Goal: Transaction & Acquisition: Purchase product/service

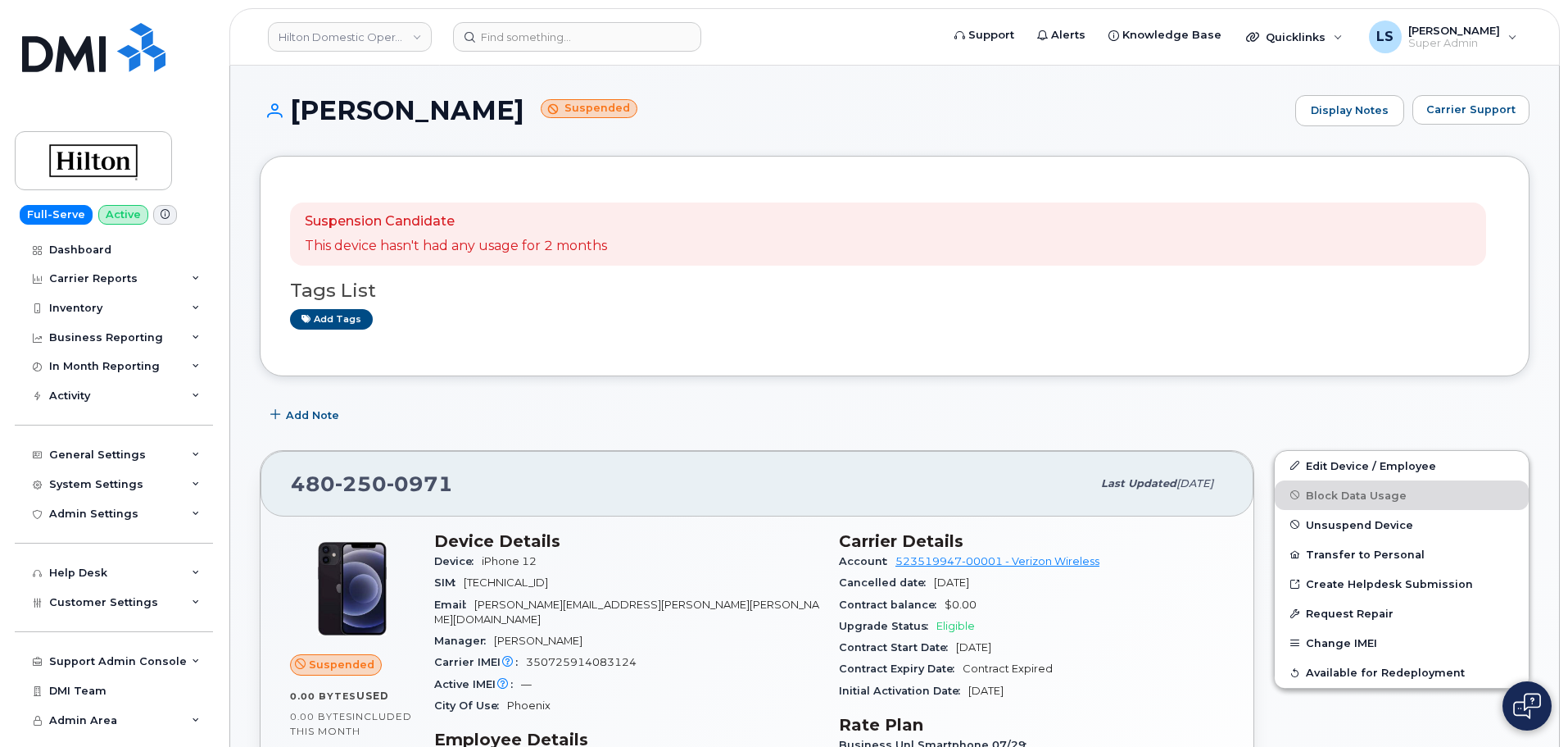
scroll to position [328, 0]
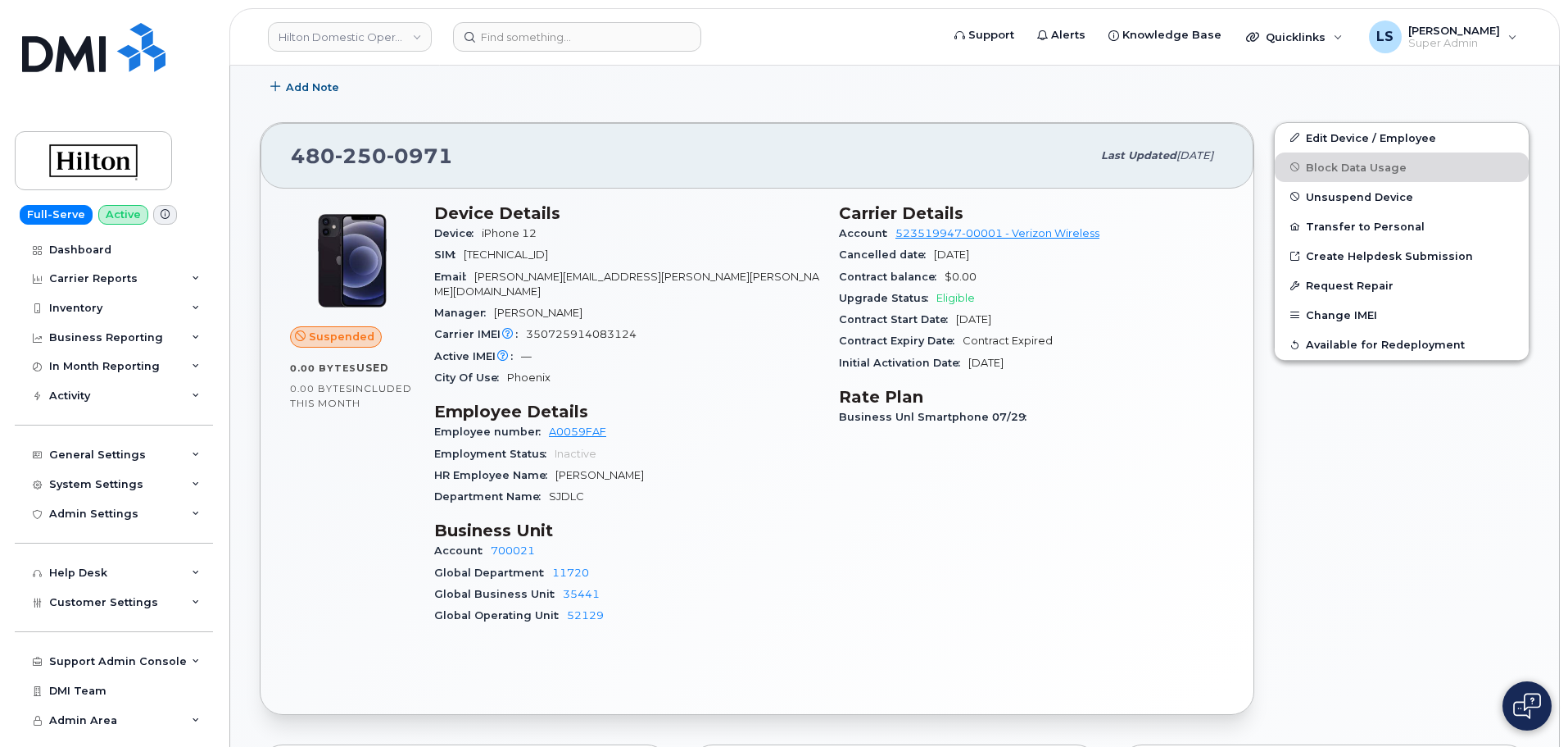
drag, startPoint x: 714, startPoint y: 301, endPoint x: 686, endPoint y: 301, distance: 28.0
click at [714, 302] on div "Manager [PERSON_NAME]" at bounding box center [627, 312] width 385 height 21
click at [362, 39] on link "Hilton Domestic Operating Company Inc" at bounding box center [349, 36] width 164 height 29
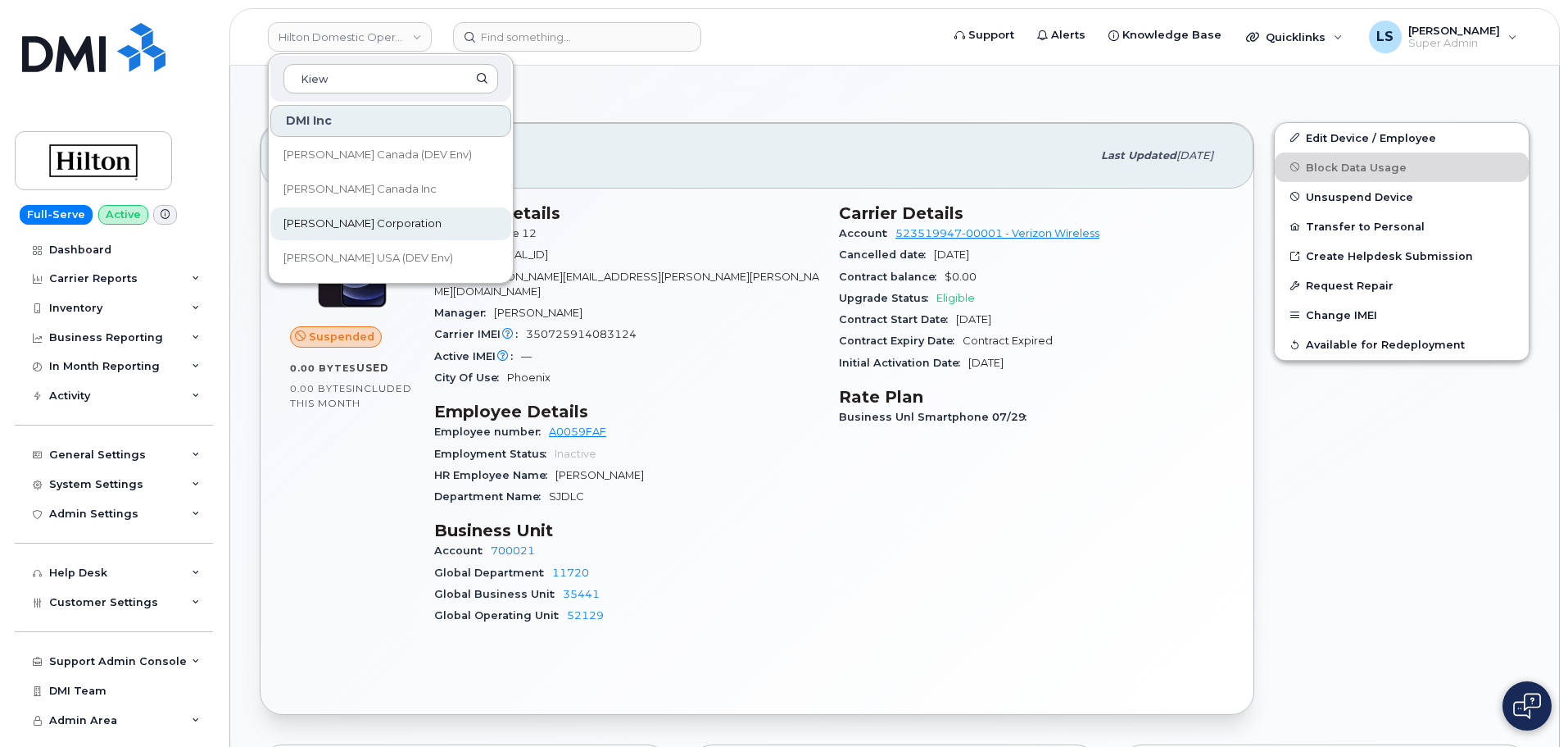
type input "Kiew"
drag, startPoint x: 367, startPoint y: 219, endPoint x: 76, endPoint y: 268, distance: 295.1
click at [367, 220] on span "[PERSON_NAME] Corporation" at bounding box center [362, 224] width 158 height 17
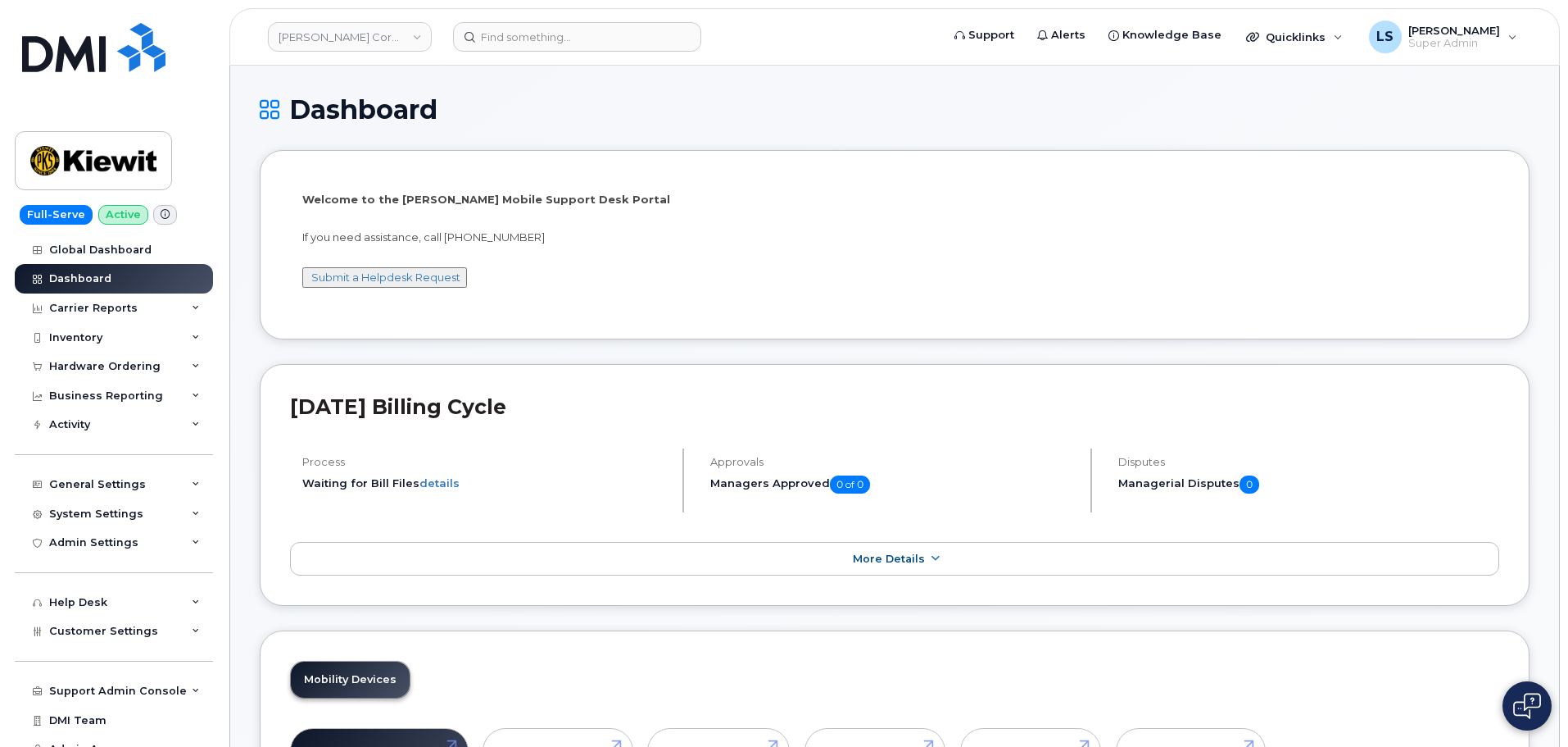
drag, startPoint x: 796, startPoint y: 209, endPoint x: 766, endPoint y: 236, distance: 40.4
click at [795, 211] on div "Welcome to the Kiewit Mobile Support Desk Portal If you need assistance, call 8…" at bounding box center [894, 248] width 1185 height 111
click at [122, 394] on div "Business Reporting" at bounding box center [107, 396] width 114 height 13
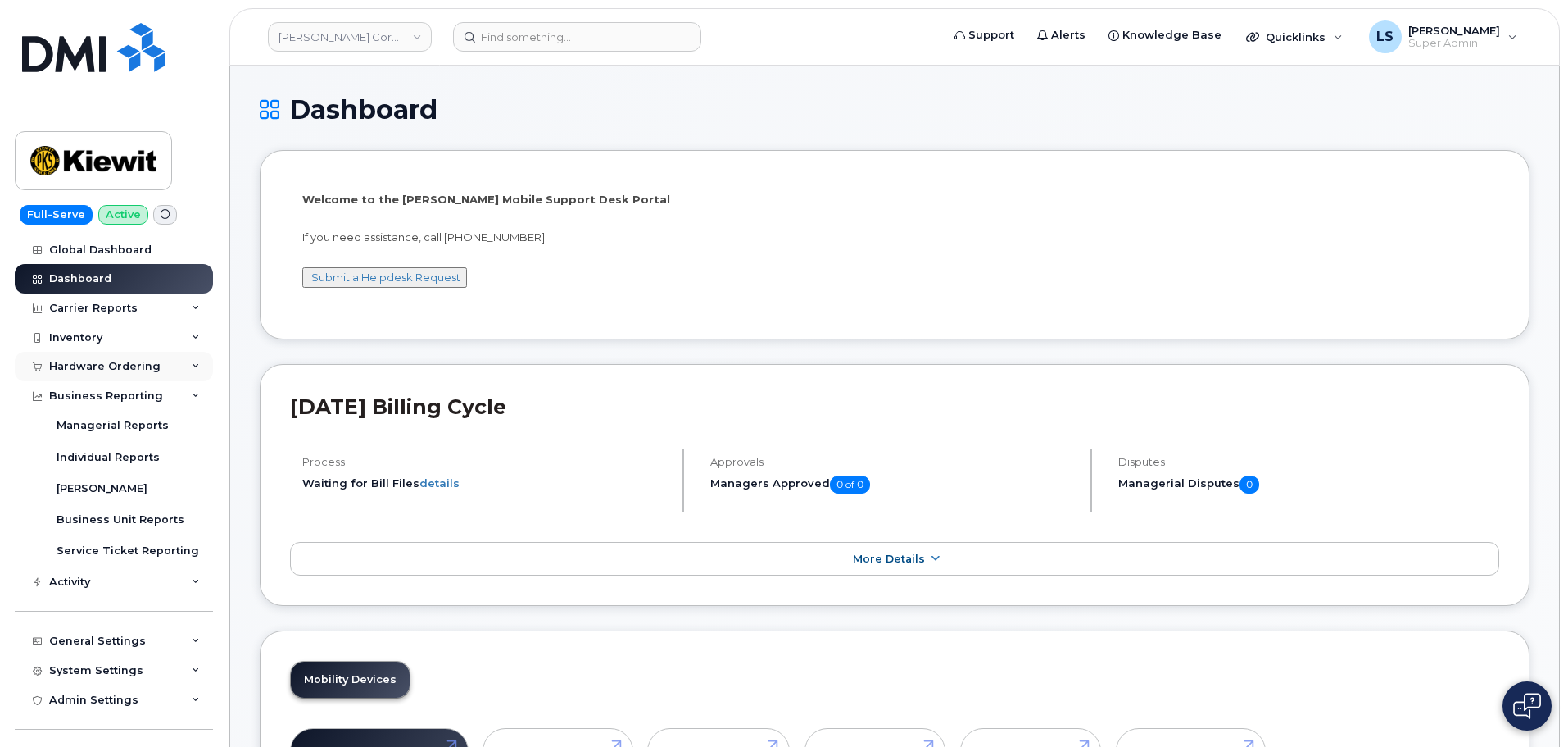
click at [130, 369] on div "Hardware Ordering" at bounding box center [105, 367] width 112 height 13
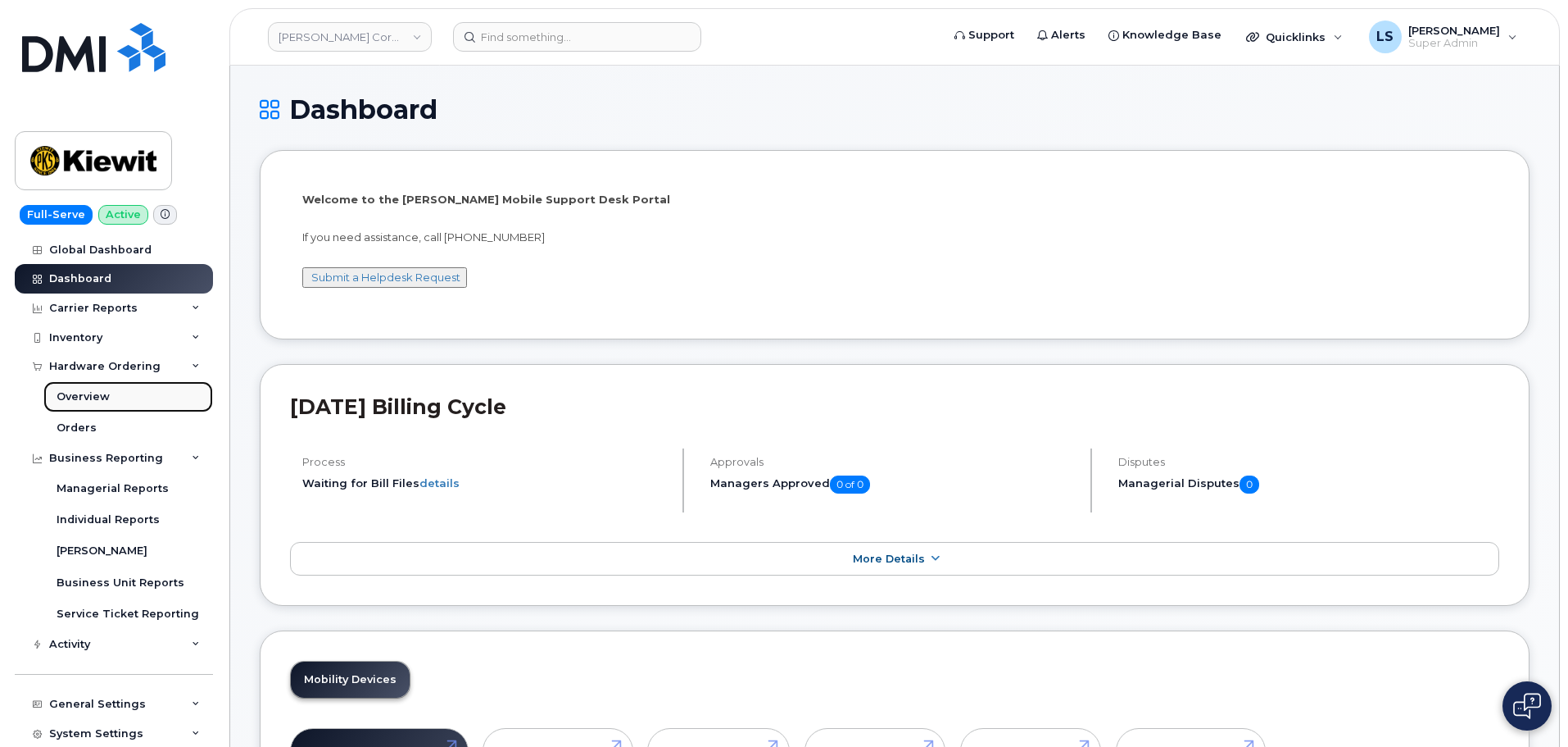
click at [116, 401] on link "Overview" at bounding box center [128, 396] width 169 height 31
drag, startPoint x: 115, startPoint y: 374, endPoint x: 120, endPoint y: 404, distance: 30.4
click at [115, 374] on div "Hardware Ordering" at bounding box center [114, 366] width 198 height 29
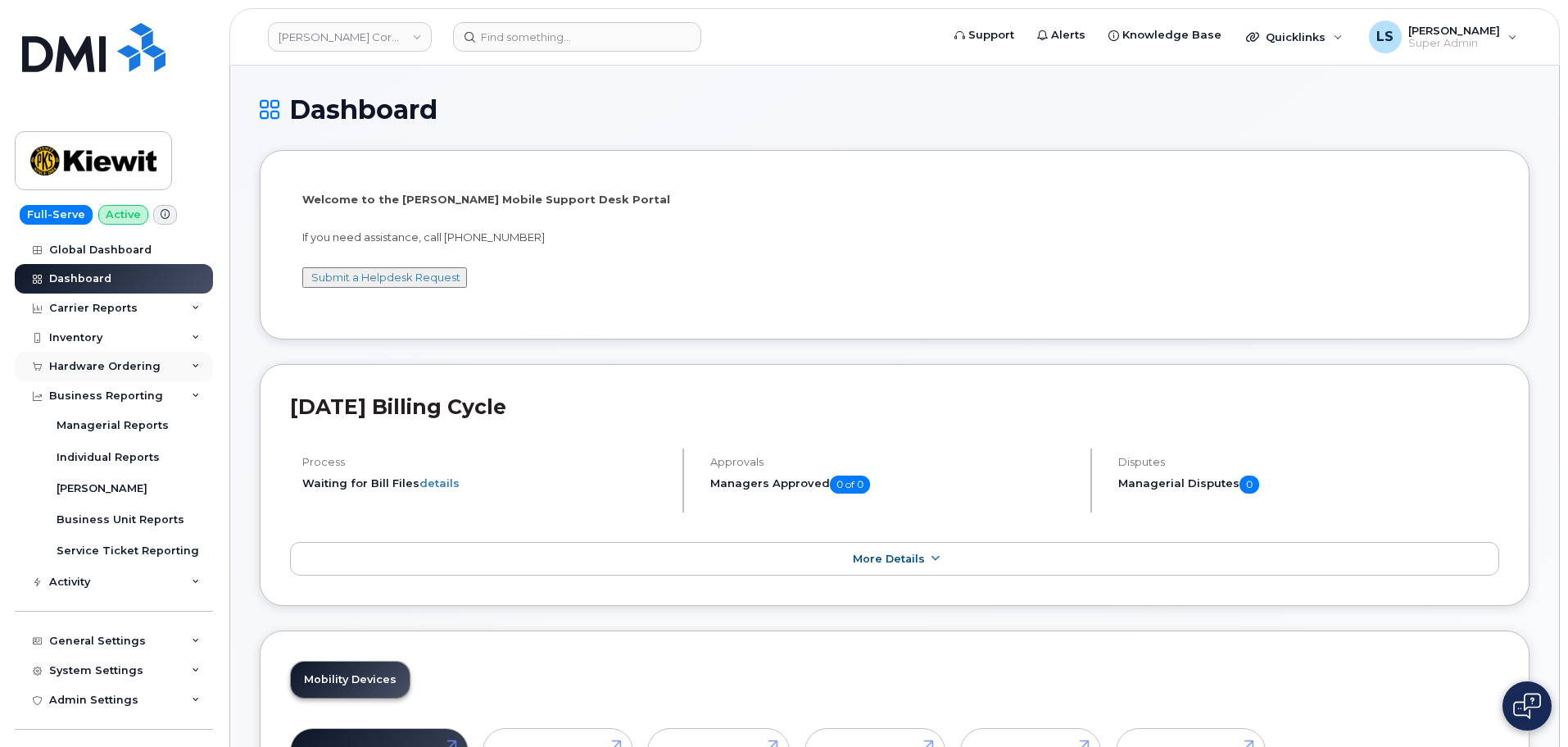
click at [117, 373] on div "Hardware Ordering" at bounding box center [114, 366] width 198 height 29
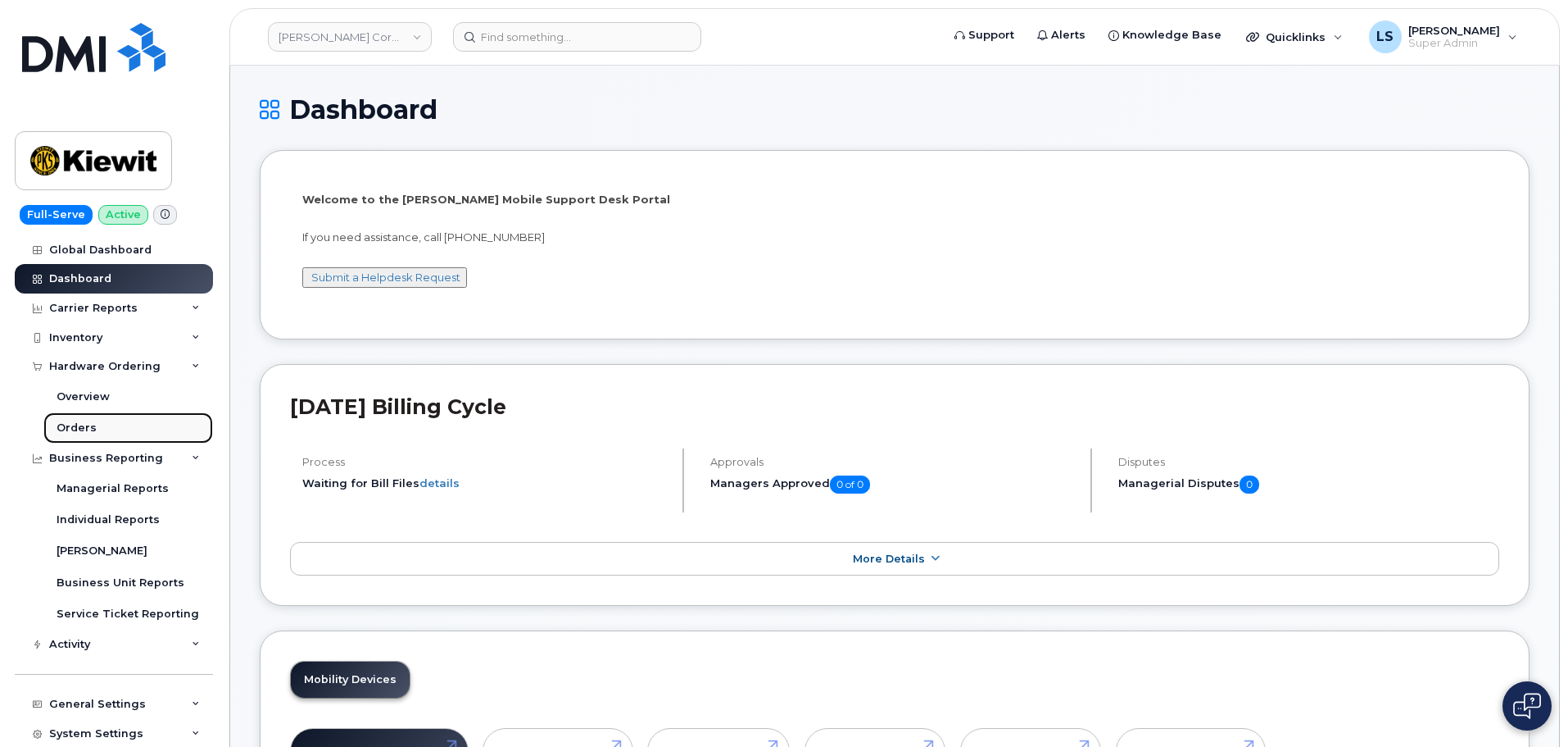
click at [98, 433] on link "Orders" at bounding box center [128, 427] width 169 height 31
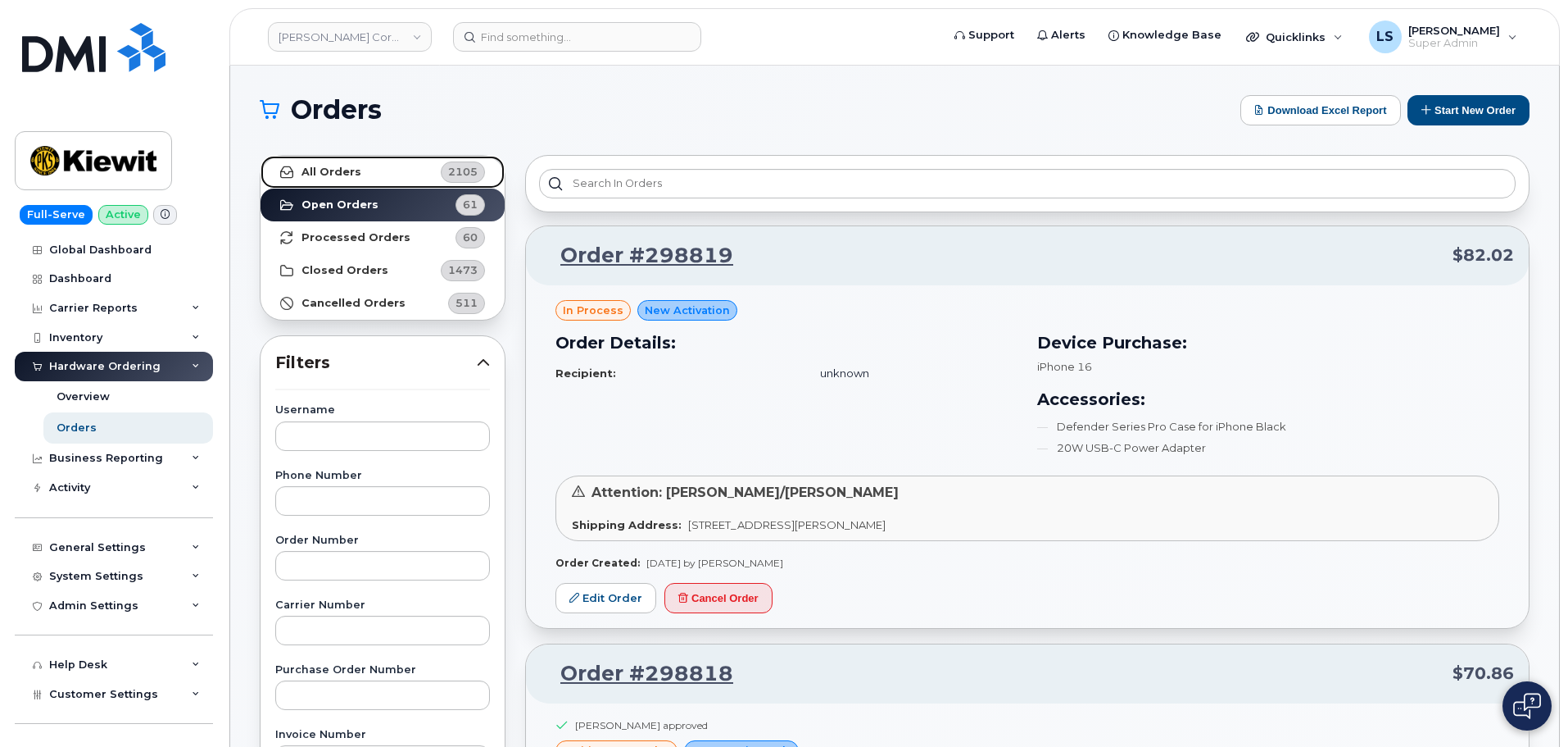
click at [440, 170] on div "2105" at bounding box center [462, 171] width 44 height 21
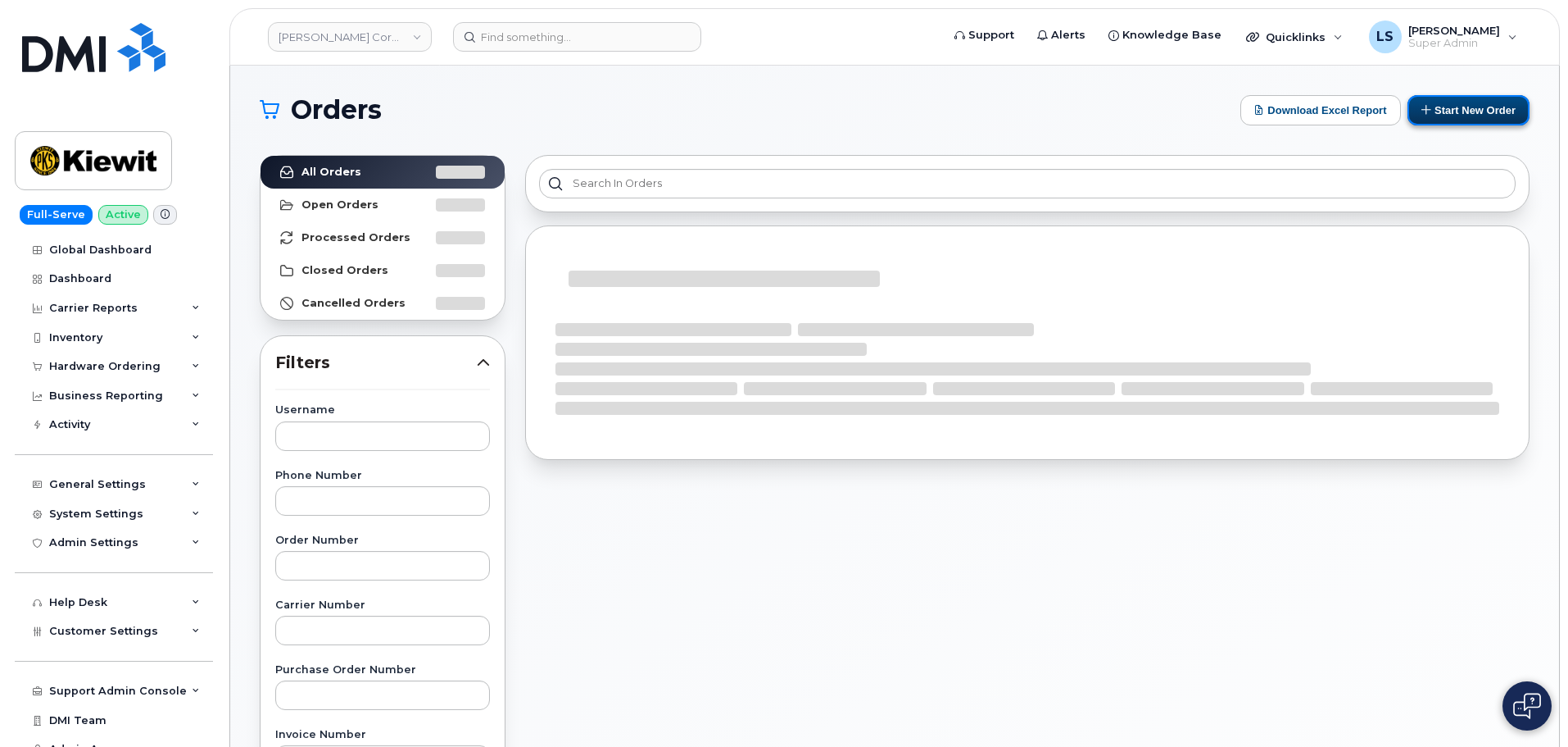
click at [1428, 118] on button "Start New Order" at bounding box center [1469, 110] width 122 height 30
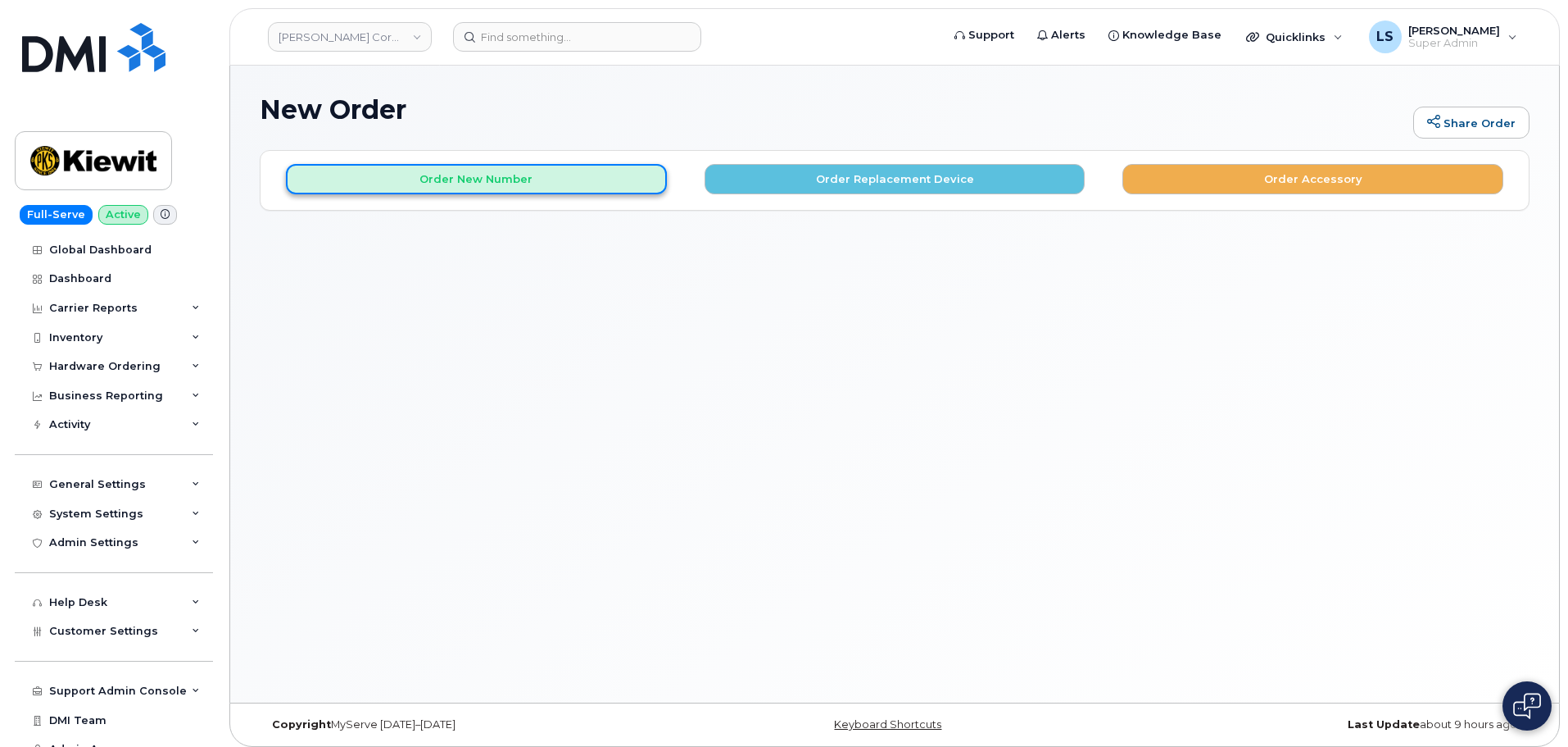
click at [534, 175] on button "Order New Number" at bounding box center [477, 179] width 381 height 30
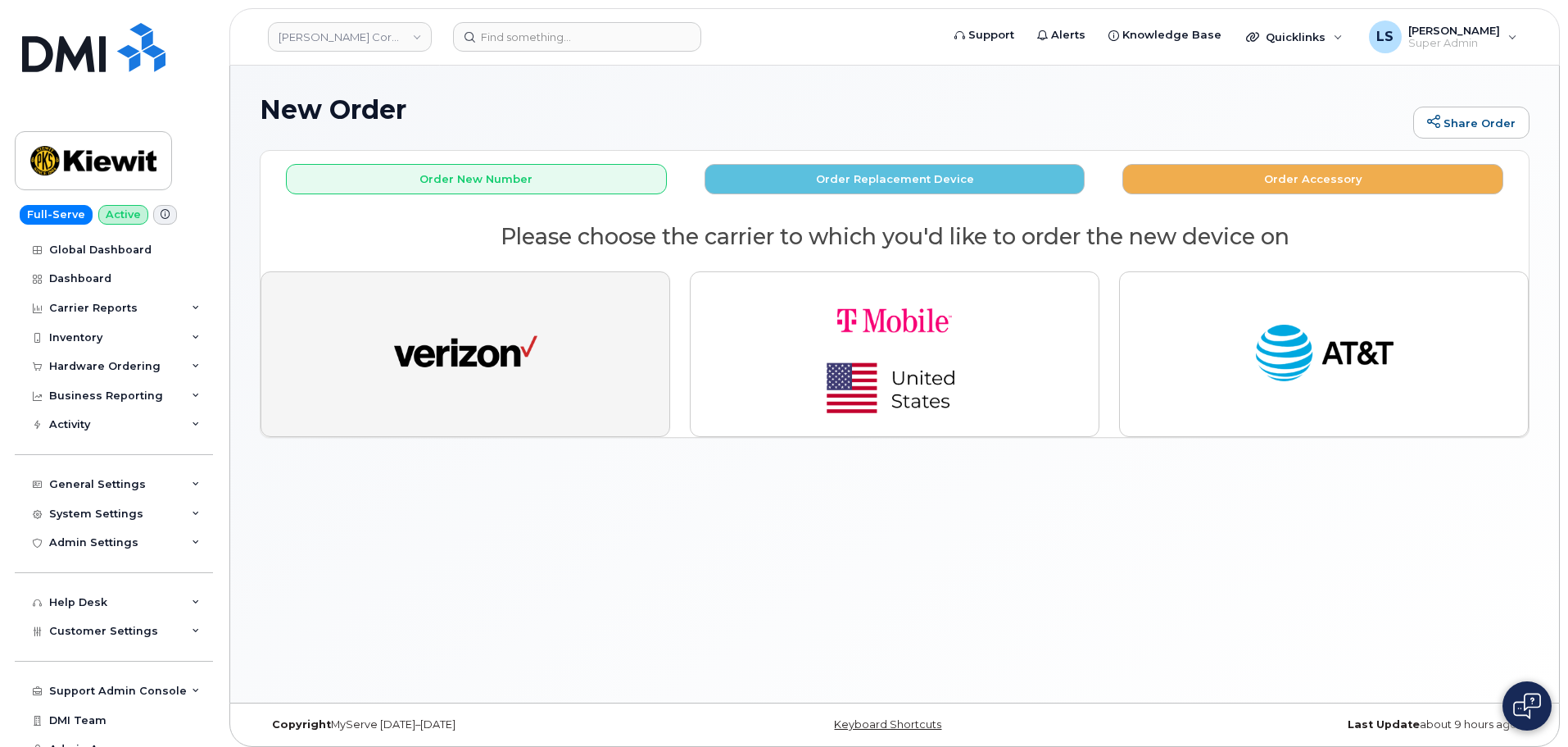
click at [551, 327] on button "button" at bounding box center [466, 353] width 409 height 165
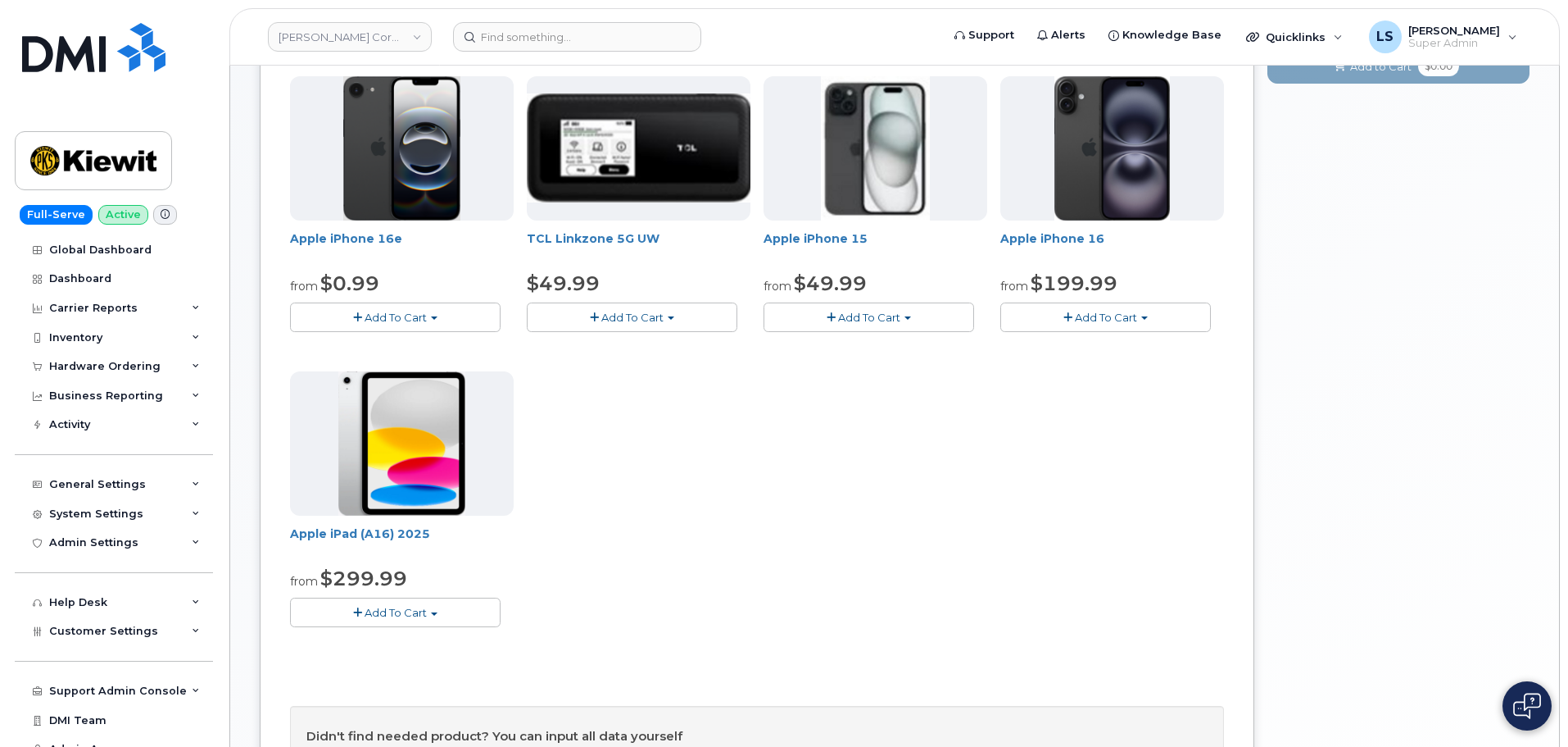
scroll to position [246, 0]
click at [385, 610] on span "Add To Cart" at bounding box center [396, 612] width 62 height 13
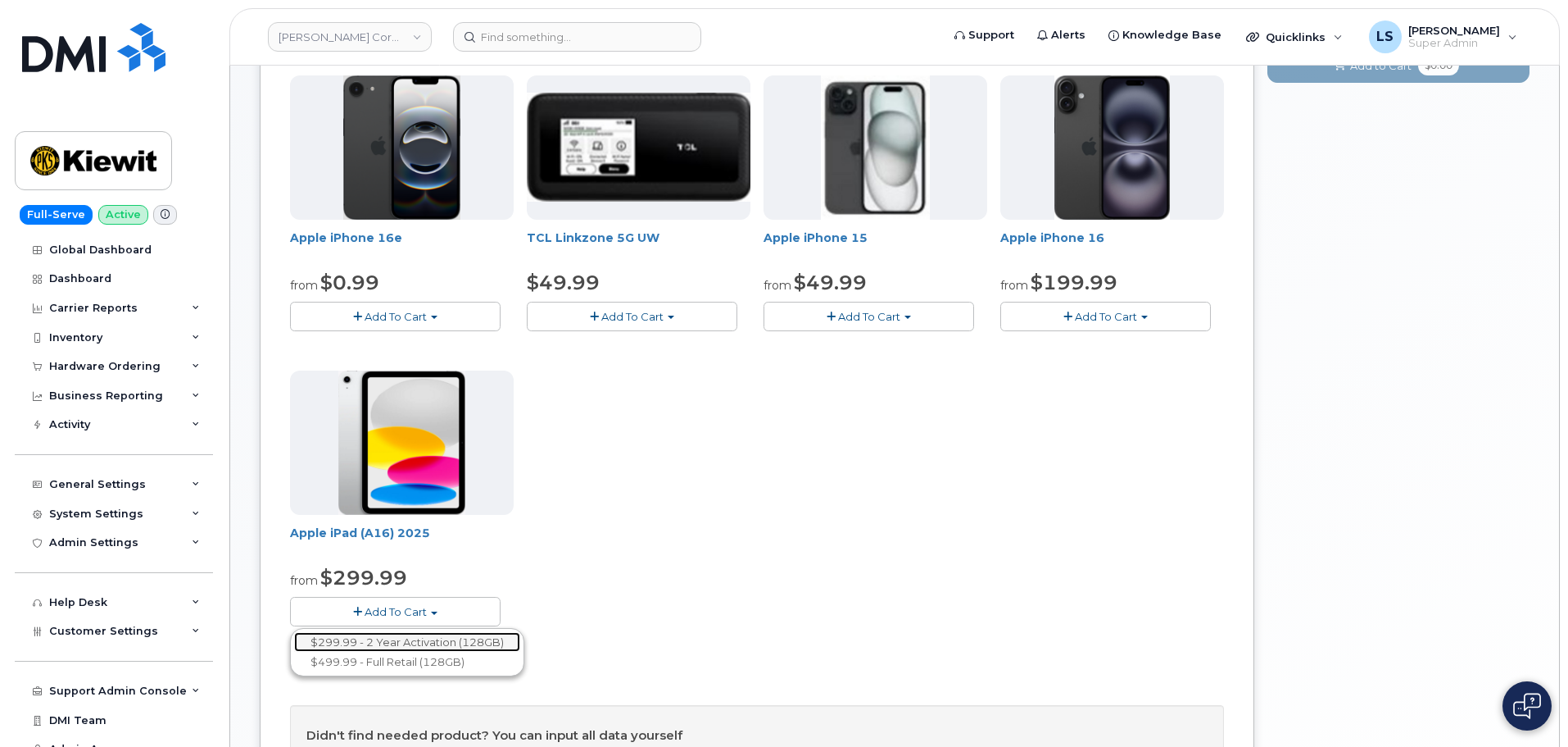
click at [407, 645] on link "$299.99 - 2 Year Activation (128GB)" at bounding box center [408, 642] width 227 height 20
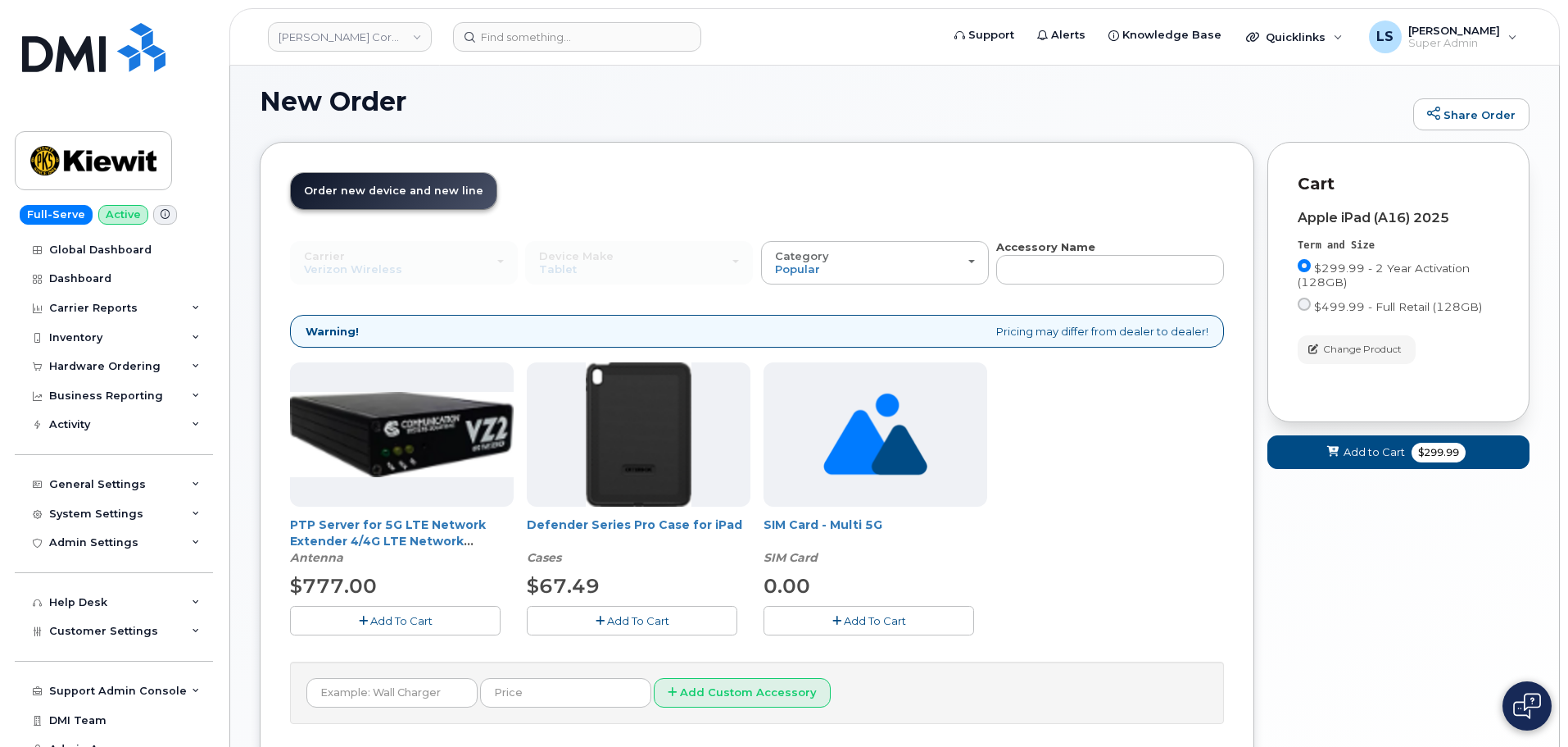
scroll to position [138, 0]
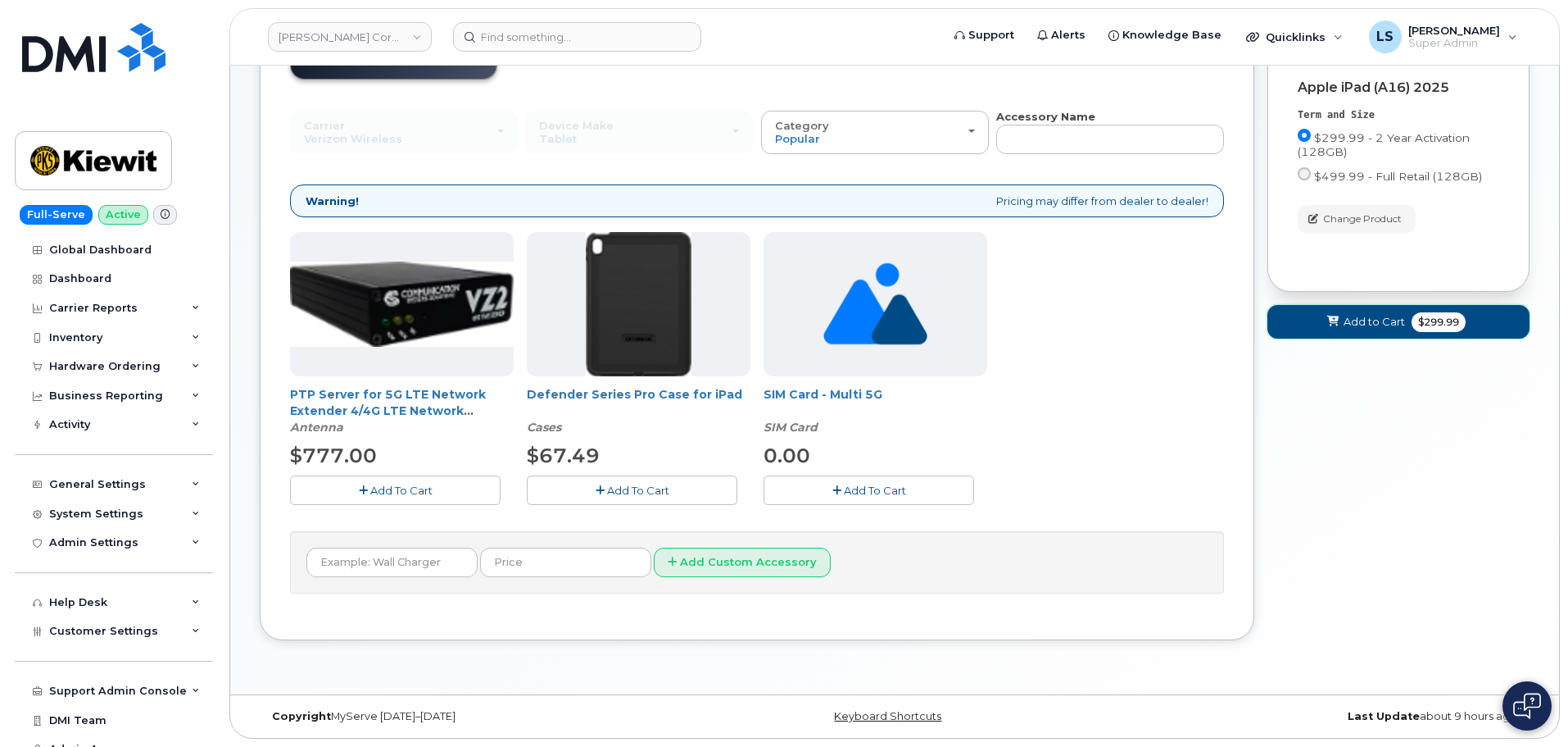
click at [1387, 318] on span "Add to Cart" at bounding box center [1374, 321] width 61 height 16
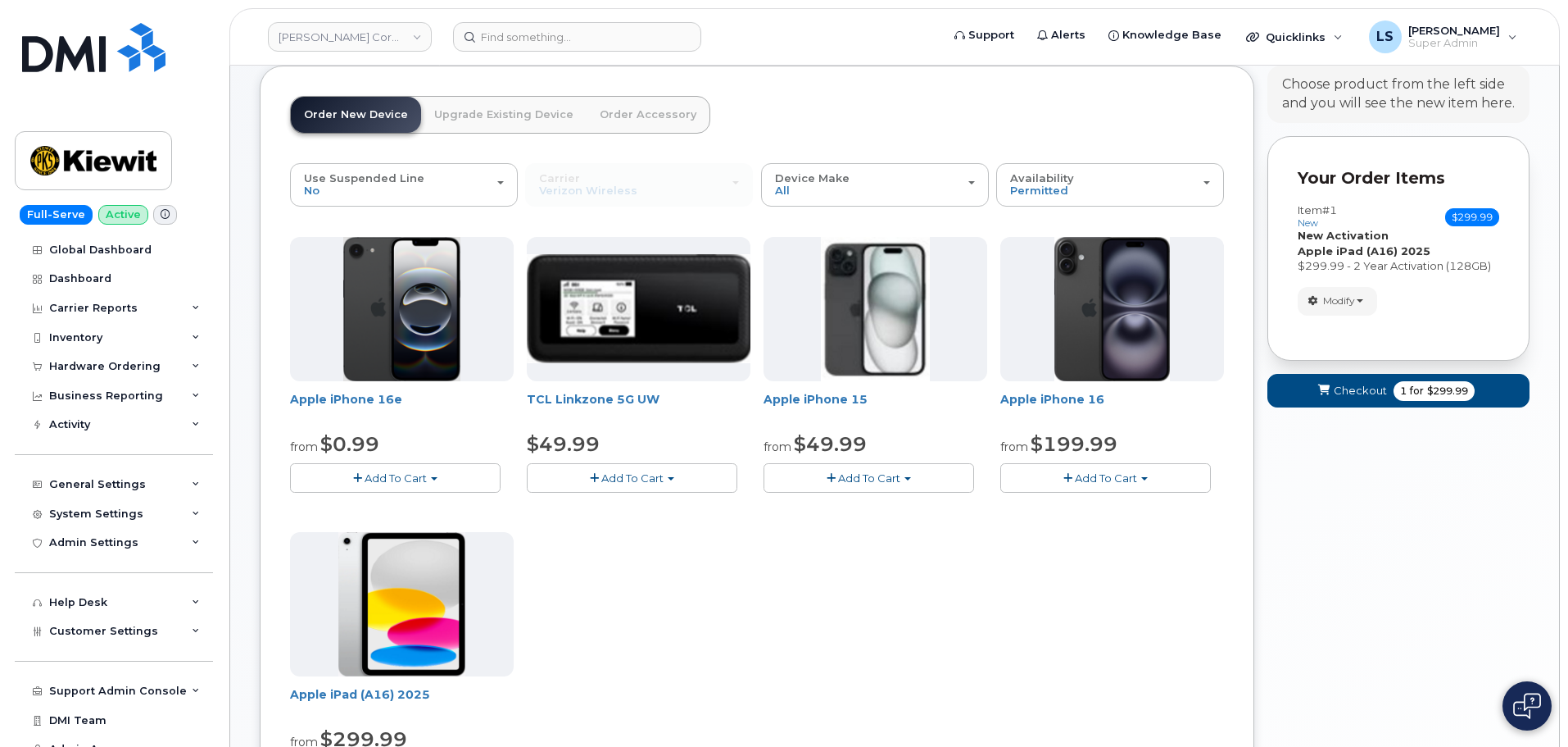
scroll to position [0, 0]
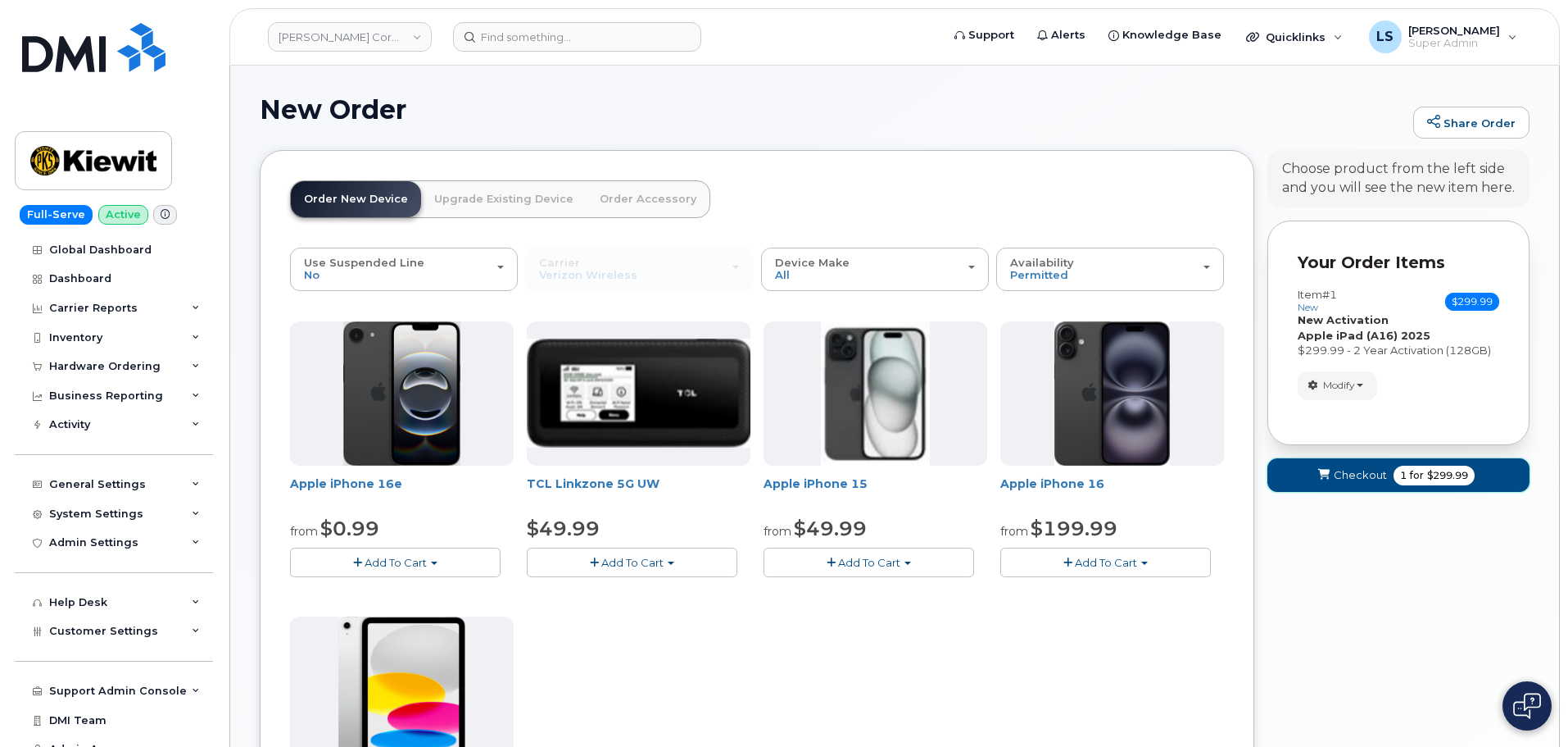
click at [1336, 468] on span "Checkout" at bounding box center [1360, 475] width 53 height 16
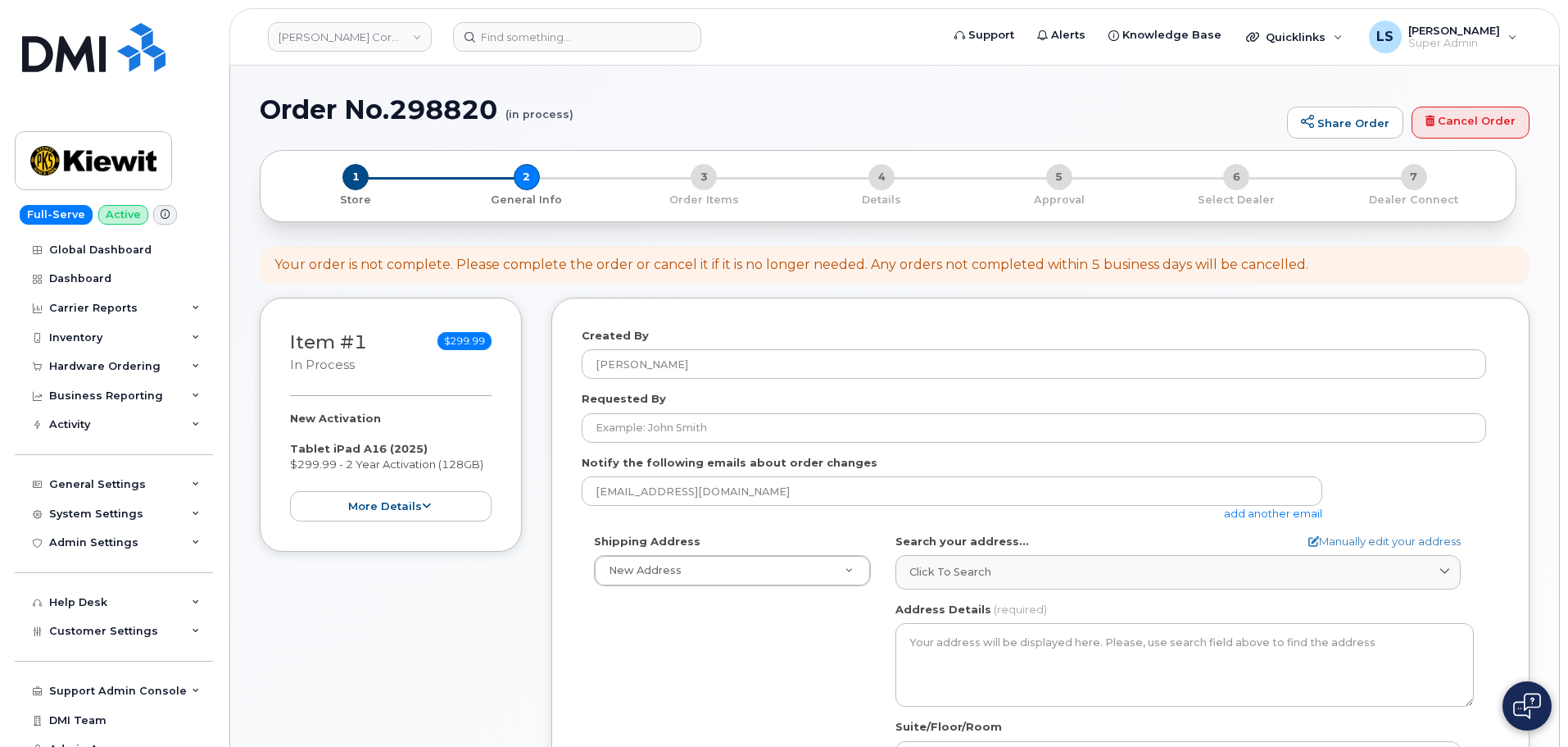
select select
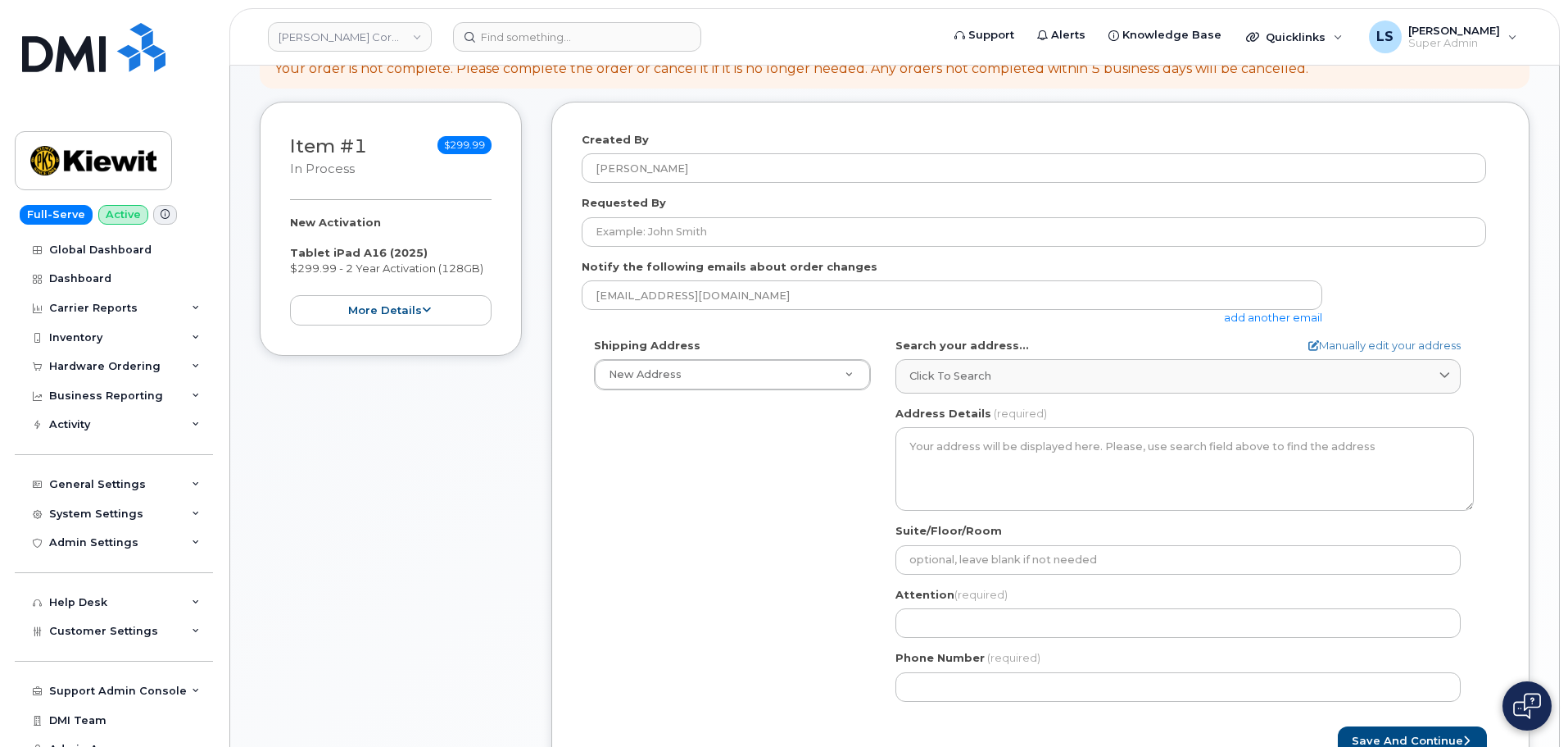
scroll to position [246, 0]
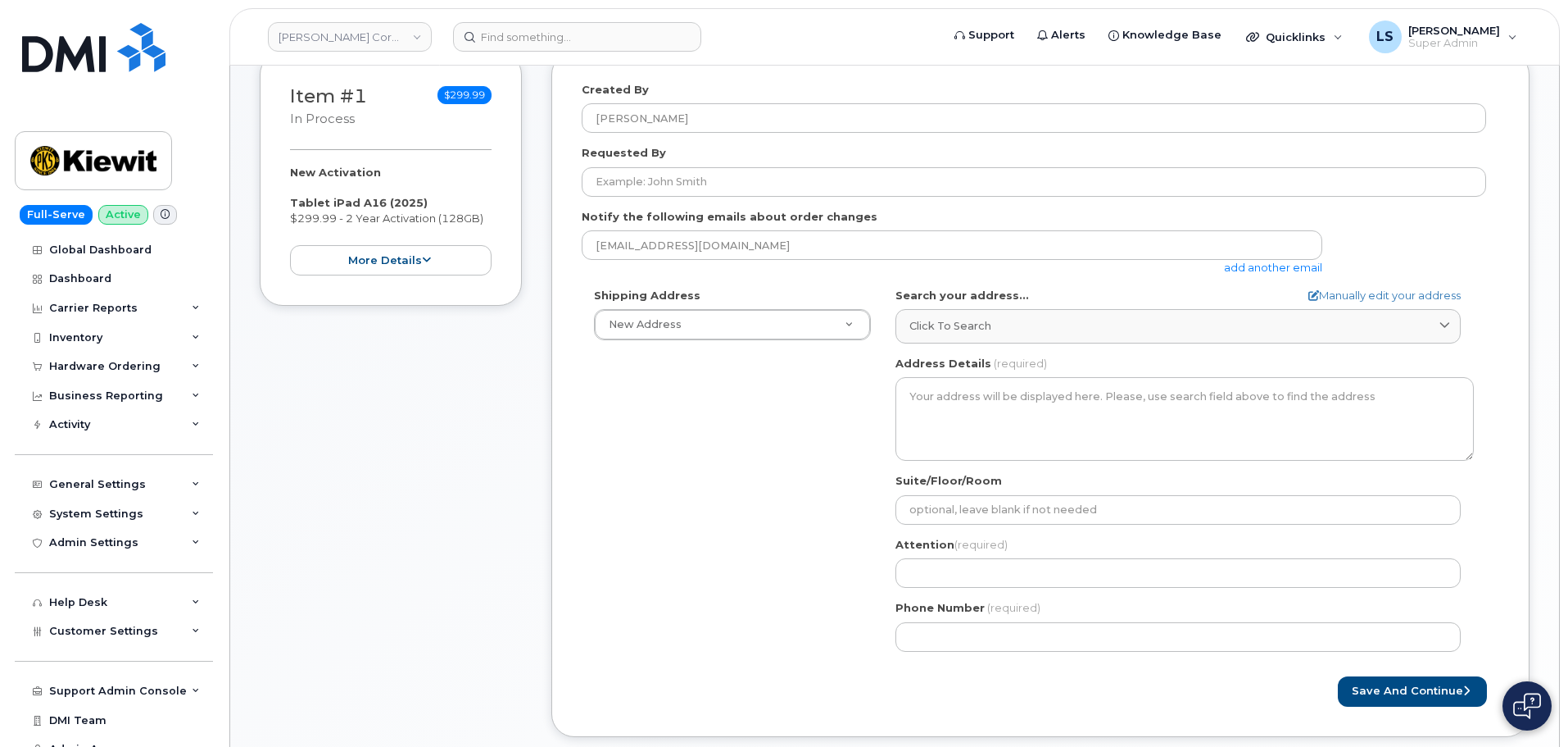
click at [872, 562] on div "Shipping Address New Address New Address 1225 Country Club Rd Unit 10101 4629 T…" at bounding box center [1034, 476] width 904 height 376
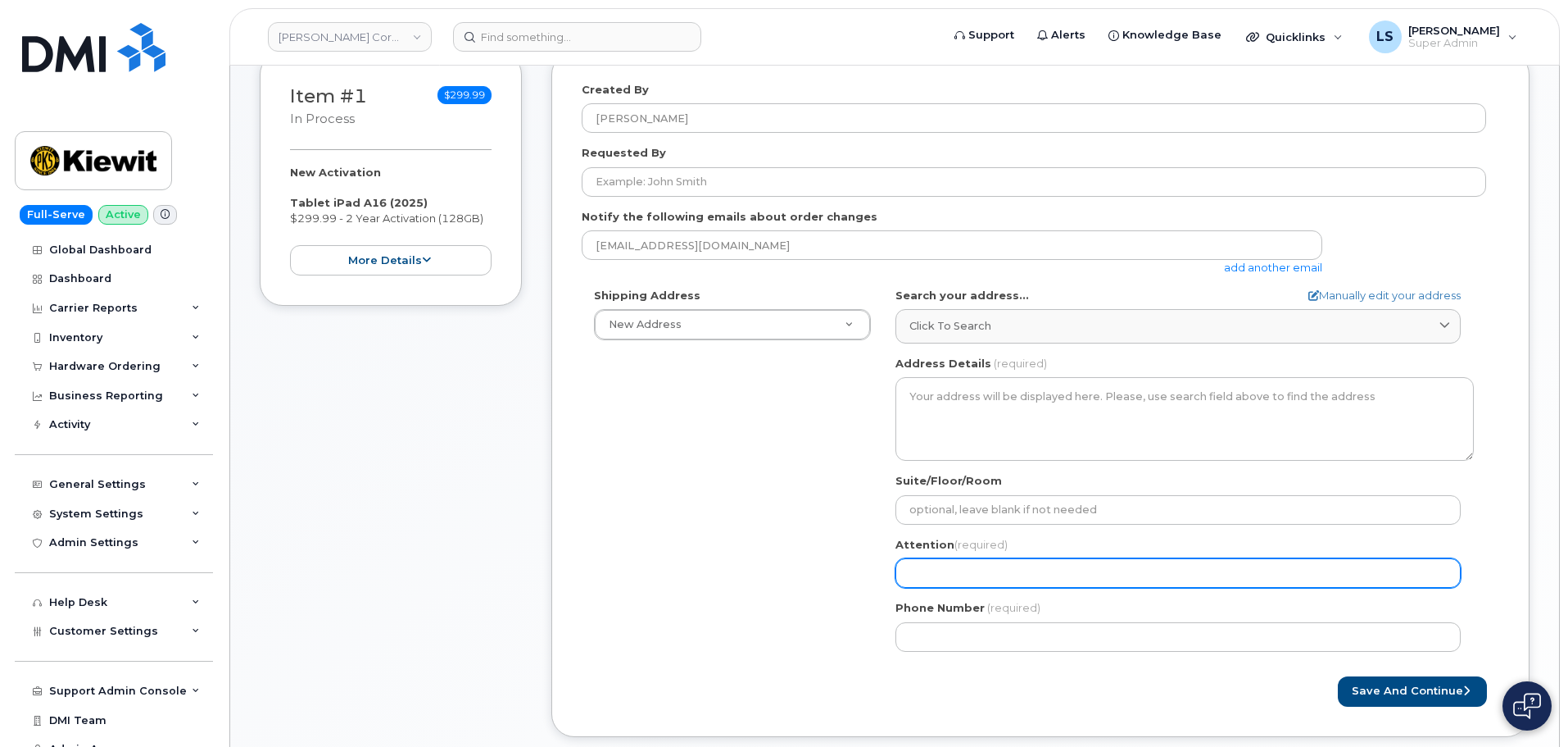
click at [898, 567] on input "Attention (required)" at bounding box center [1179, 572] width 565 height 29
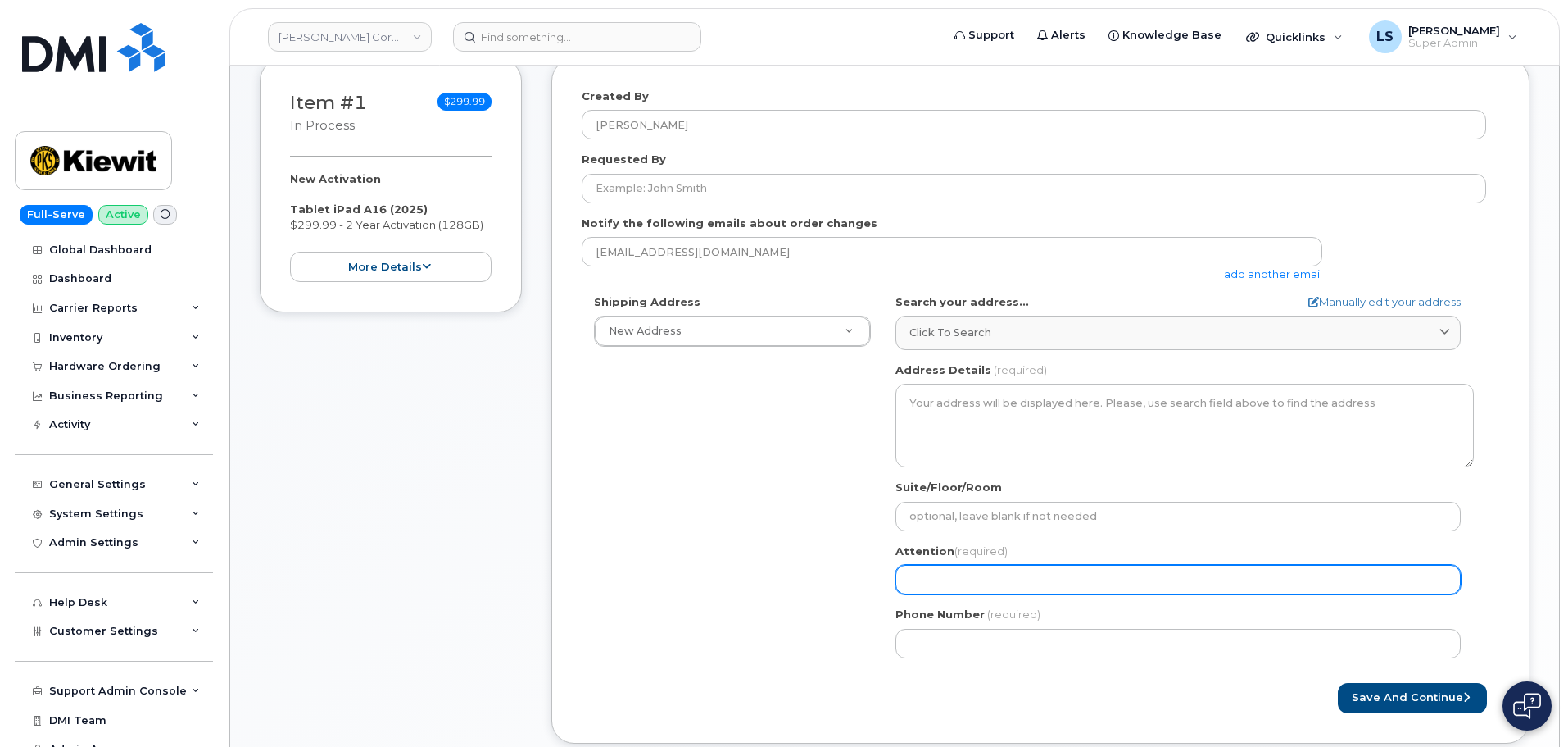
scroll to position [0, 0]
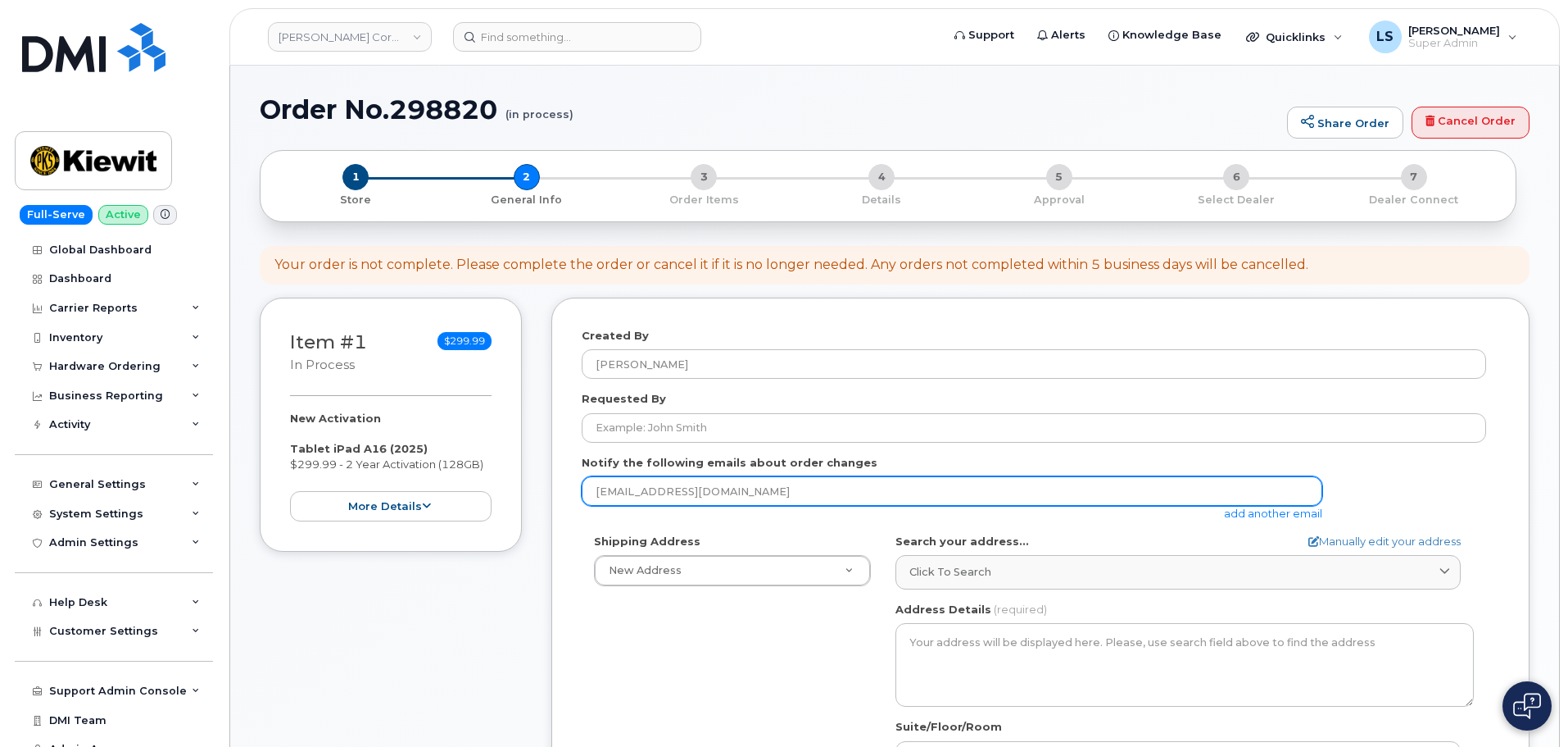
click at [689, 478] on input "[EMAIL_ADDRESS][DOMAIN_NAME]" at bounding box center [951, 490] width 741 height 29
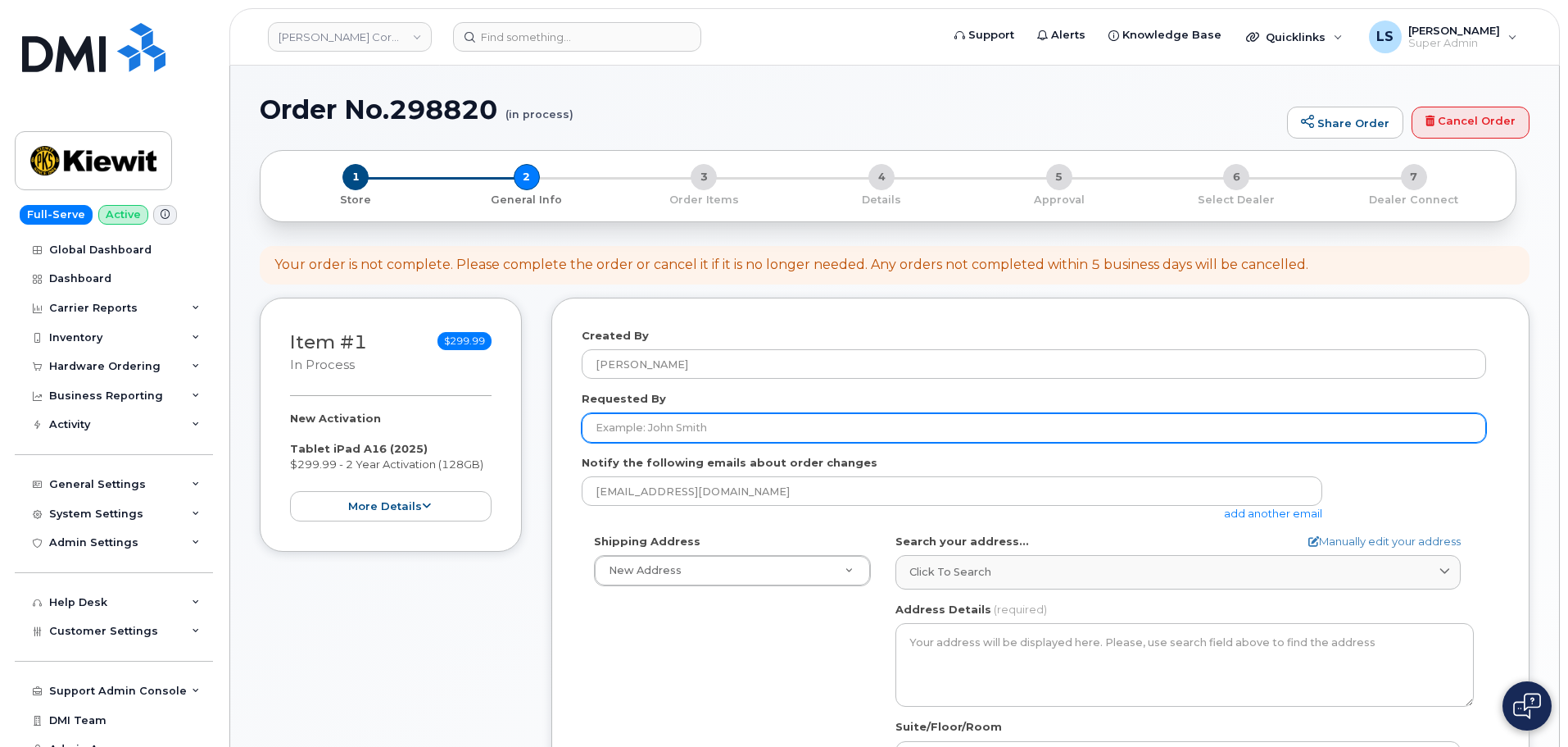
click at [707, 434] on input "Requested By" at bounding box center [1034, 427] width 904 height 29
paste input "[PERSON_NAME]"
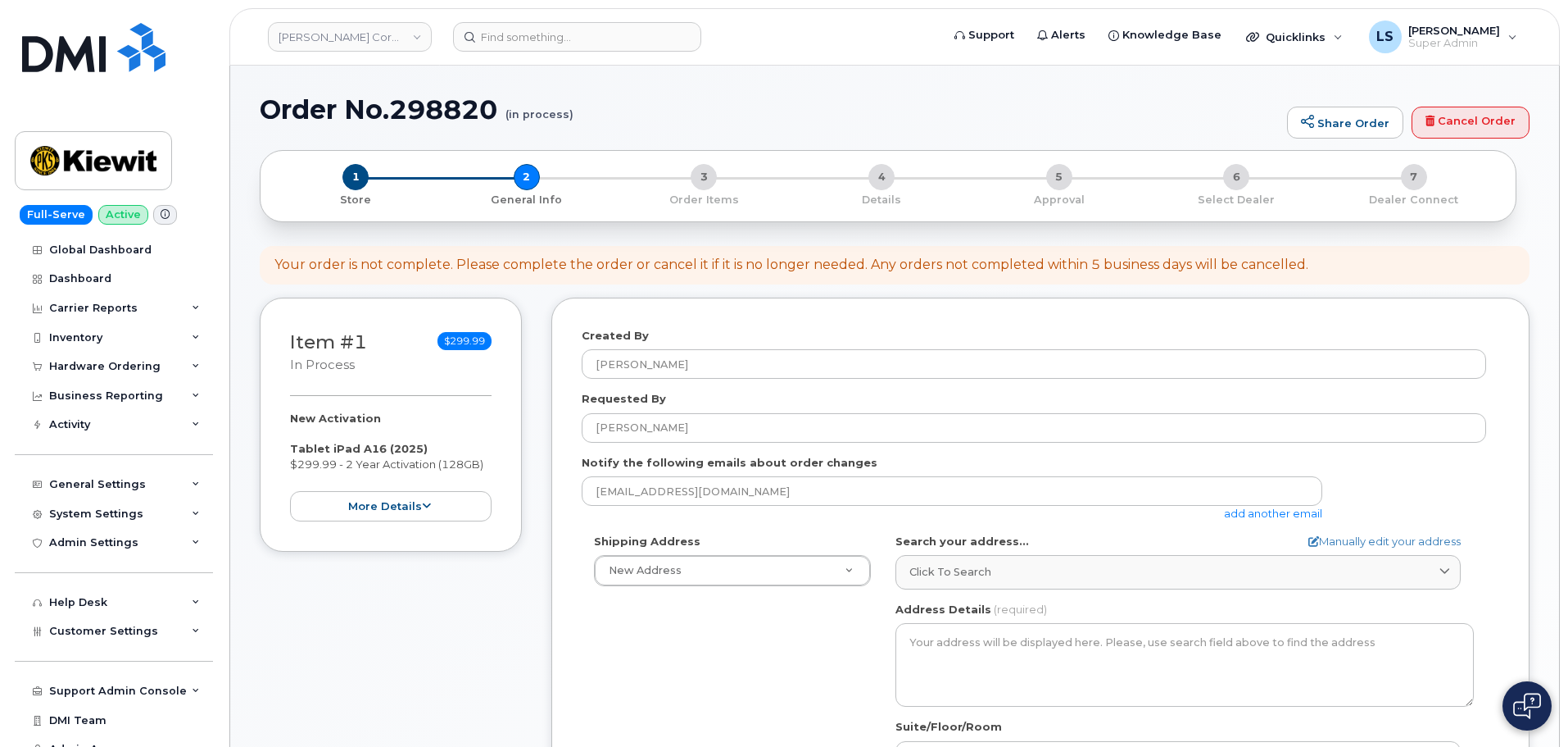
click at [556, 578] on div "Created By Luke Shomaker Requested By Joseph Gilmore Notify the following email…" at bounding box center [1040, 640] width 978 height 685
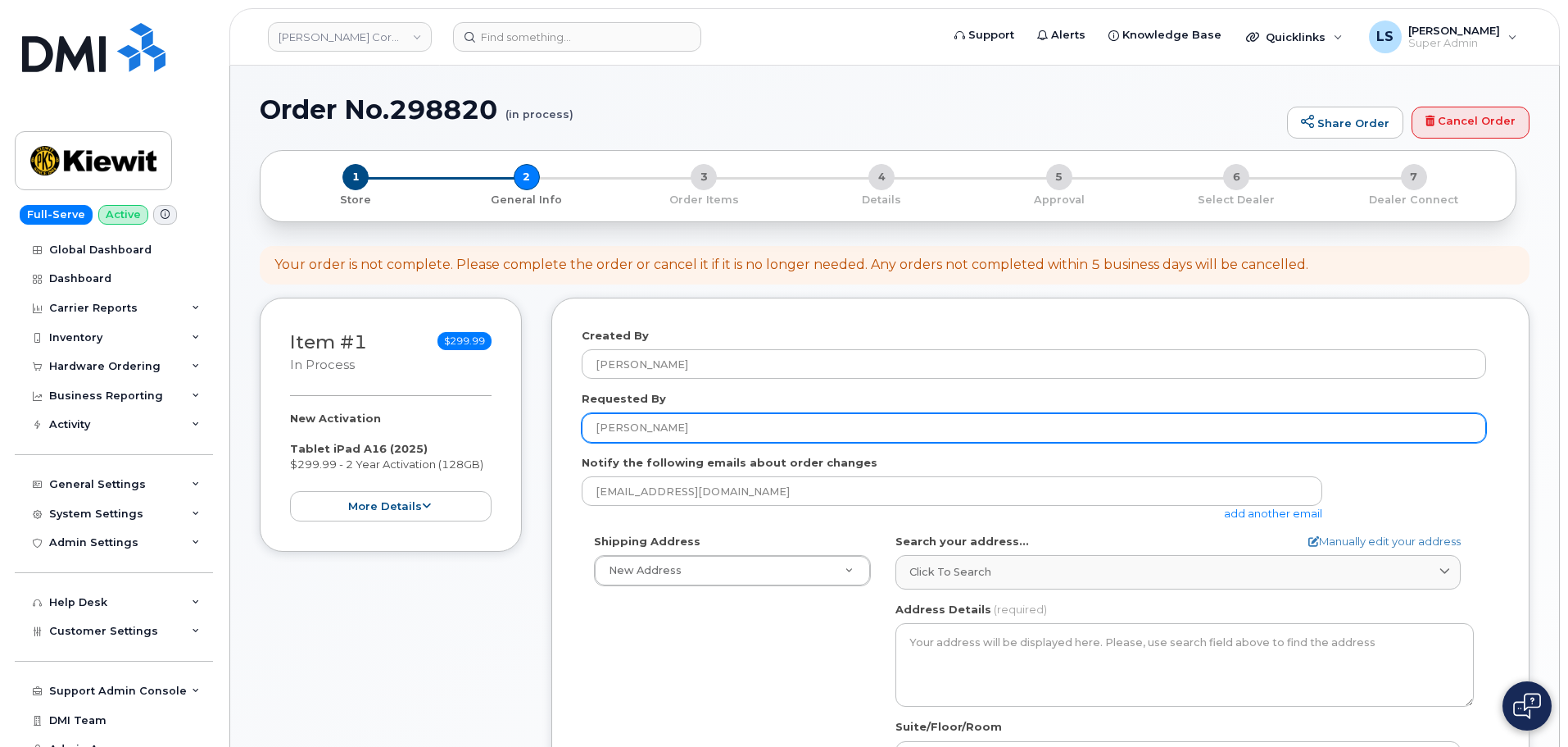
click at [685, 420] on input "[PERSON_NAME]" at bounding box center [1034, 427] width 904 height 29
paste input "[PERSON_NAME]"
type input "[PERSON_NAME]"
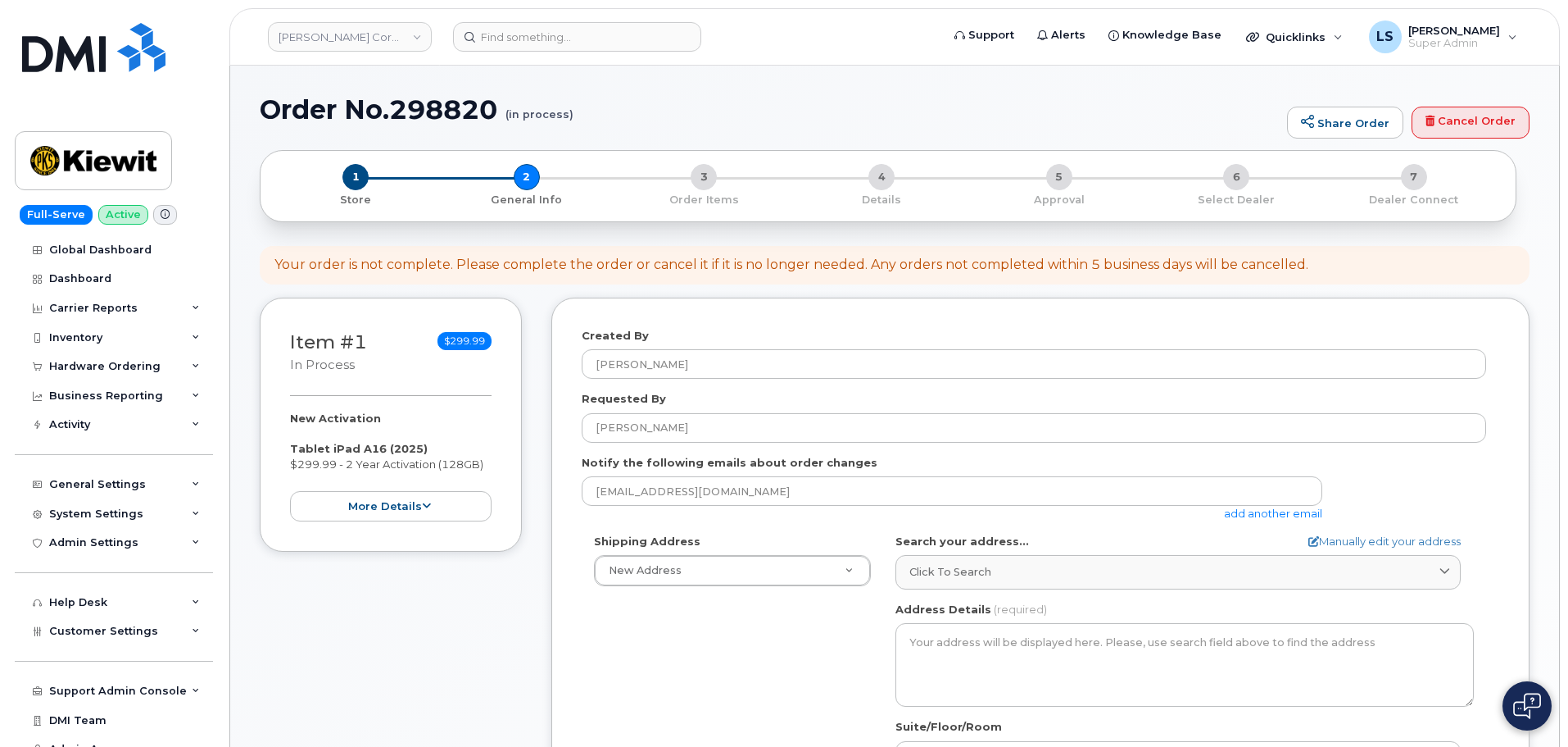
drag, startPoint x: 641, startPoint y: 599, endPoint x: 664, endPoint y: 593, distance: 23.8
click at [643, 599] on div "Shipping Address New Address New Address 1225 Country Club Rd Unit 10101 4629 T…" at bounding box center [1034, 722] width 904 height 376
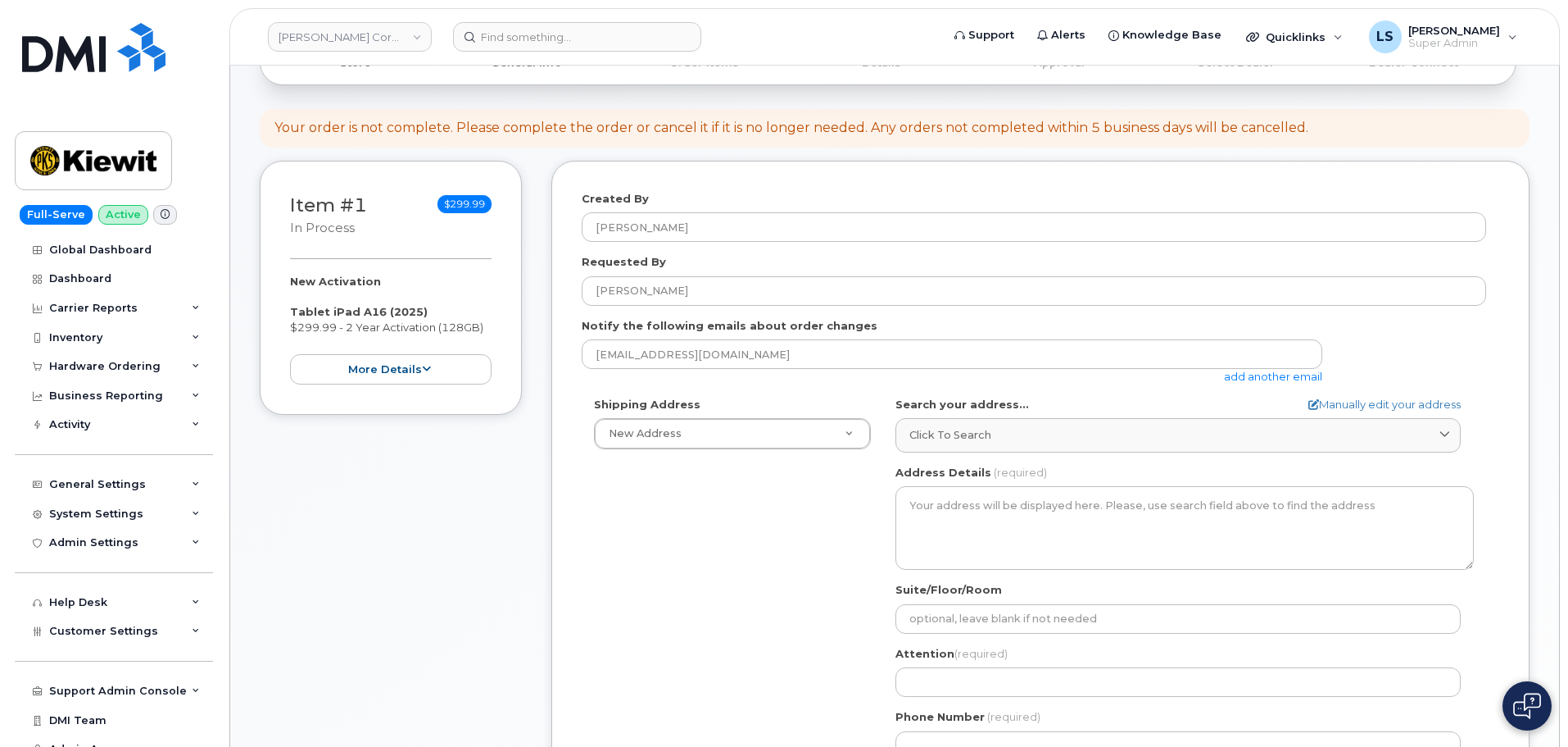
scroll to position [246, 0]
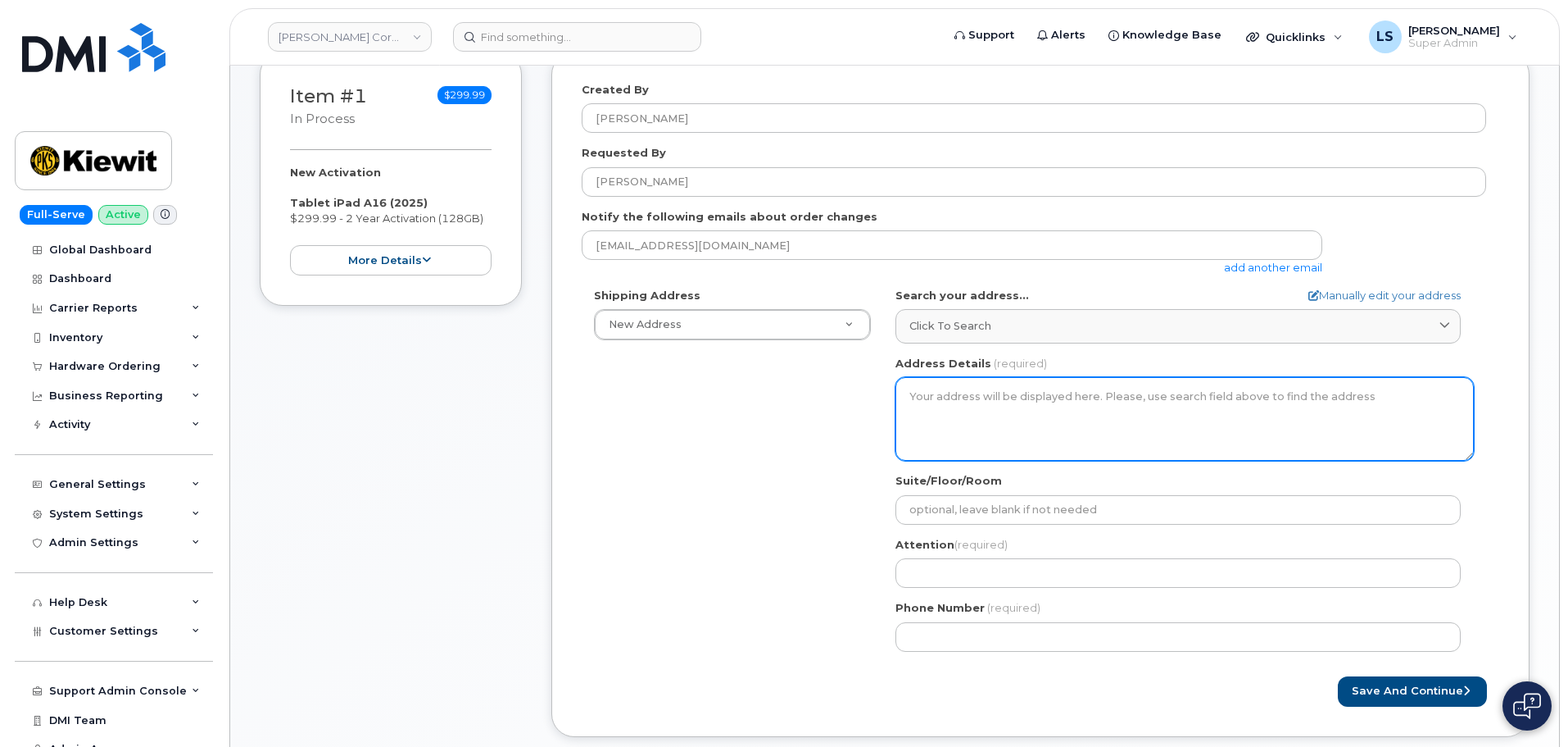
click at [984, 426] on textarea "Address Details" at bounding box center [1185, 419] width 579 height 84
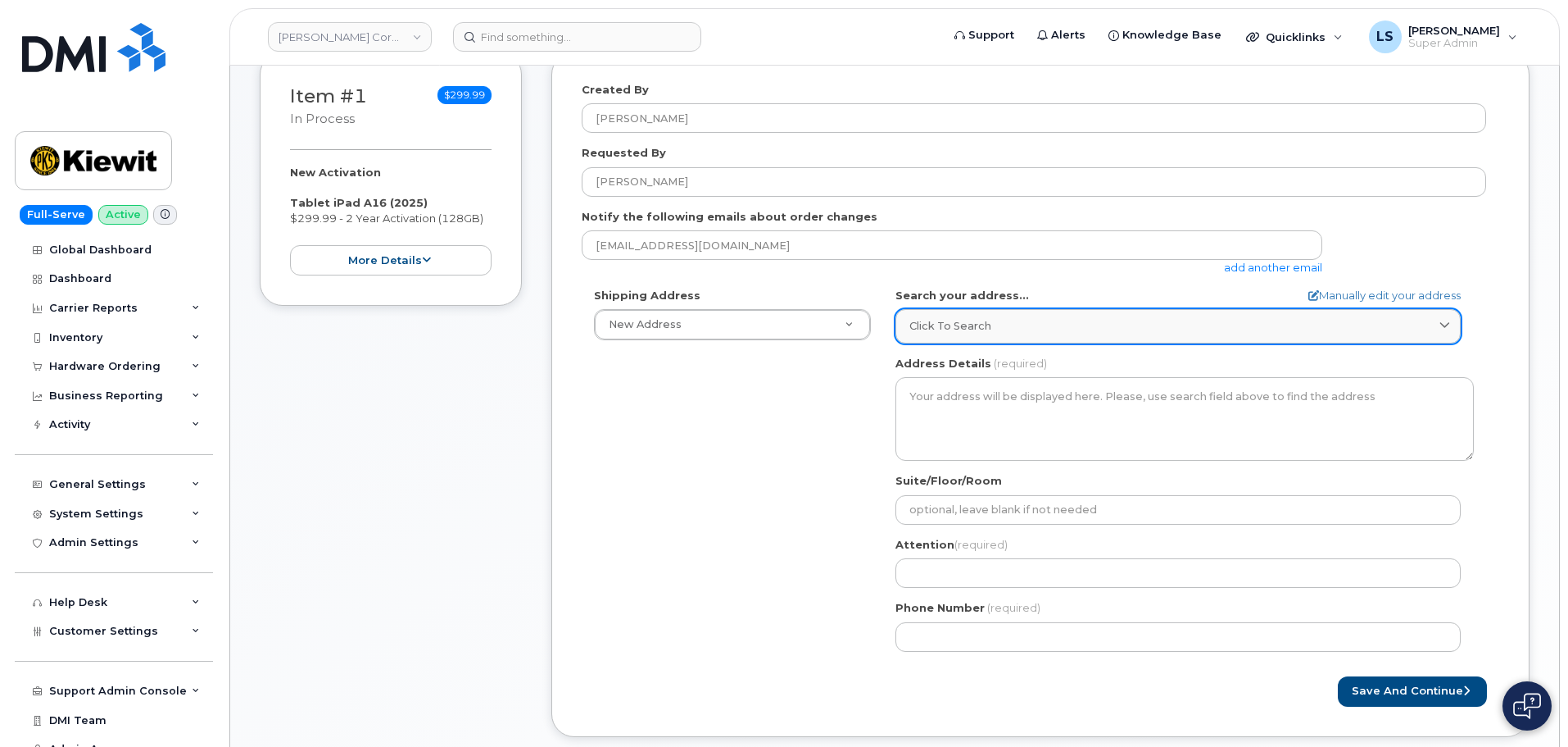
click at [973, 323] on span "Click to search" at bounding box center [951, 326] width 82 height 16
paste input "6967 Old Hwy 99 North Road Burlington, WA 98233"
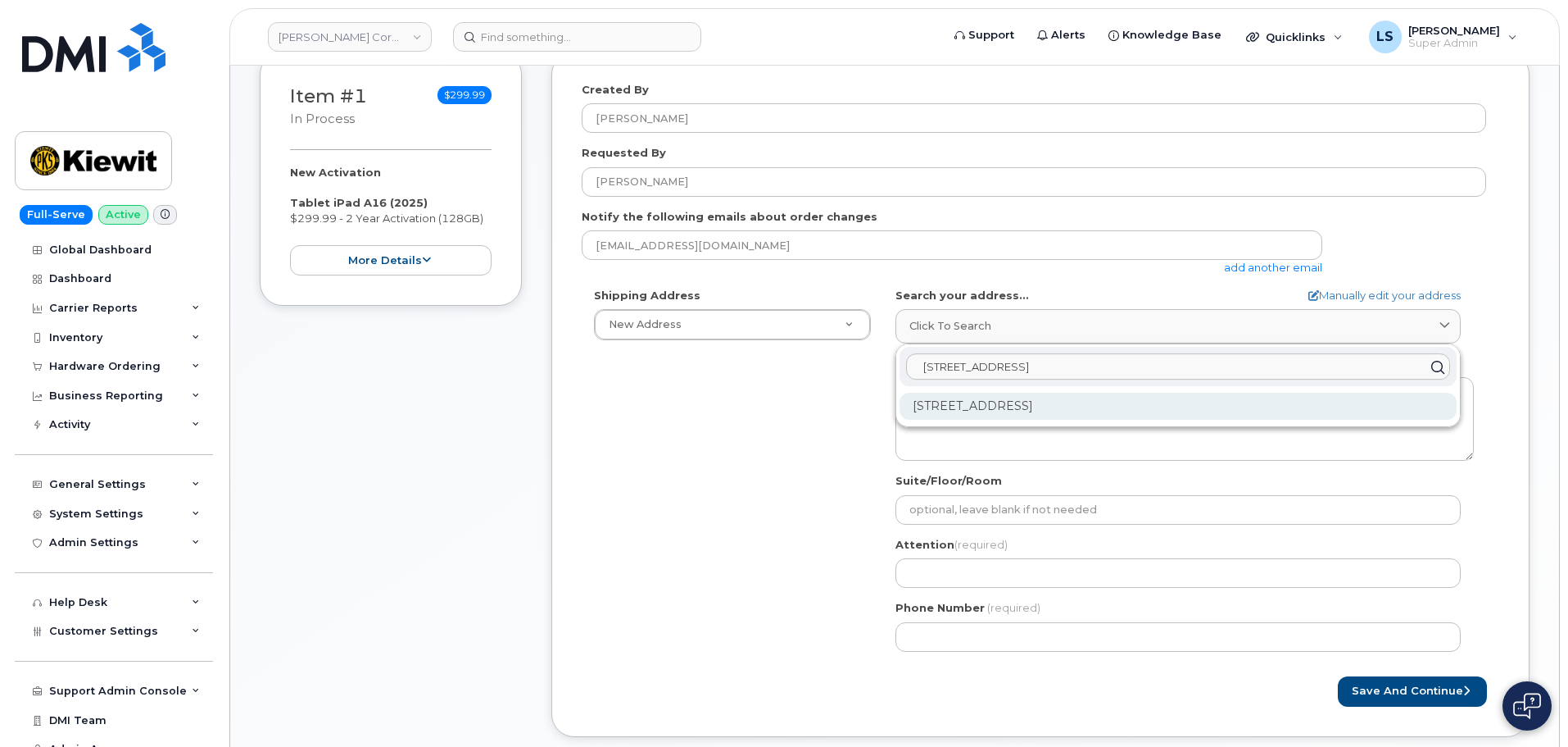
type input "6967 Old Hwy 99 North Road Burlington, WA 98233"
click at [1071, 414] on div "6967 Old Highway 99 North Rd Burlington WA 98233-5103" at bounding box center [1178, 406] width 557 height 27
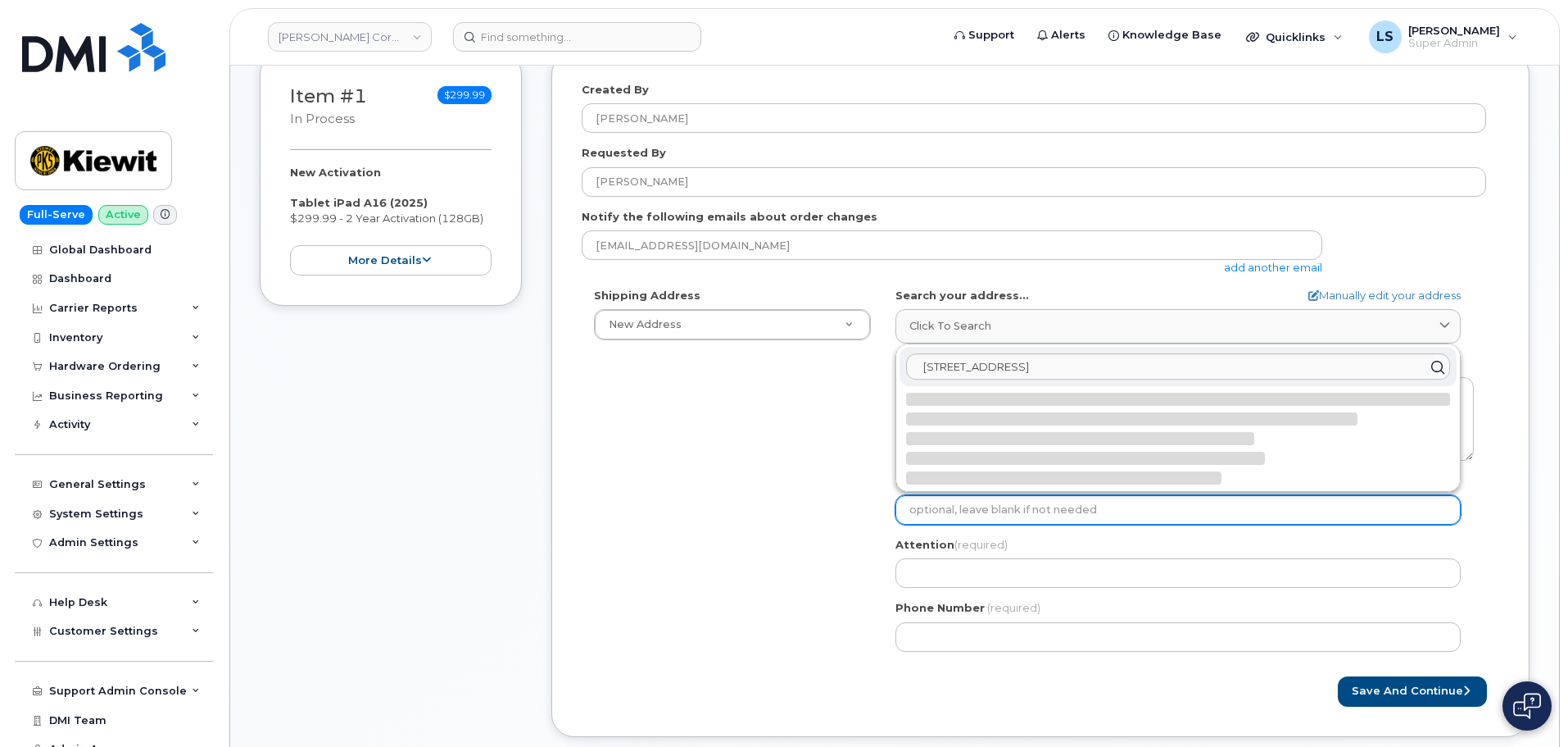
select select
type textarea "6967 Old Highway 99 North Rd BURLINGTON WA 98233-5103 UNITED STATES"
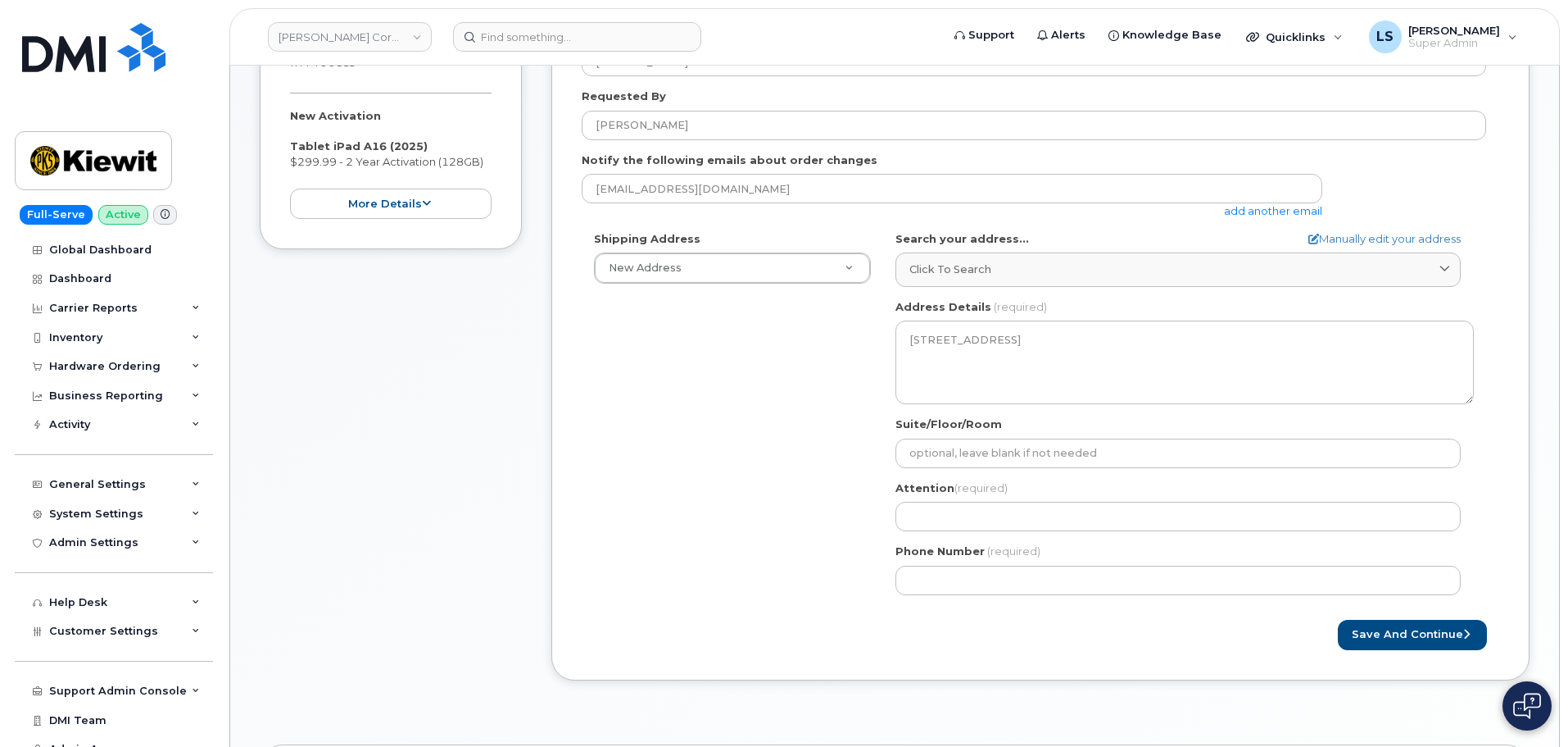
scroll to position [328, 0]
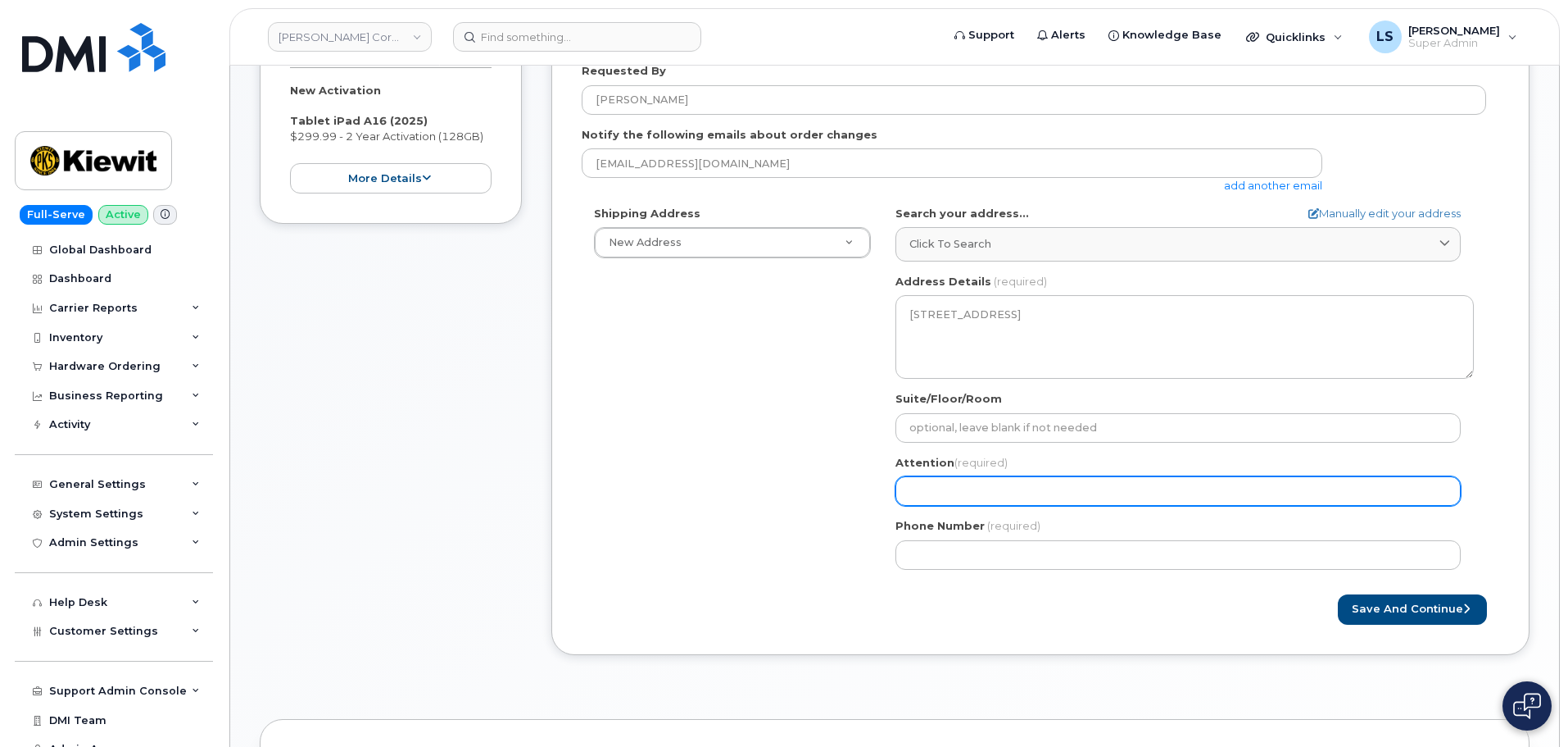
click at [940, 484] on input "Attention (required)" at bounding box center [1179, 490] width 565 height 29
paste input "[PERSON_NAME]"
select select
type input "[PERSON_NAME]"
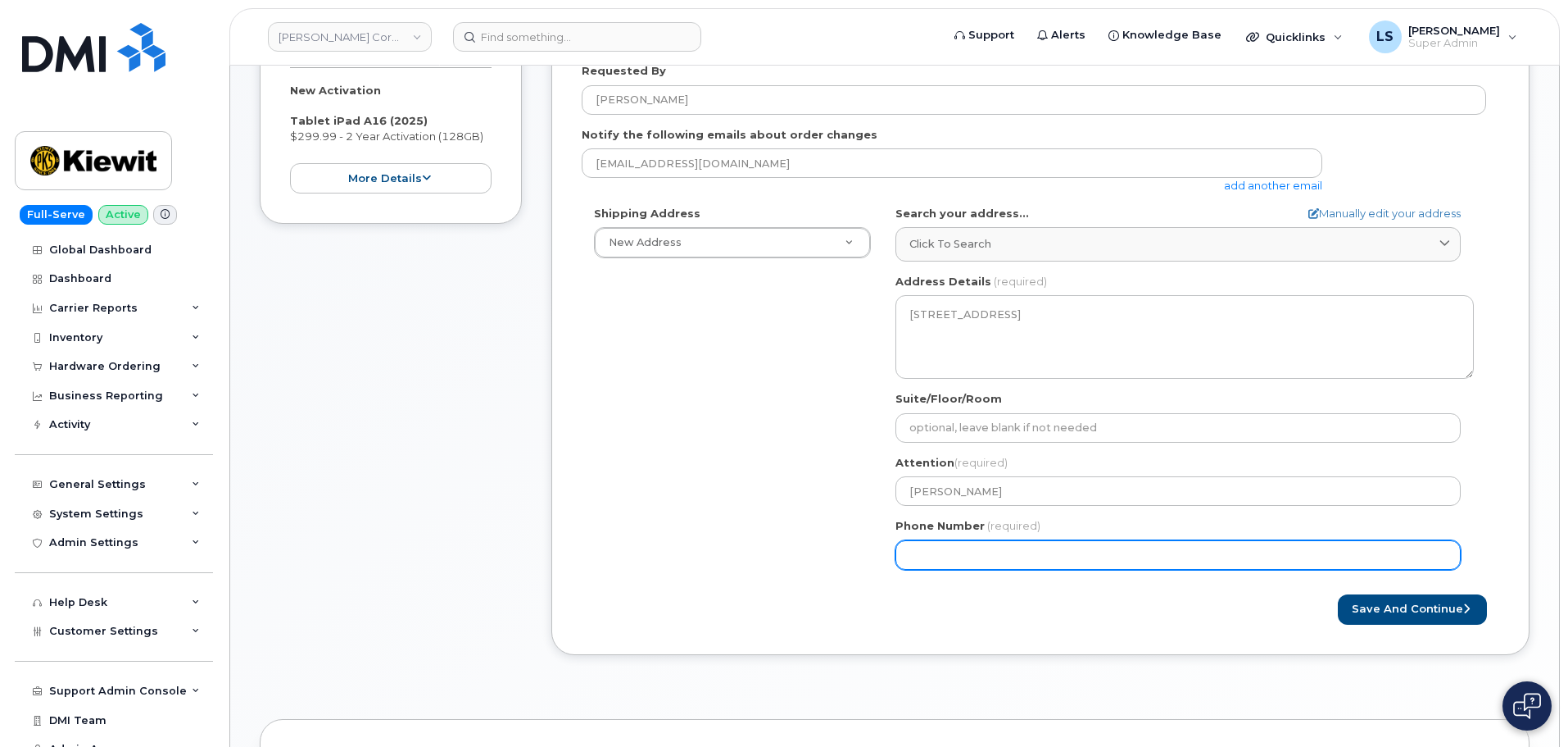
click at [1038, 548] on input "Phone Number" at bounding box center [1179, 555] width 565 height 29
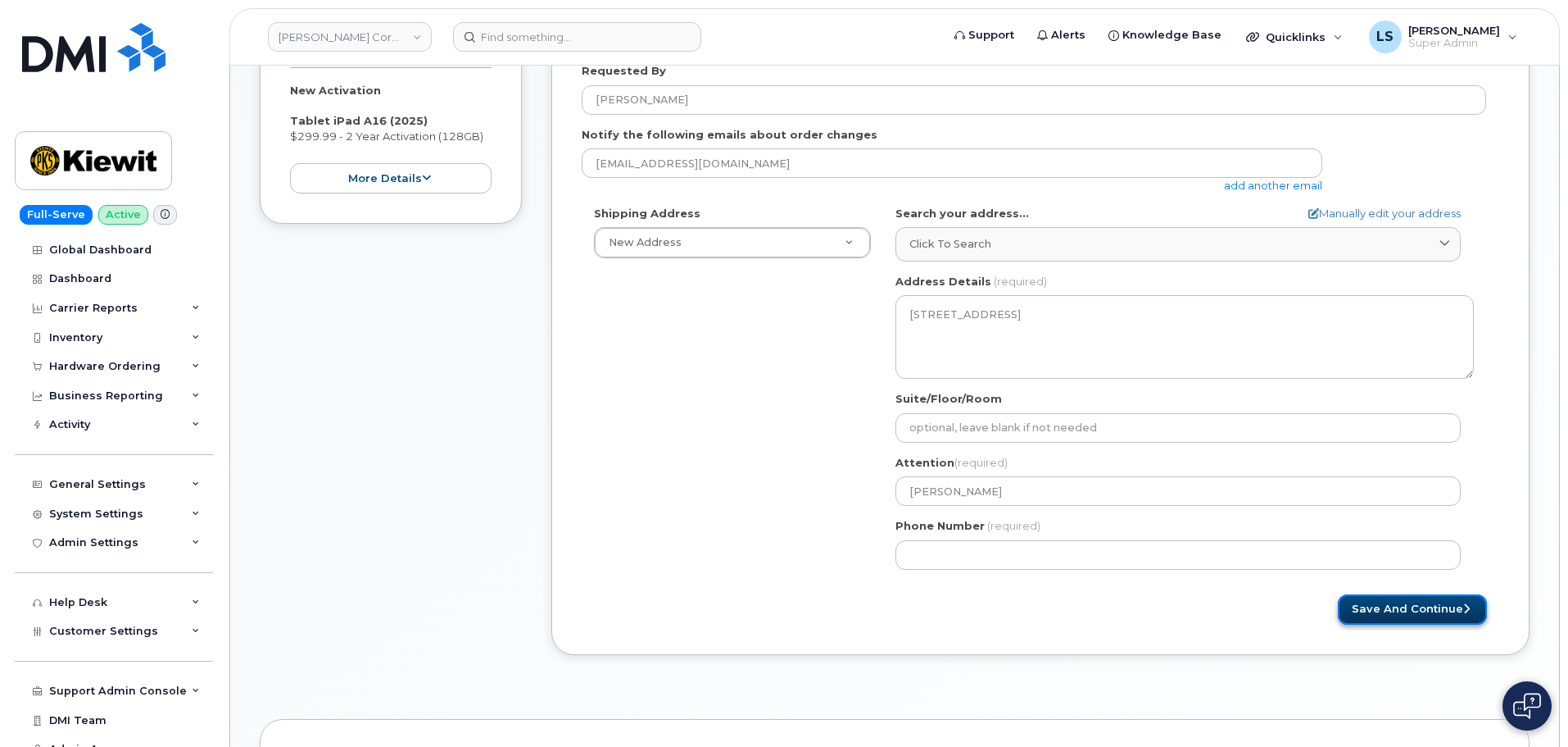
click at [1403, 599] on button "Save and Continue" at bounding box center [1413, 609] width 149 height 30
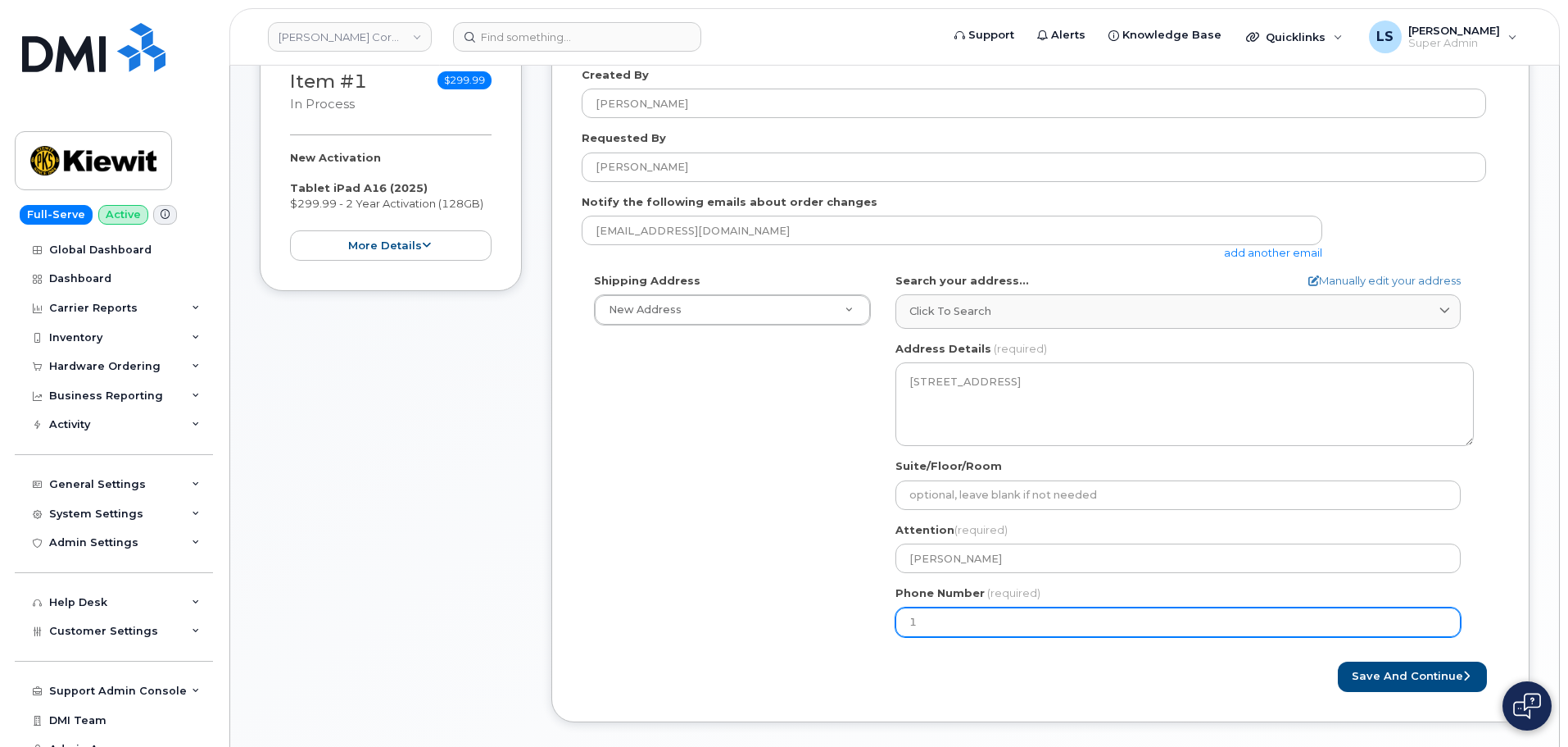
scroll to position [246, 0]
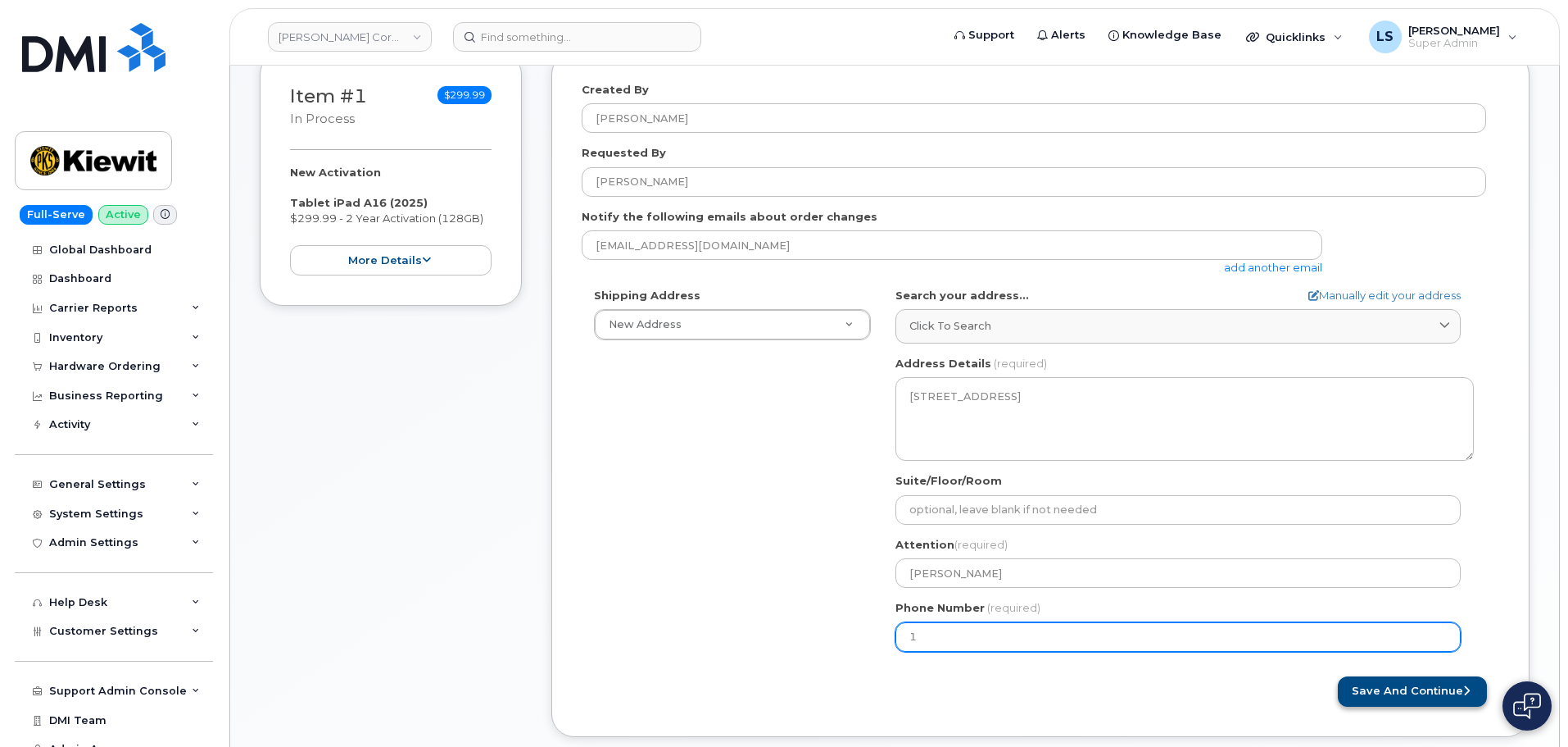
type input "1"
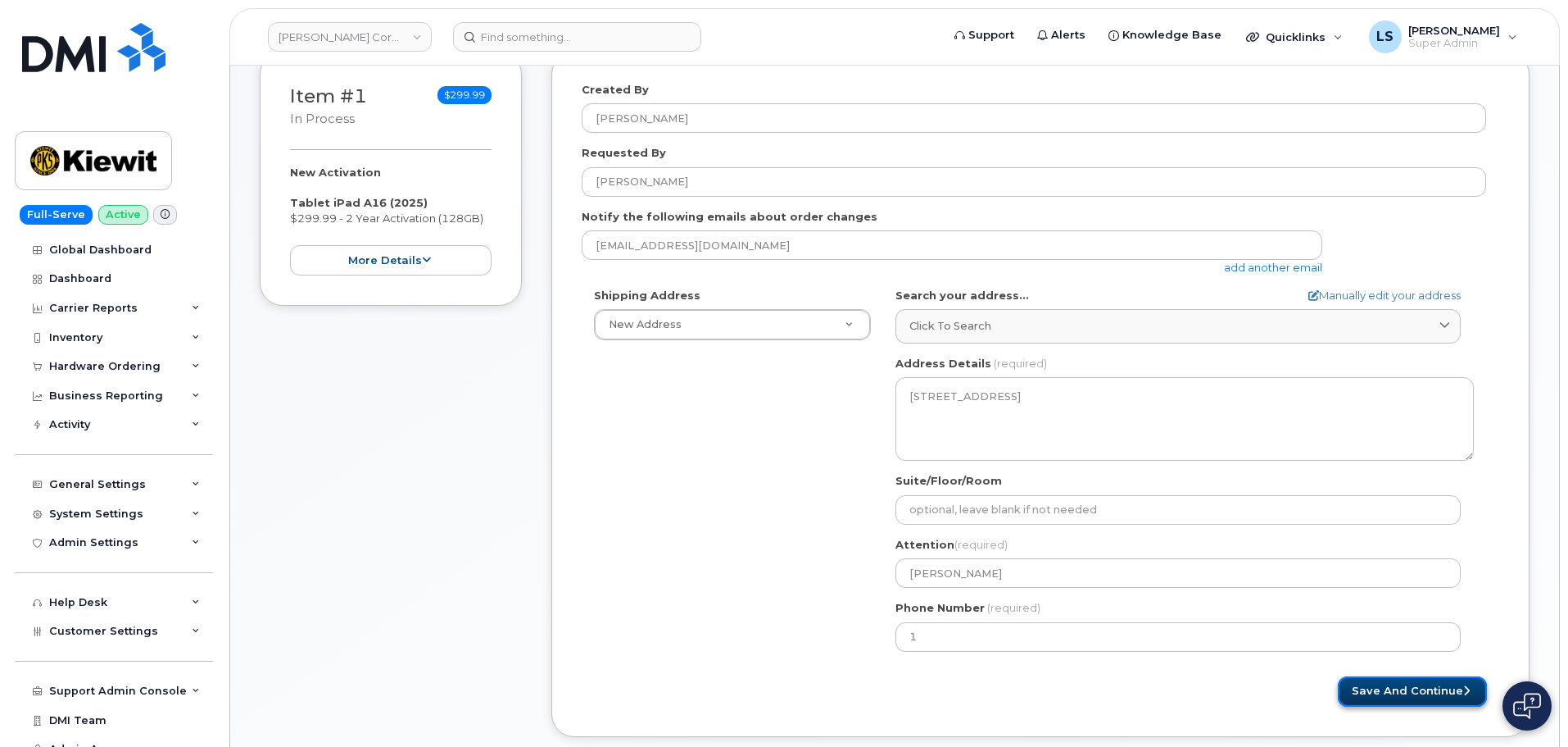
click at [1376, 693] on button "Save and Continue" at bounding box center [1413, 692] width 149 height 30
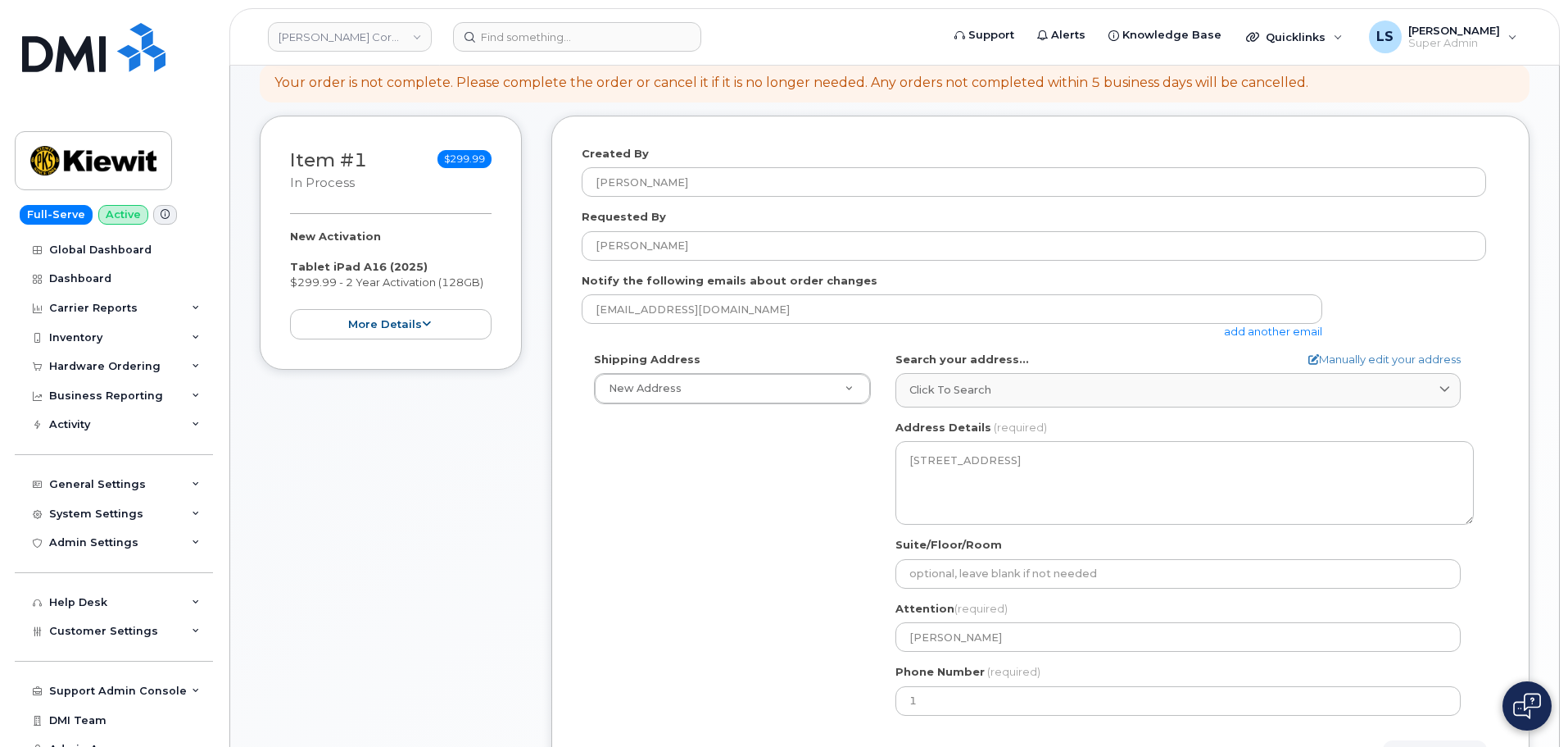
scroll to position [164, 0]
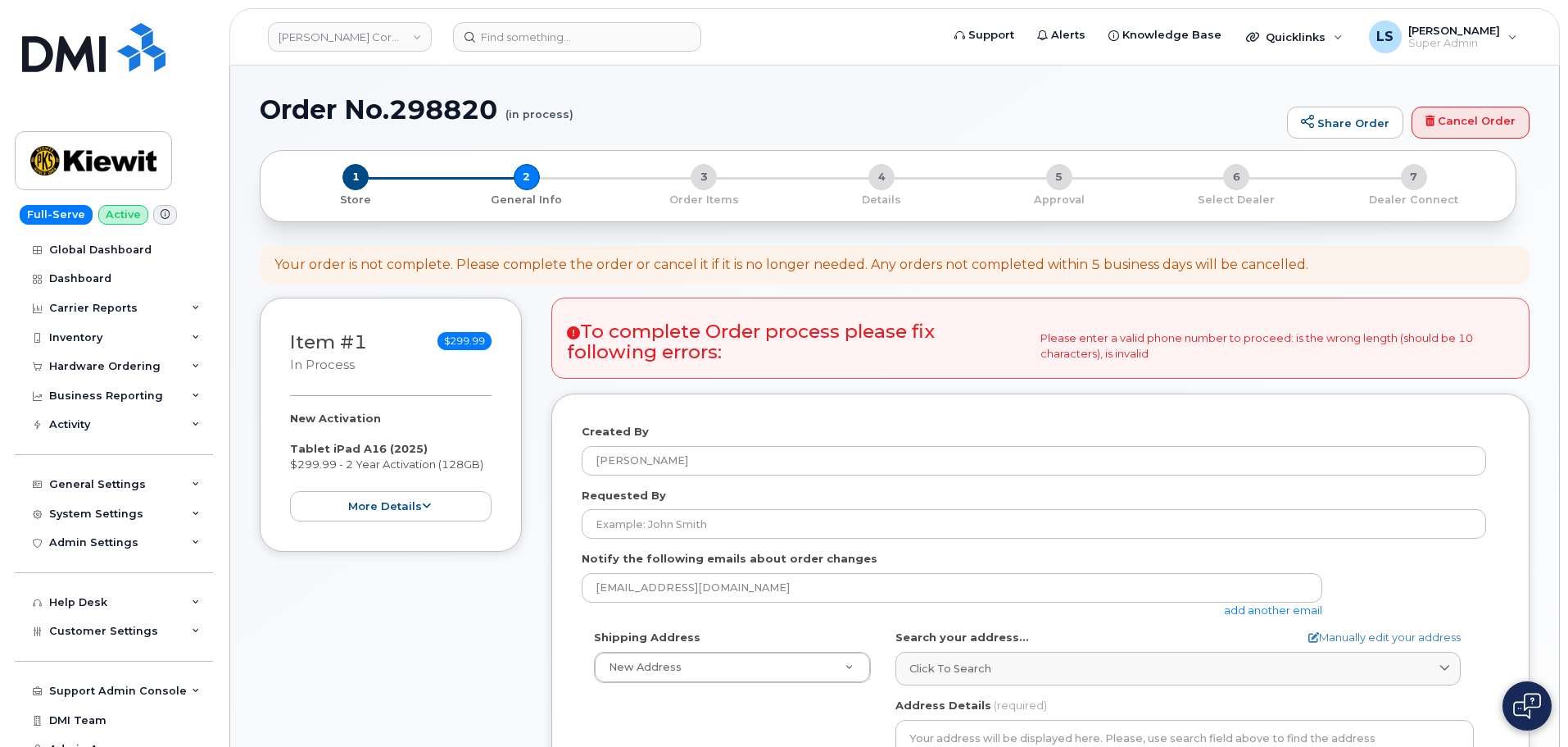
select select
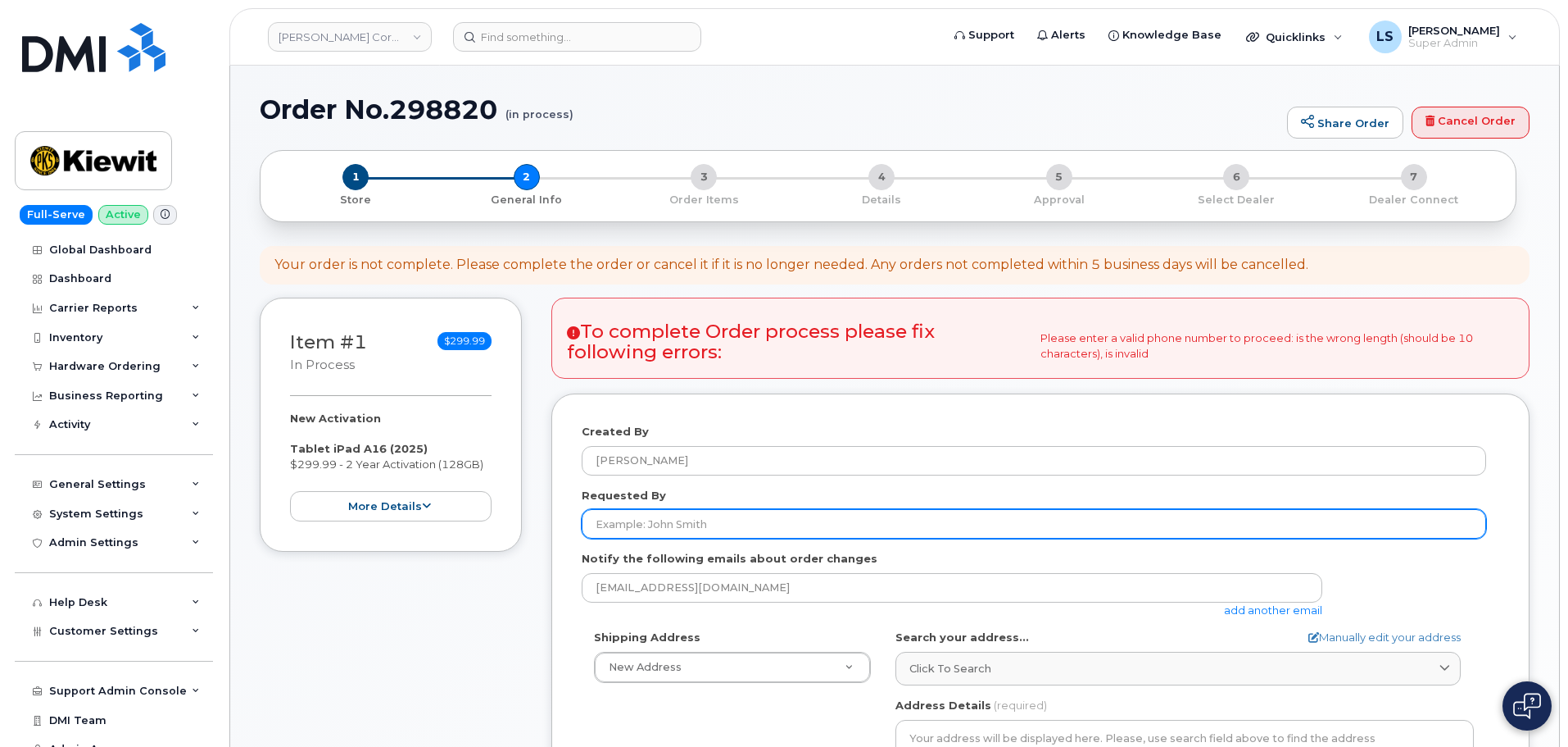
click at [647, 527] on input "Requested By" at bounding box center [1034, 524] width 904 height 29
paste input "[PERSON_NAME]"
type input "[PERSON_NAME]"
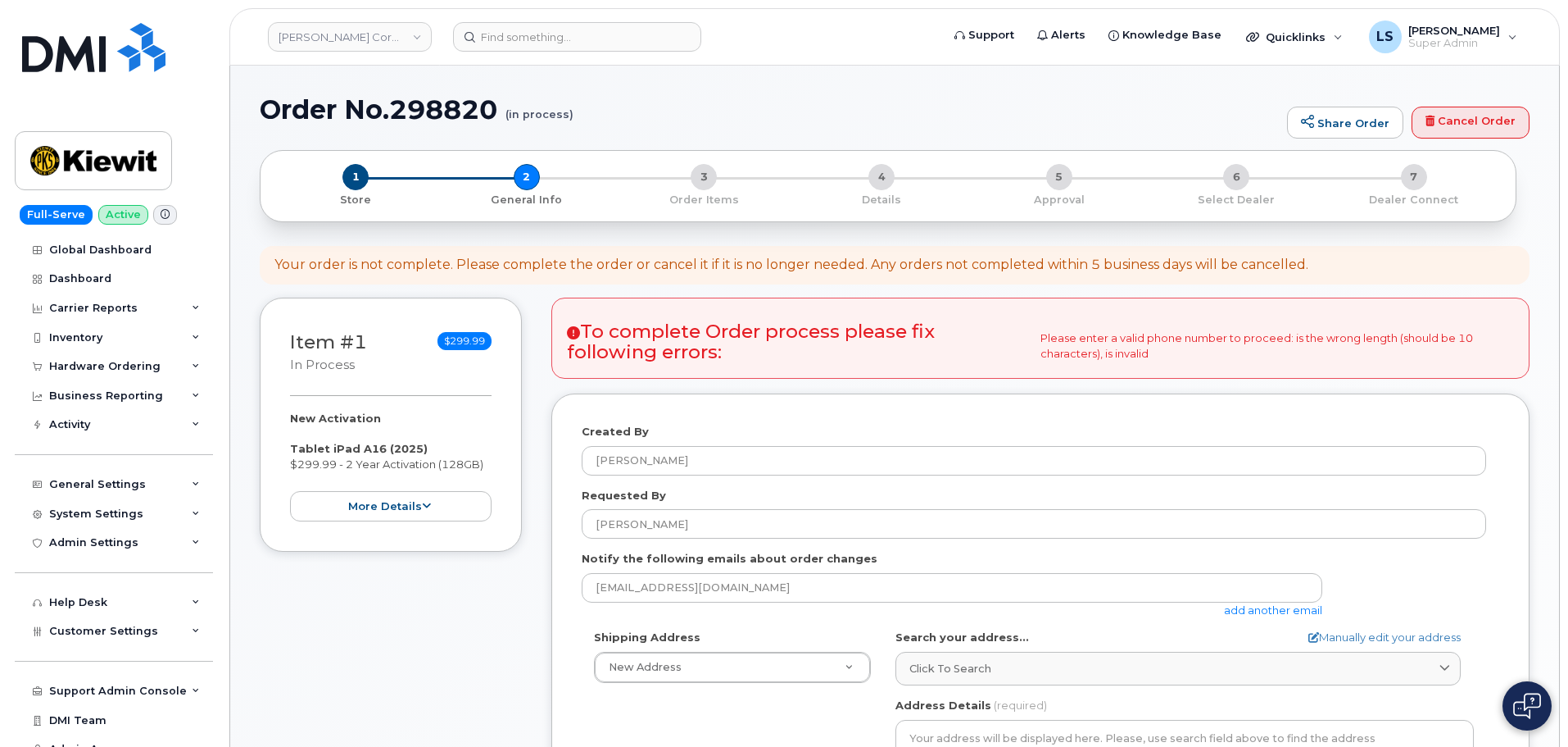
drag, startPoint x: 564, startPoint y: 634, endPoint x: 631, endPoint y: 629, distance: 67.2
click at [565, 635] on div "Created By [PERSON_NAME] Requested By [PERSON_NAME] Notify the following emails…" at bounding box center [1040, 736] width 978 height 685
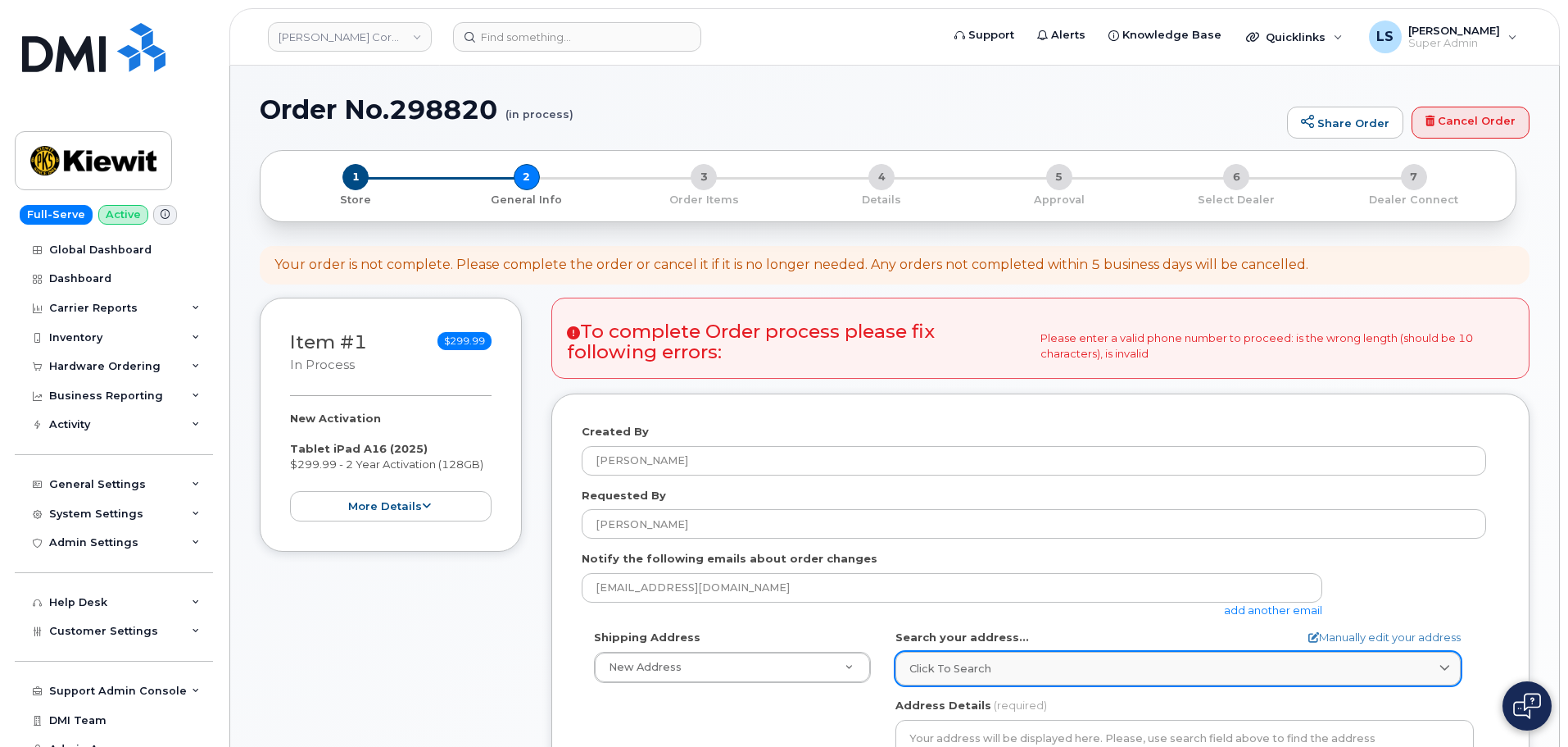
click at [1029, 671] on div "Click to search" at bounding box center [1178, 668] width 538 height 16
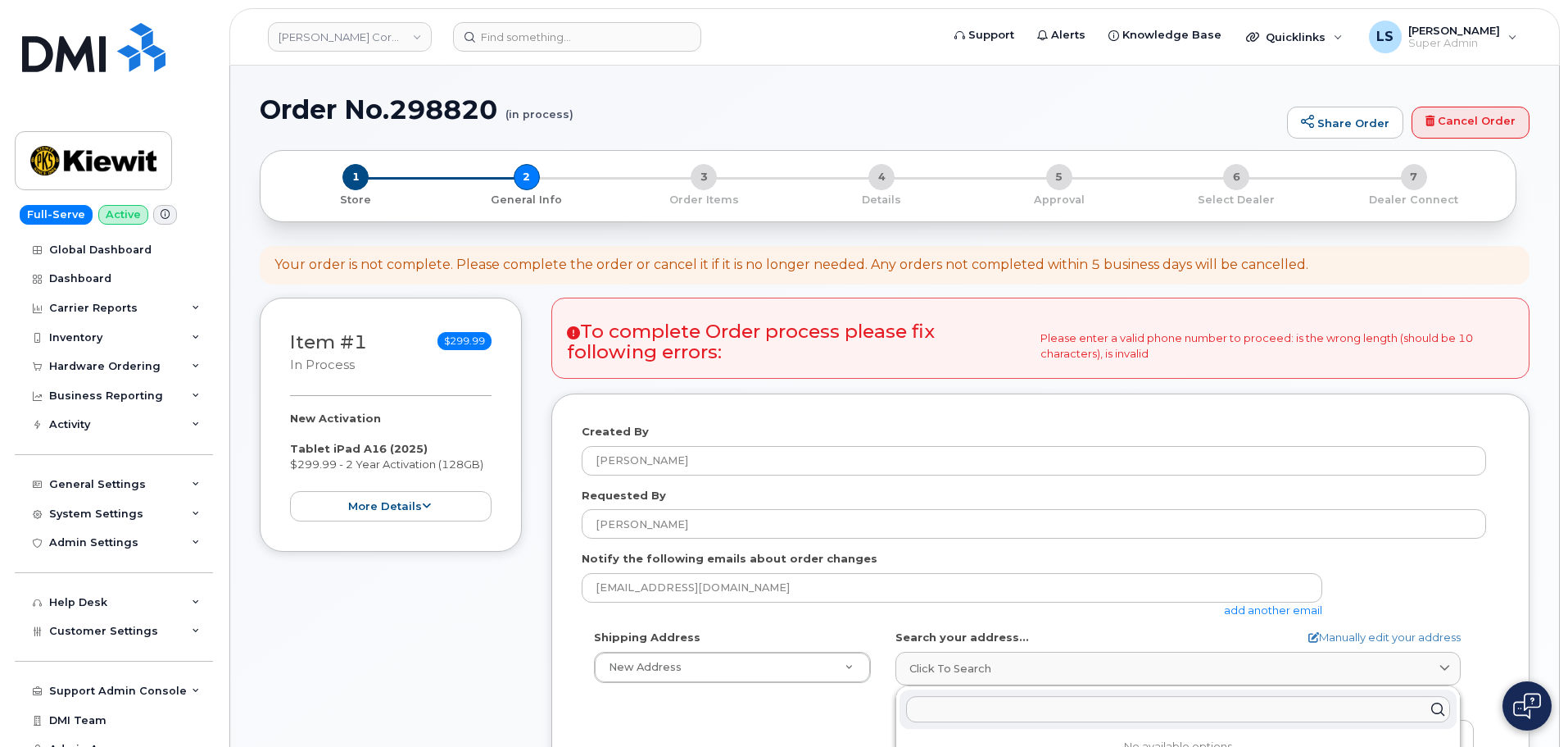
click at [985, 708] on input "text" at bounding box center [1178, 708] width 544 height 26
paste input "6967 Old Hwy 99 North Road Burlington, WA 98233"
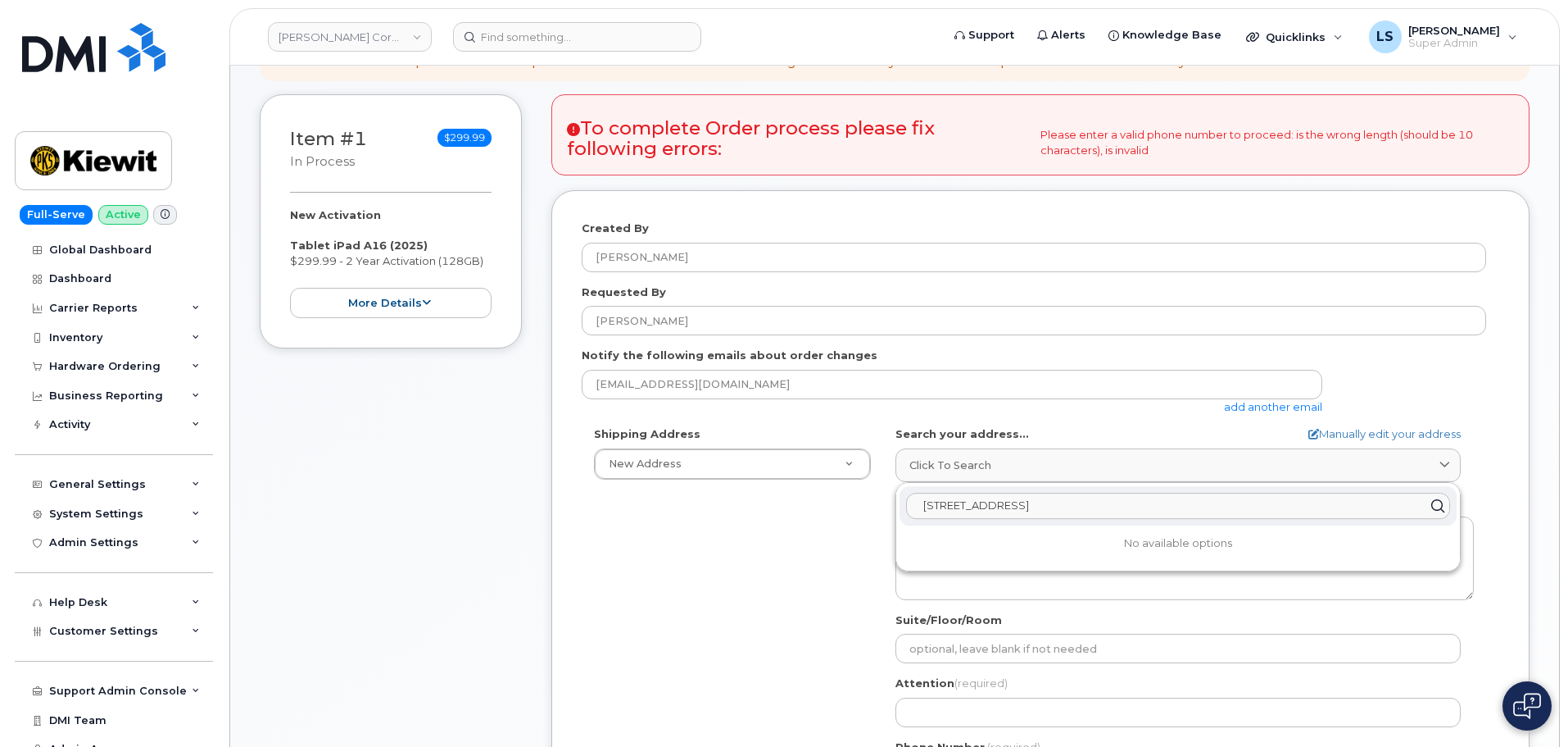
scroll to position [246, 0]
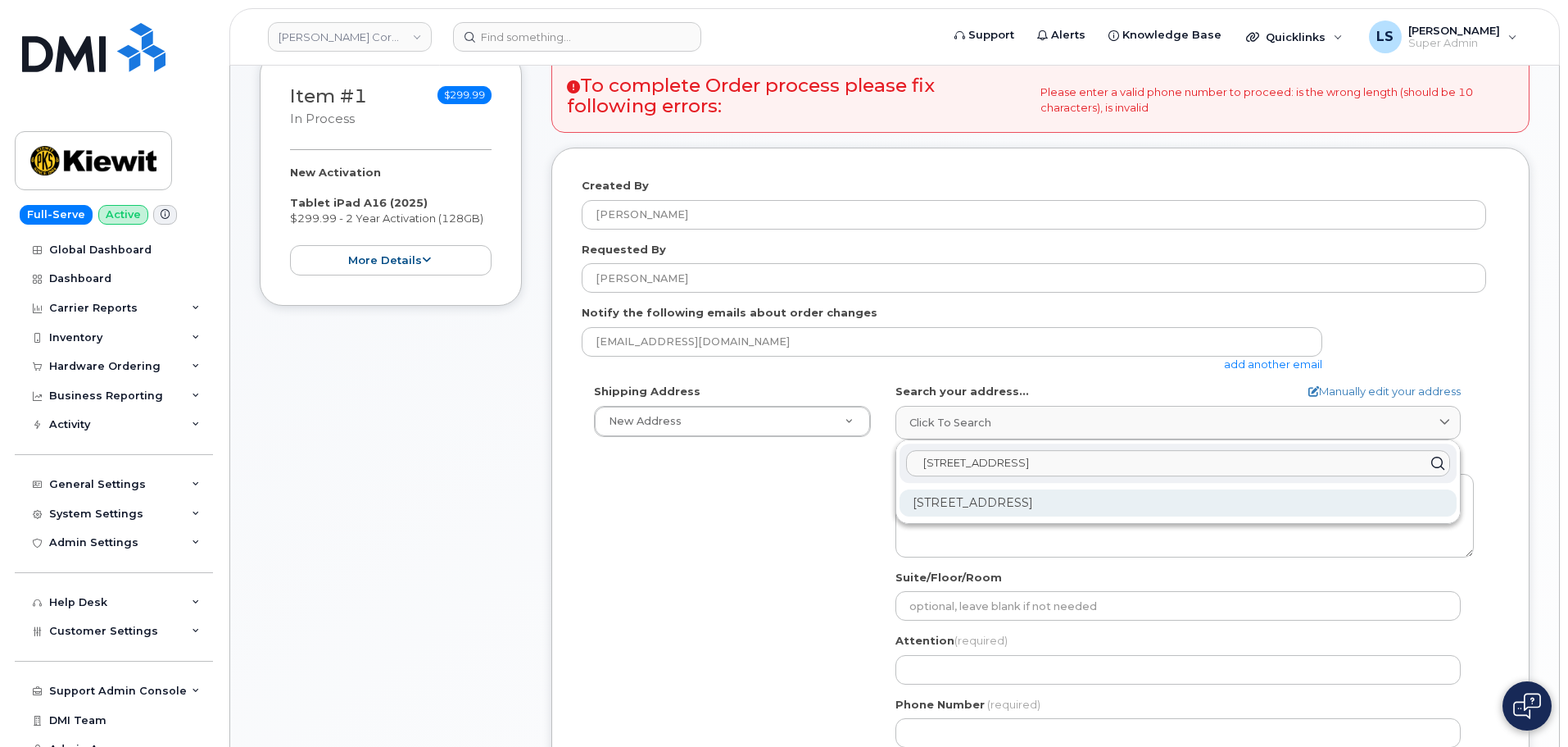
type input "6967 Old Hwy 99 North Road Burlington, WA 98233"
click at [963, 499] on div "6967 Old Highway 99 North Rd Burlington WA 98233-5103" at bounding box center [1178, 503] width 557 height 27
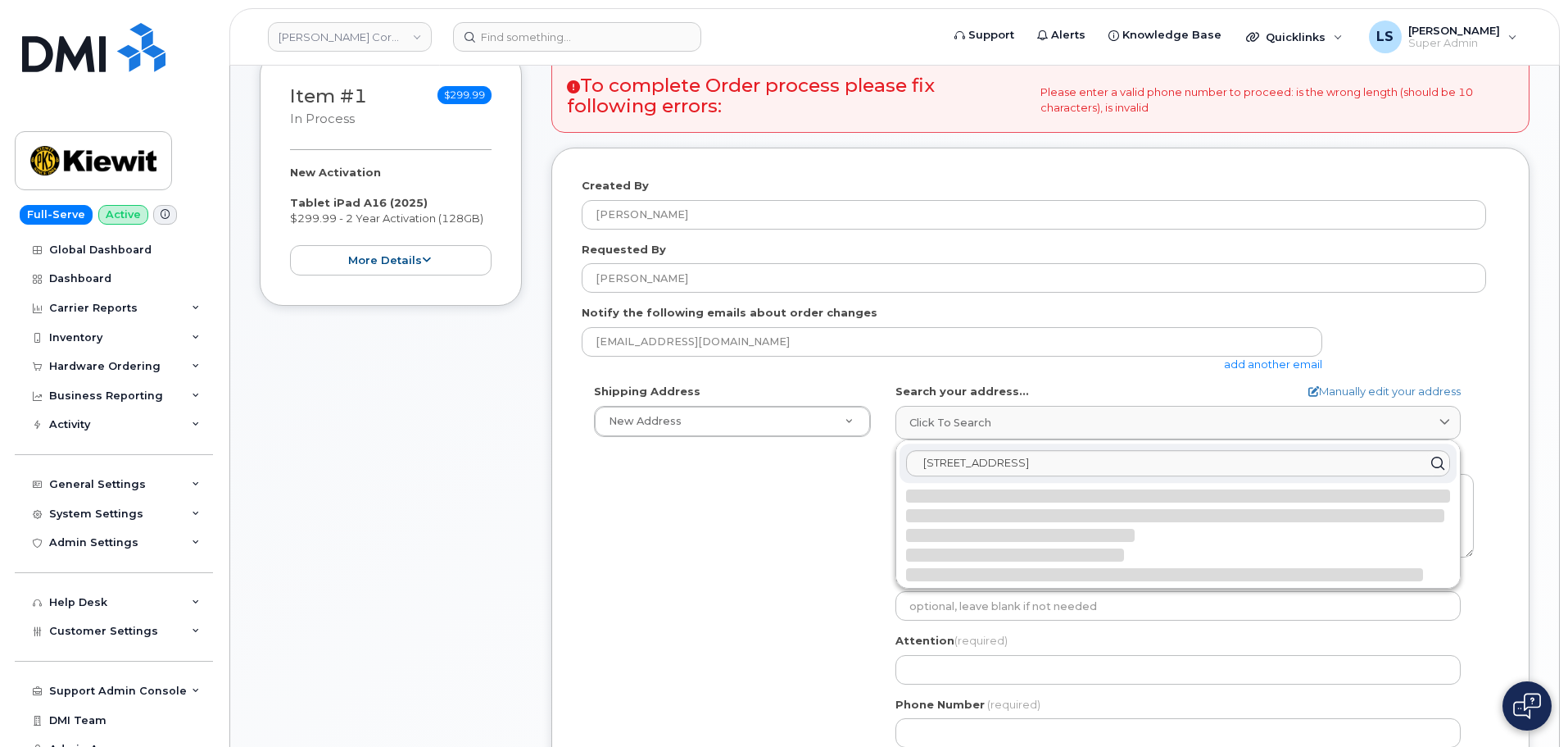
select select
type textarea "6967 Old Highway 99 North Rd BURLINGTON WA 98233-5103 UNITED STATES"
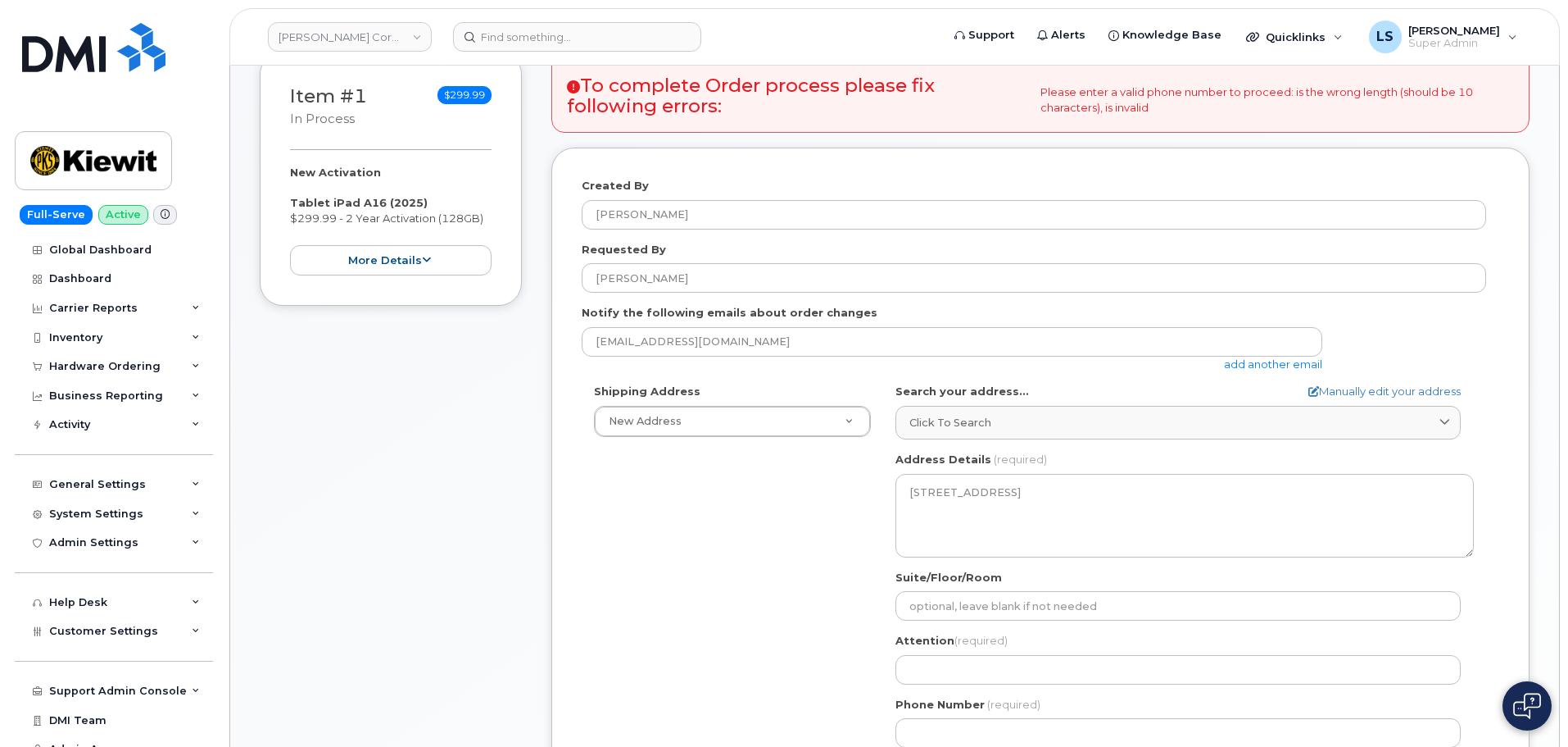
click at [797, 545] on div "Shipping Address New Address New Address 1225 Country Club Rd Unit 10101 4629 T…" at bounding box center [1034, 572] width 904 height 376
click at [1044, 643] on div "Attention (required)" at bounding box center [1185, 659] width 579 height 52
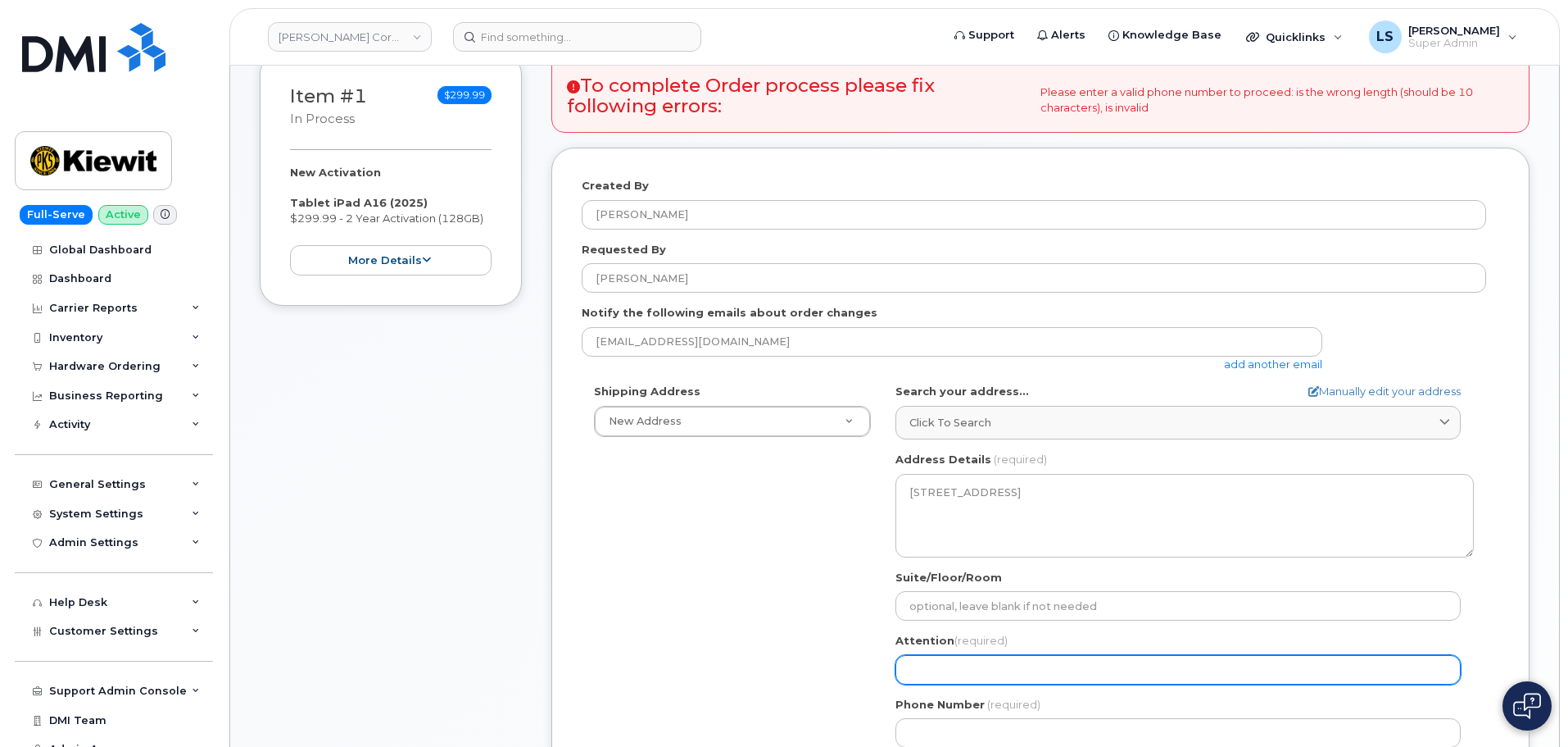
click at [1039, 659] on input "Attention (required)" at bounding box center [1179, 669] width 565 height 29
paste input "[PERSON_NAME]"
select select
type input "[PERSON_NAME]"
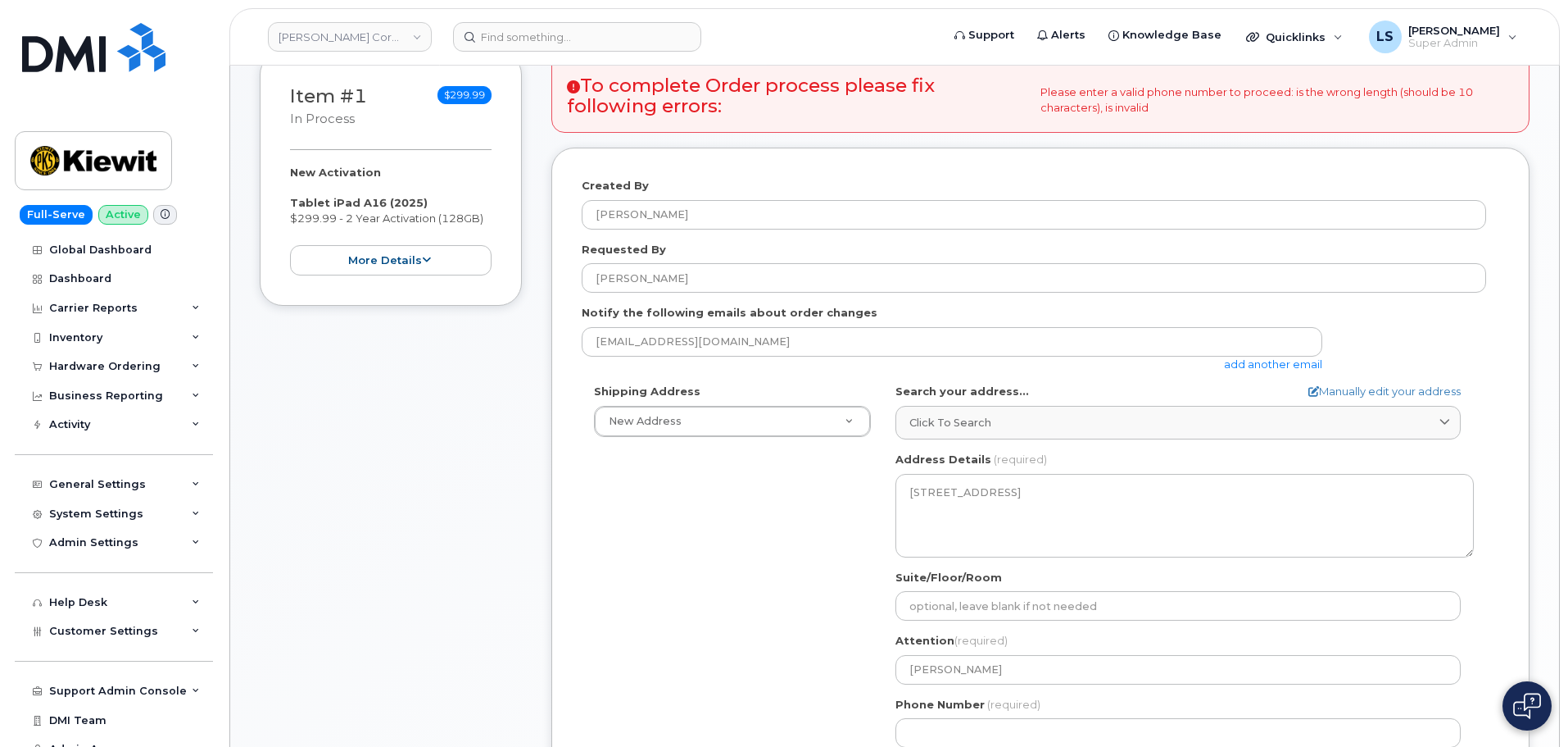
click at [810, 661] on div "Shipping Address New Address New Address 1225 Country Club Rd Unit 10101 4629 T…" at bounding box center [1034, 572] width 904 height 376
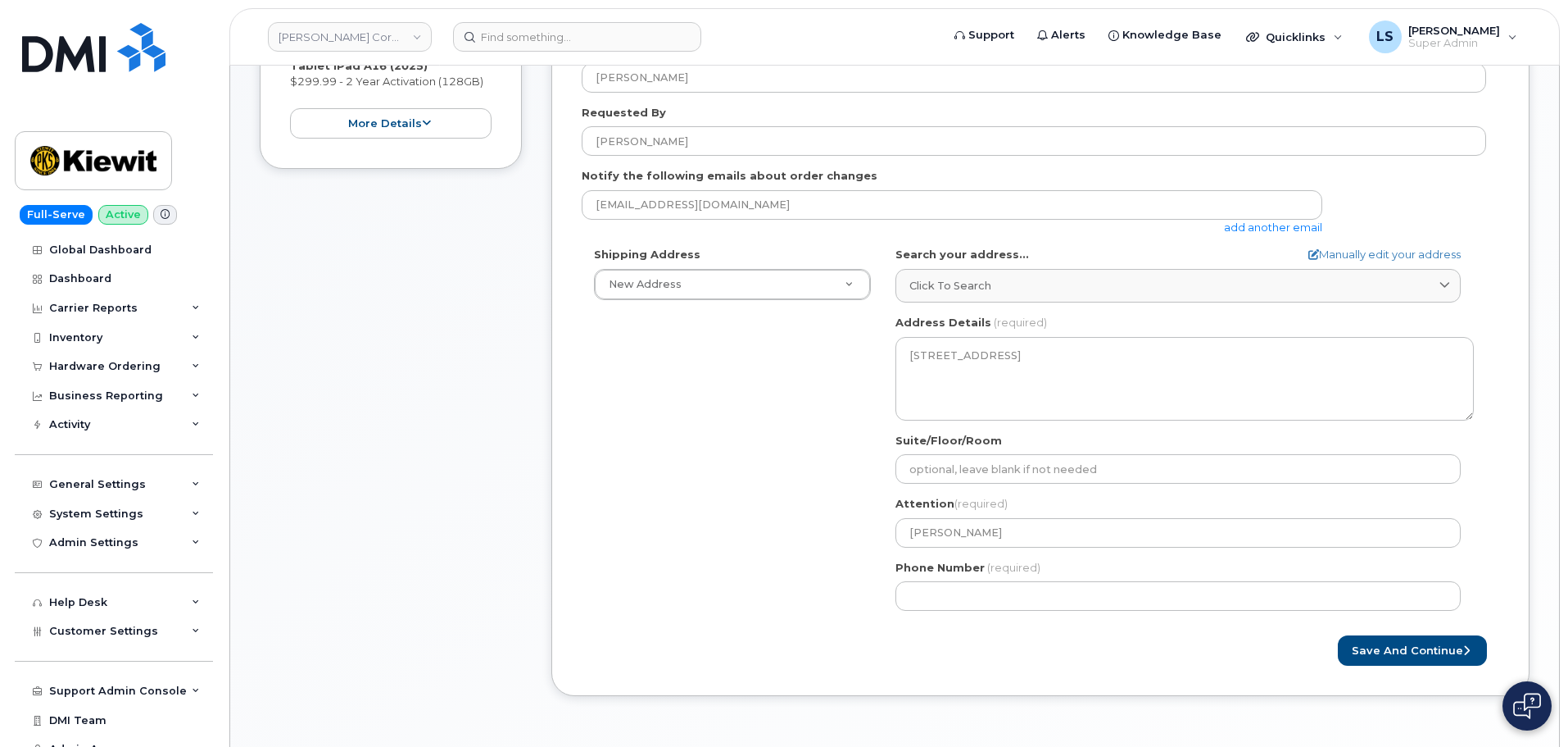
scroll to position [492, 0]
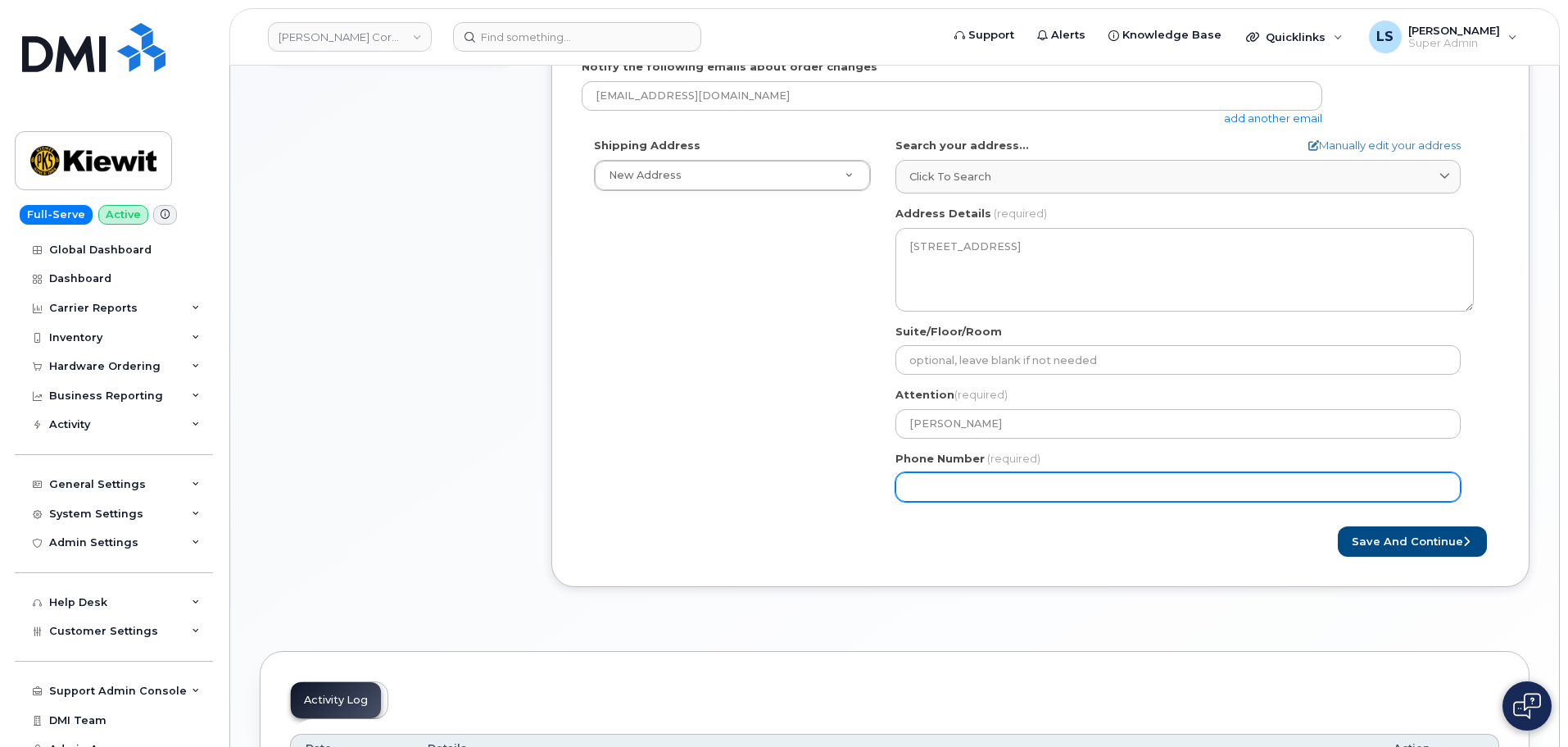
click at [927, 487] on input "Phone Number" at bounding box center [1179, 487] width 565 height 29
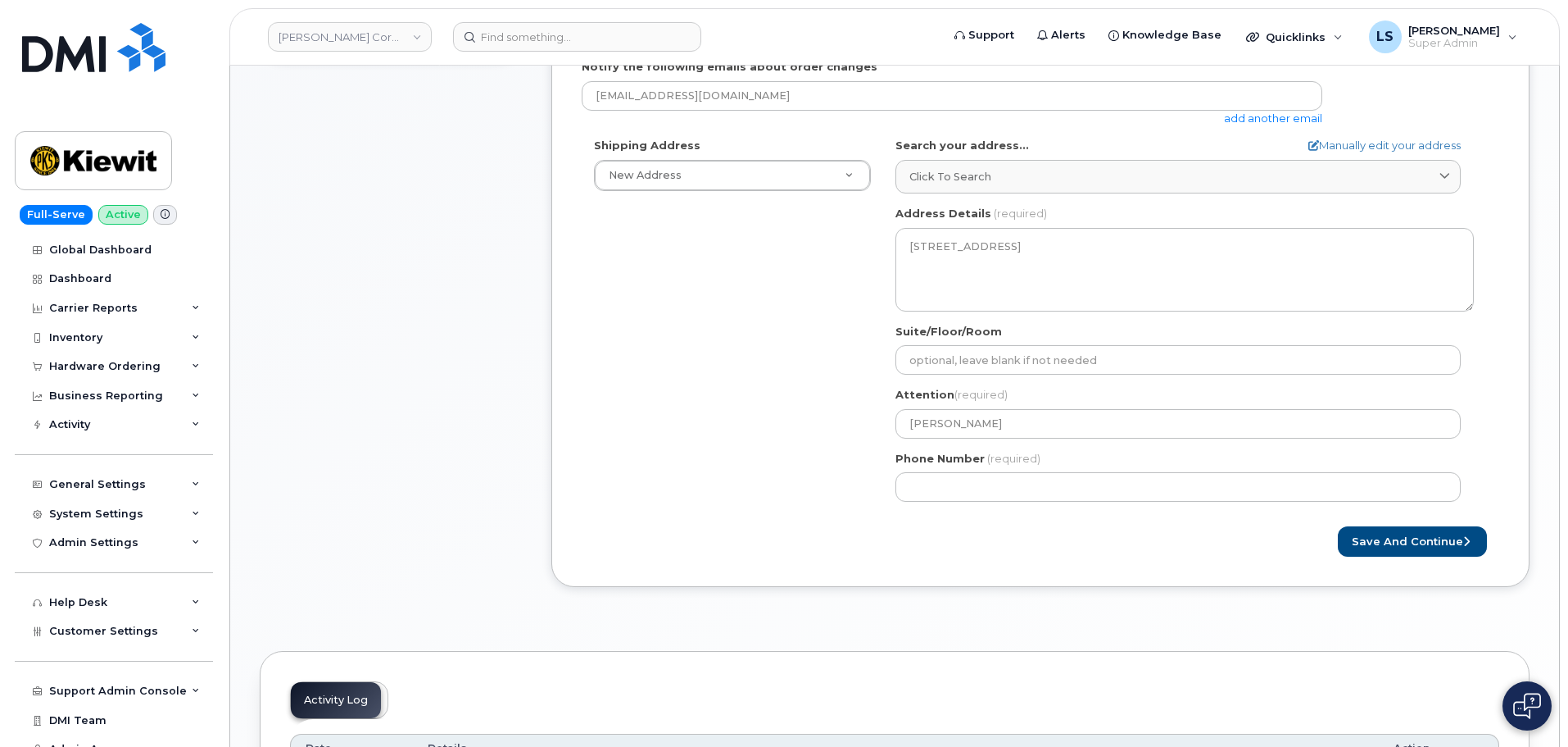
click at [1071, 570] on div "Created By Luke Shomaker Requested By Ty Anderson Notify the following emails a…" at bounding box center [1040, 244] width 978 height 685
click at [1374, 539] on button "Save and Continue" at bounding box center [1413, 541] width 149 height 30
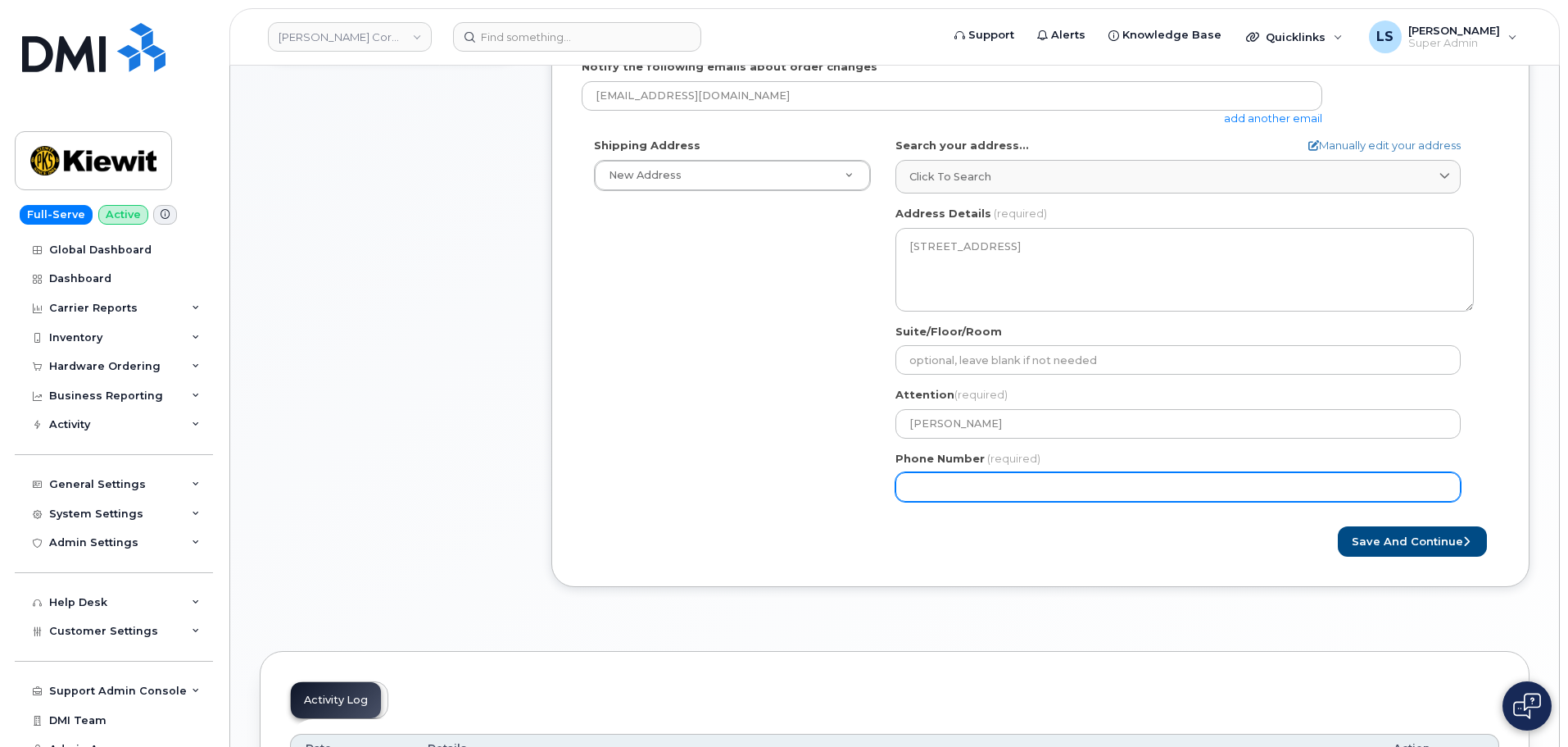
click at [1074, 483] on input "Phone Number" at bounding box center [1179, 487] width 565 height 29
click at [963, 486] on input "Phone Number" at bounding box center [1179, 487] width 565 height 29
click at [940, 489] on input "Phone Number" at bounding box center [1179, 487] width 565 height 29
click at [936, 495] on input "Phone Number" at bounding box center [1179, 487] width 565 height 29
select select
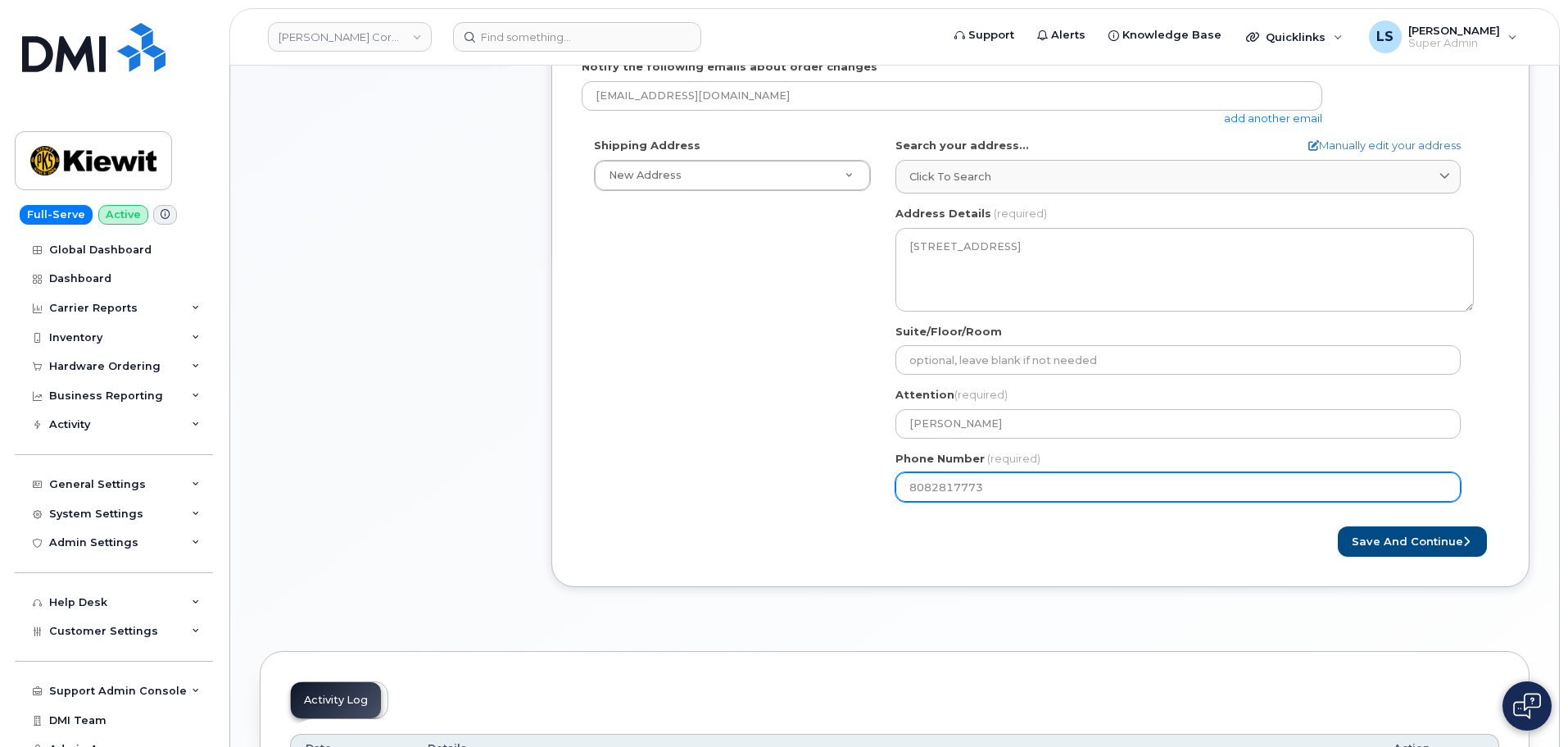
type input "8082817773"
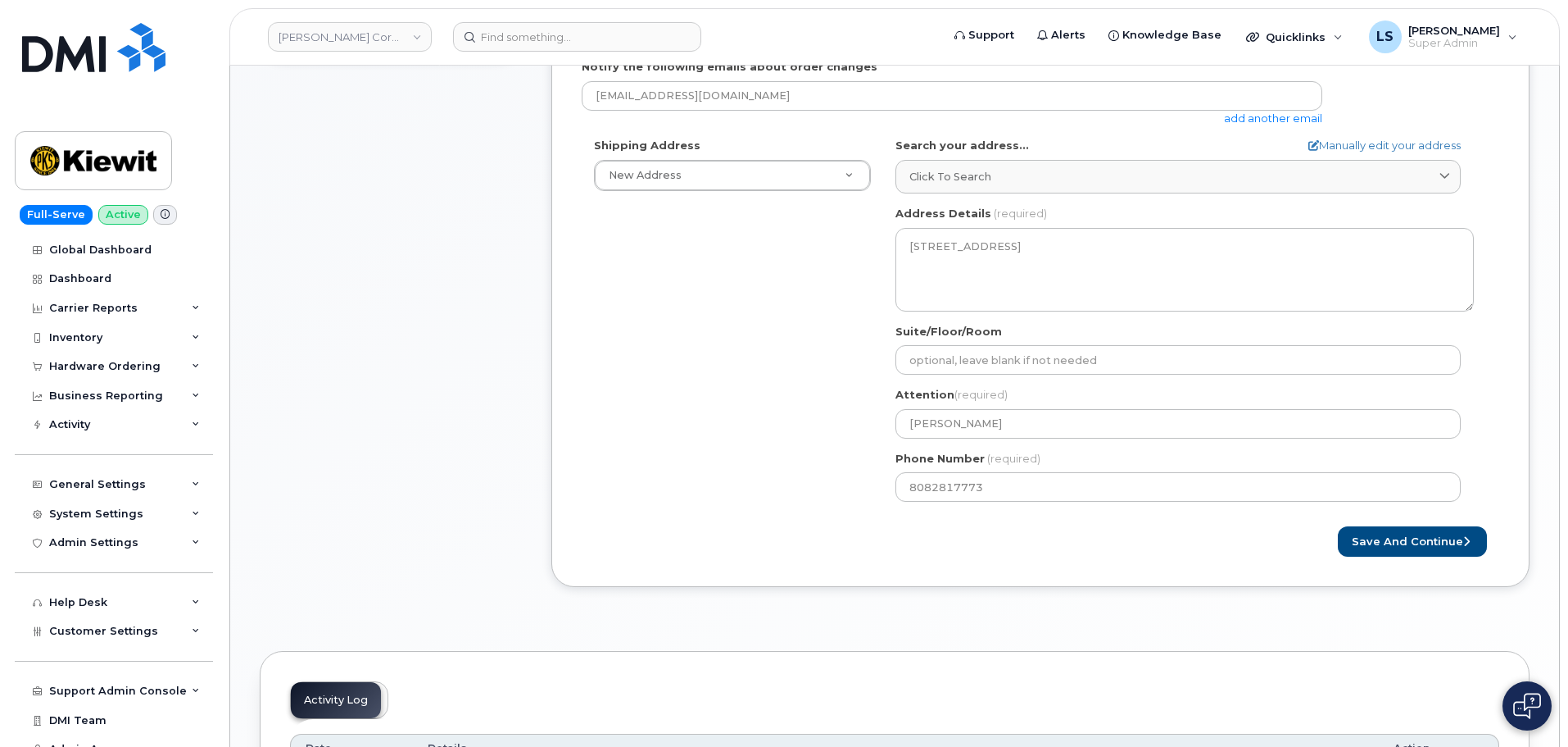
drag, startPoint x: 1037, startPoint y: 572, endPoint x: 1105, endPoint y: 560, distance: 69.1
click at [1040, 572] on div "Created By Luke Shomaker Requested By Ty Anderson Notify the following emails a…" at bounding box center [1040, 244] width 978 height 685
click at [1365, 530] on button "Save and Continue" at bounding box center [1413, 541] width 149 height 30
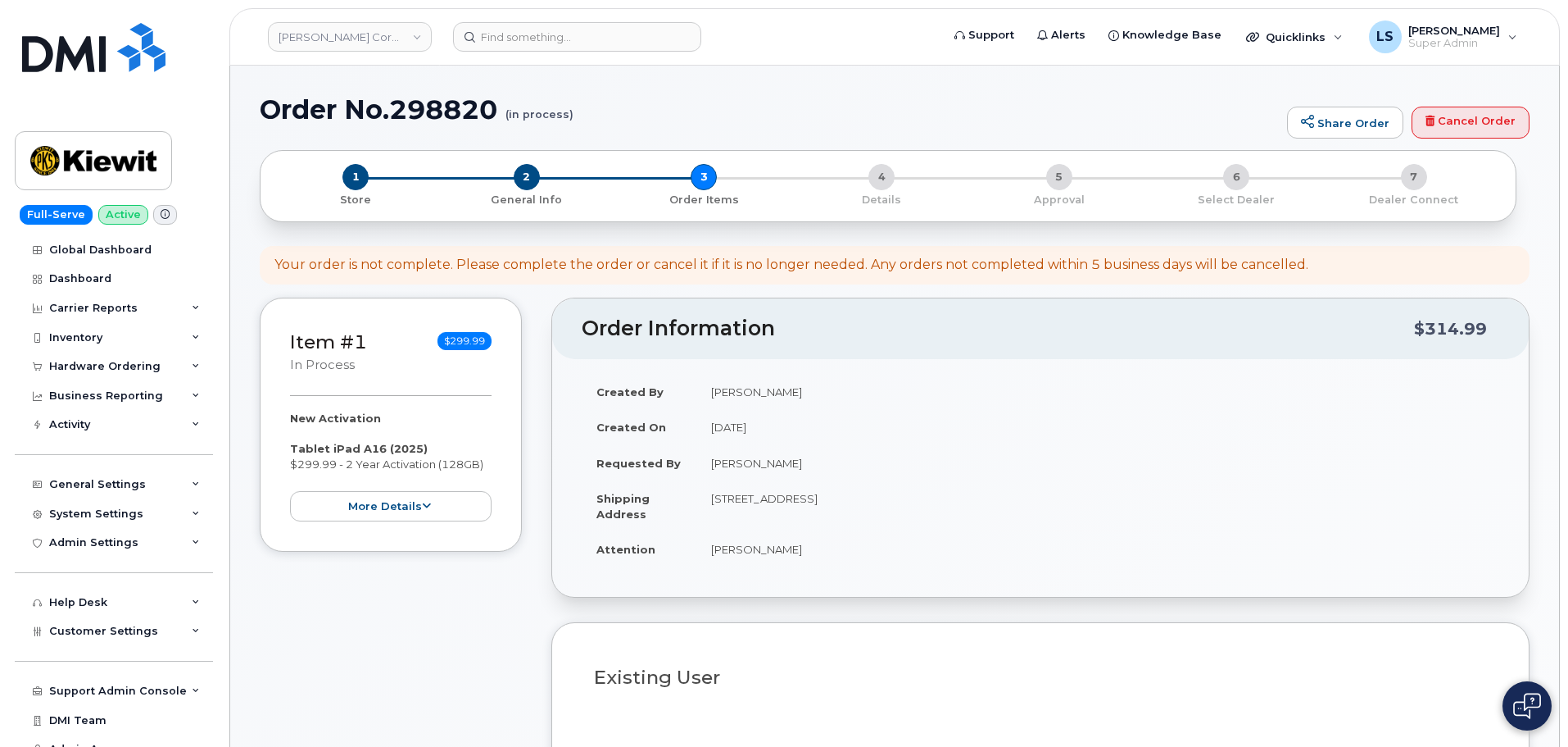
select select
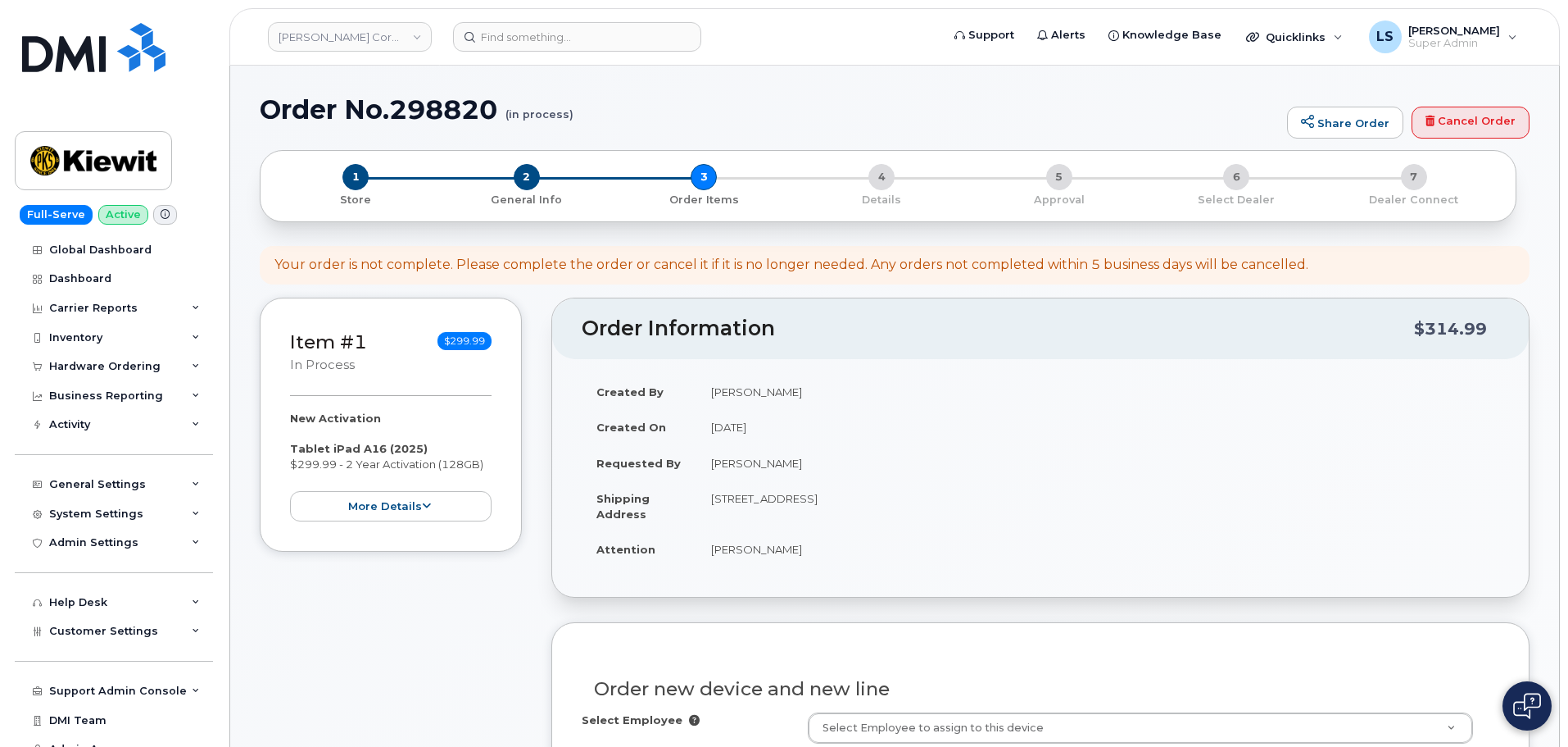
scroll to position [410, 0]
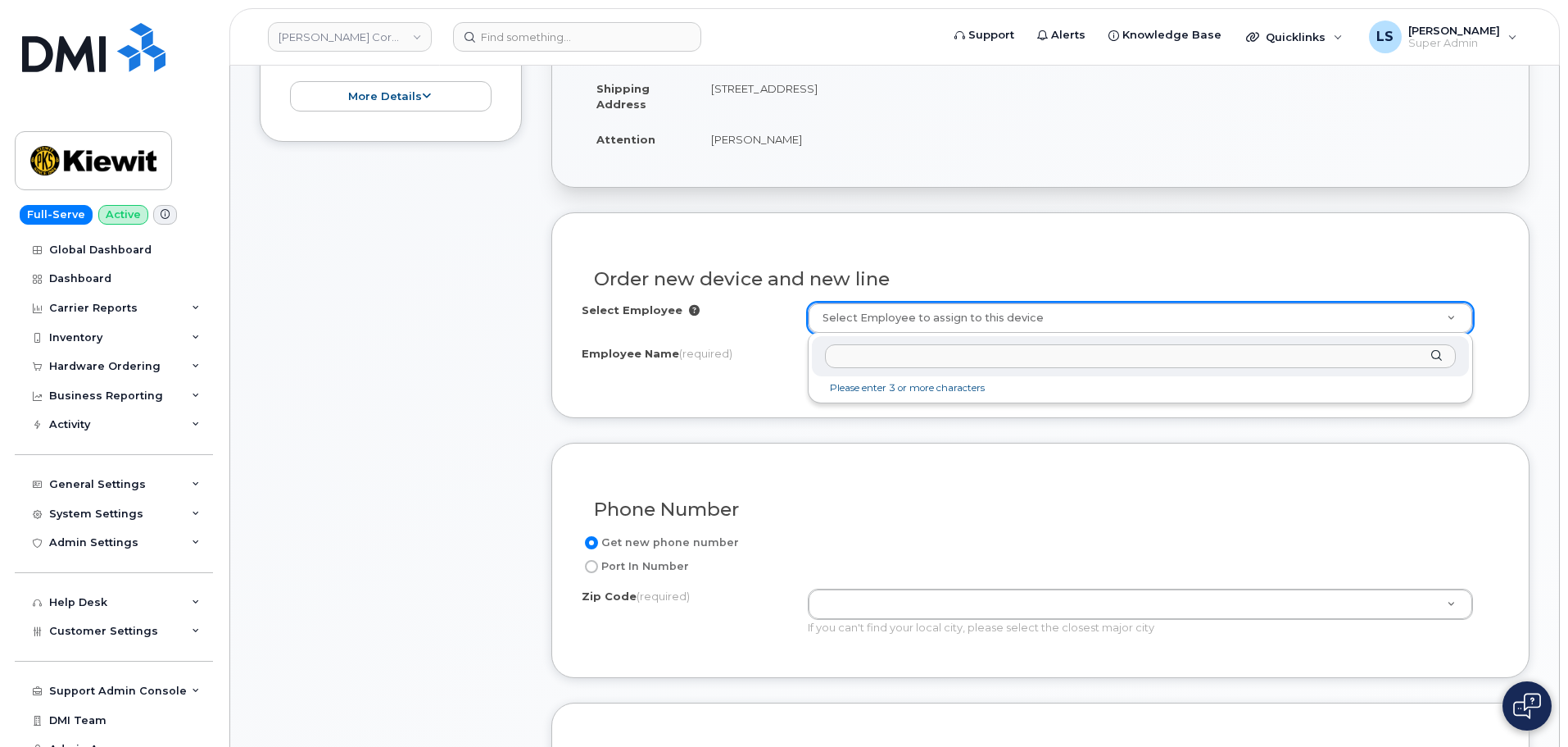
click at [878, 365] on input "text" at bounding box center [1141, 356] width 631 height 24
paste input "[PERSON_NAME]"
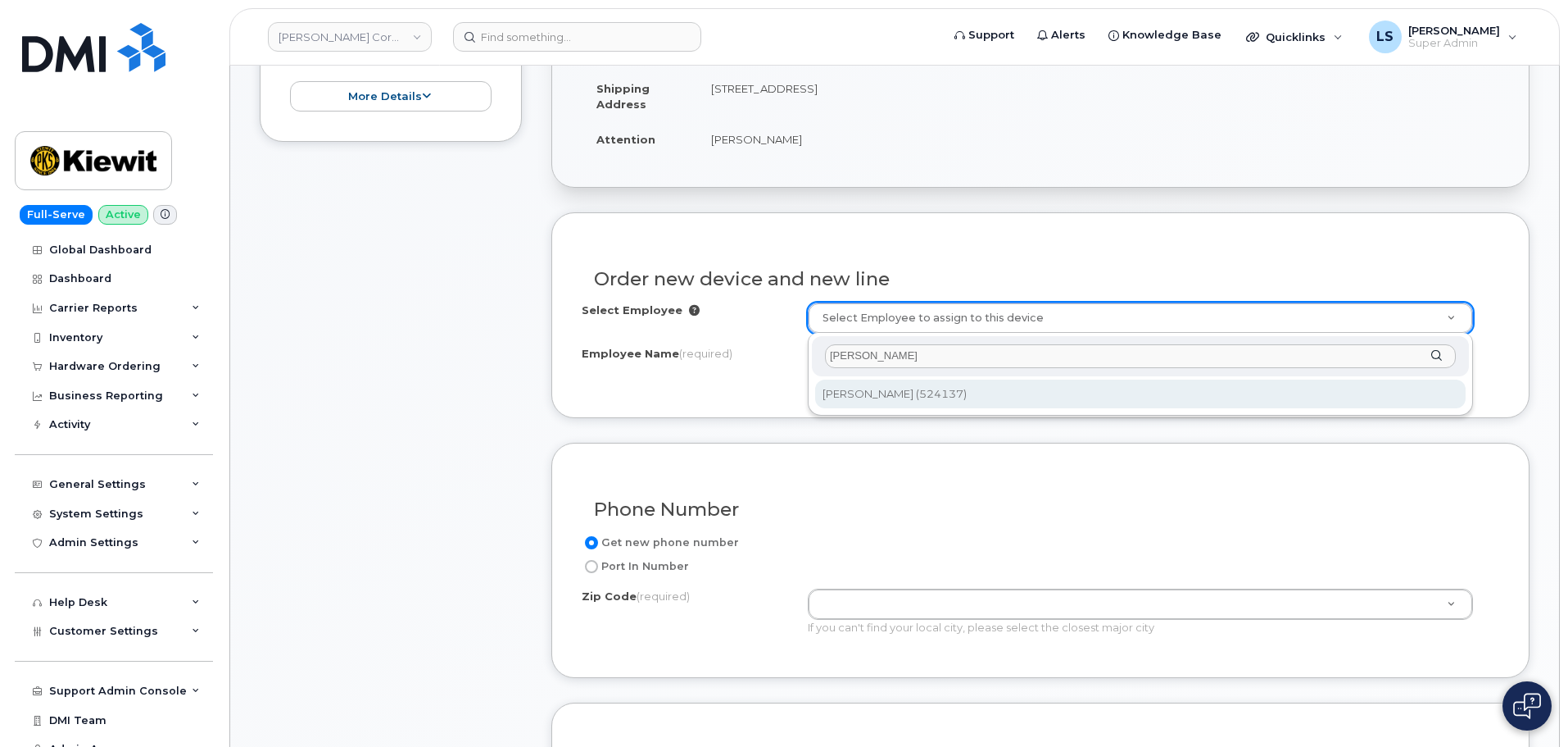
type input "[PERSON_NAME]"
type input "2164903"
type input "[PERSON_NAME]"
type input "24235 Interstate 5"
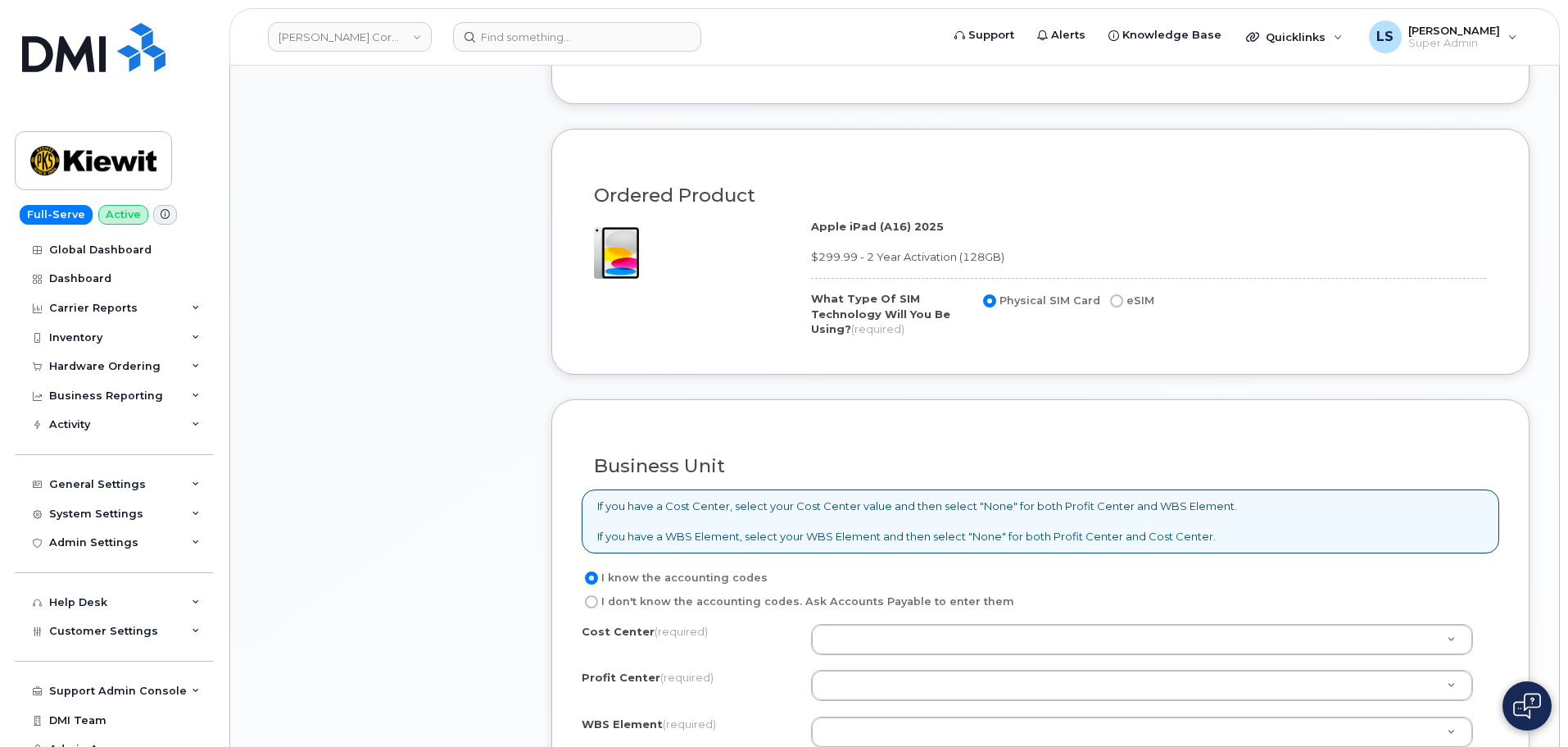
scroll to position [1147, 0]
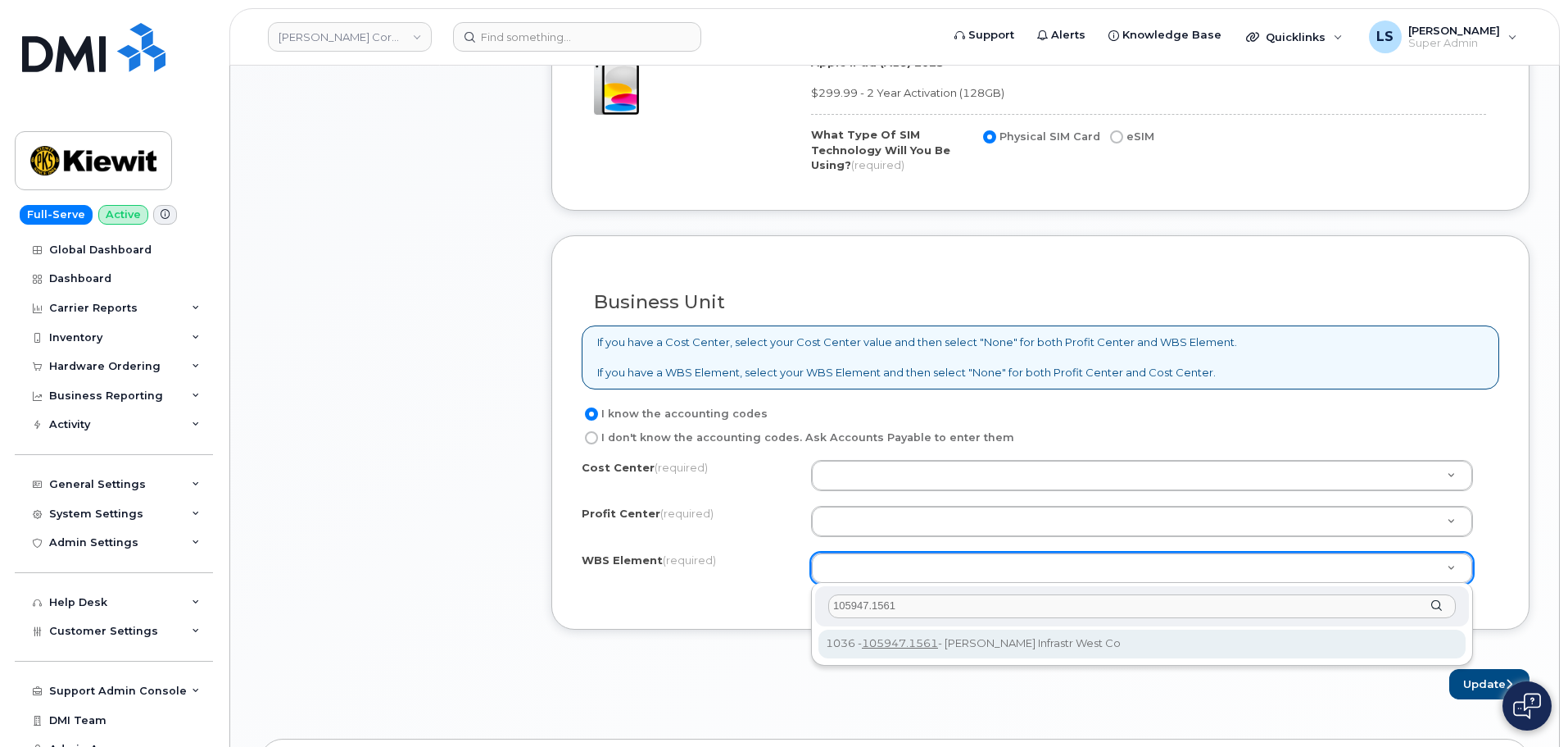
type input "105947.1561"
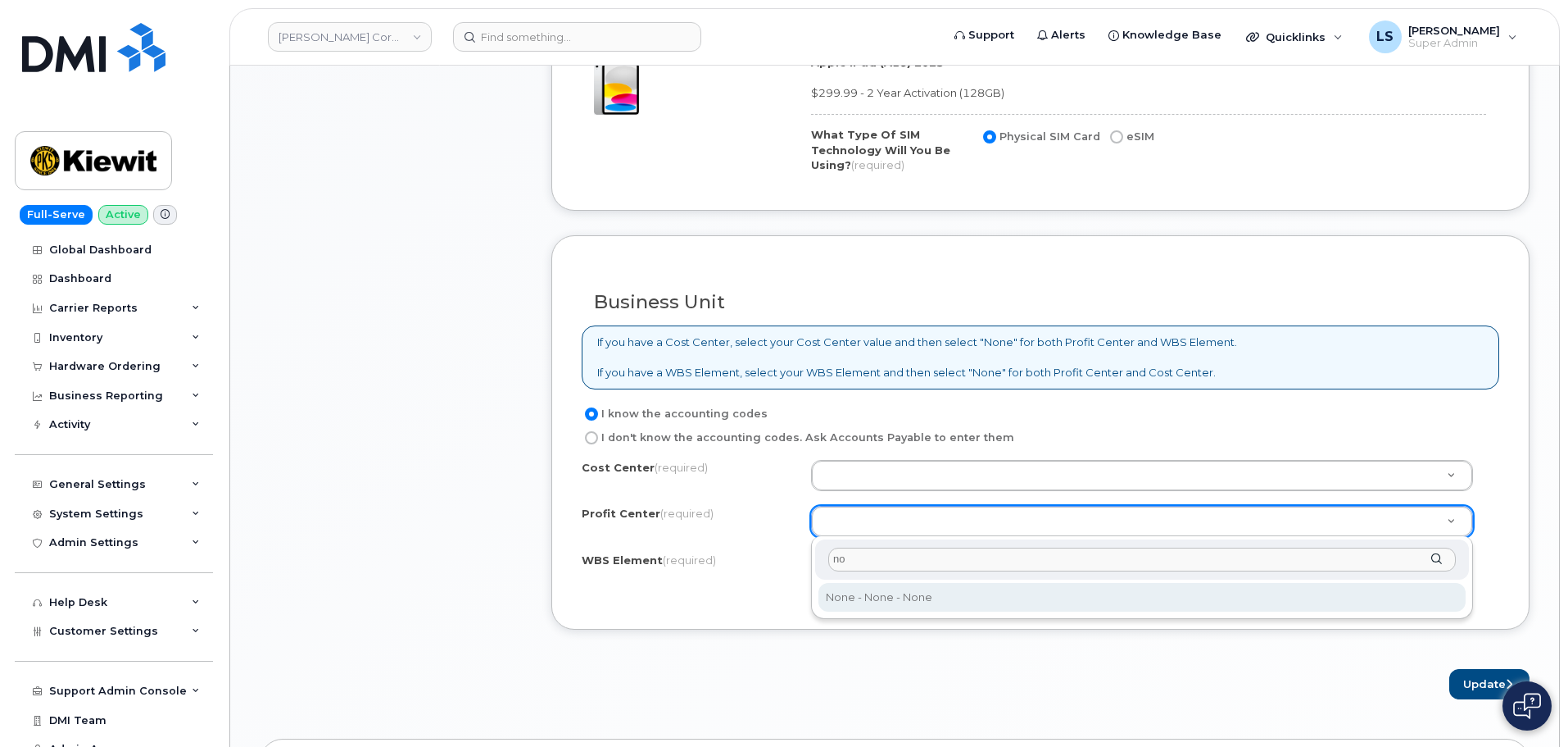
type input "no"
select select "None"
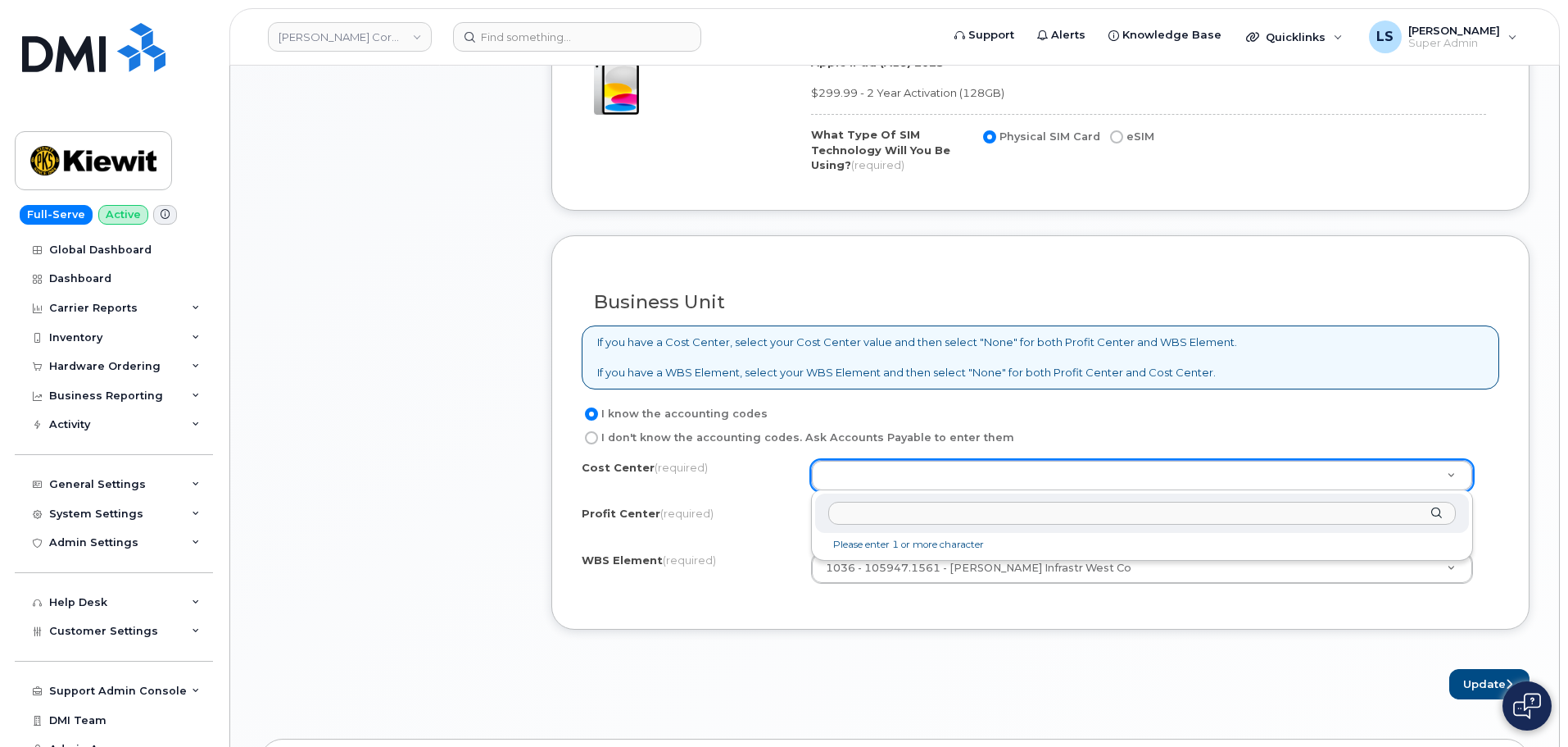
type input "b"
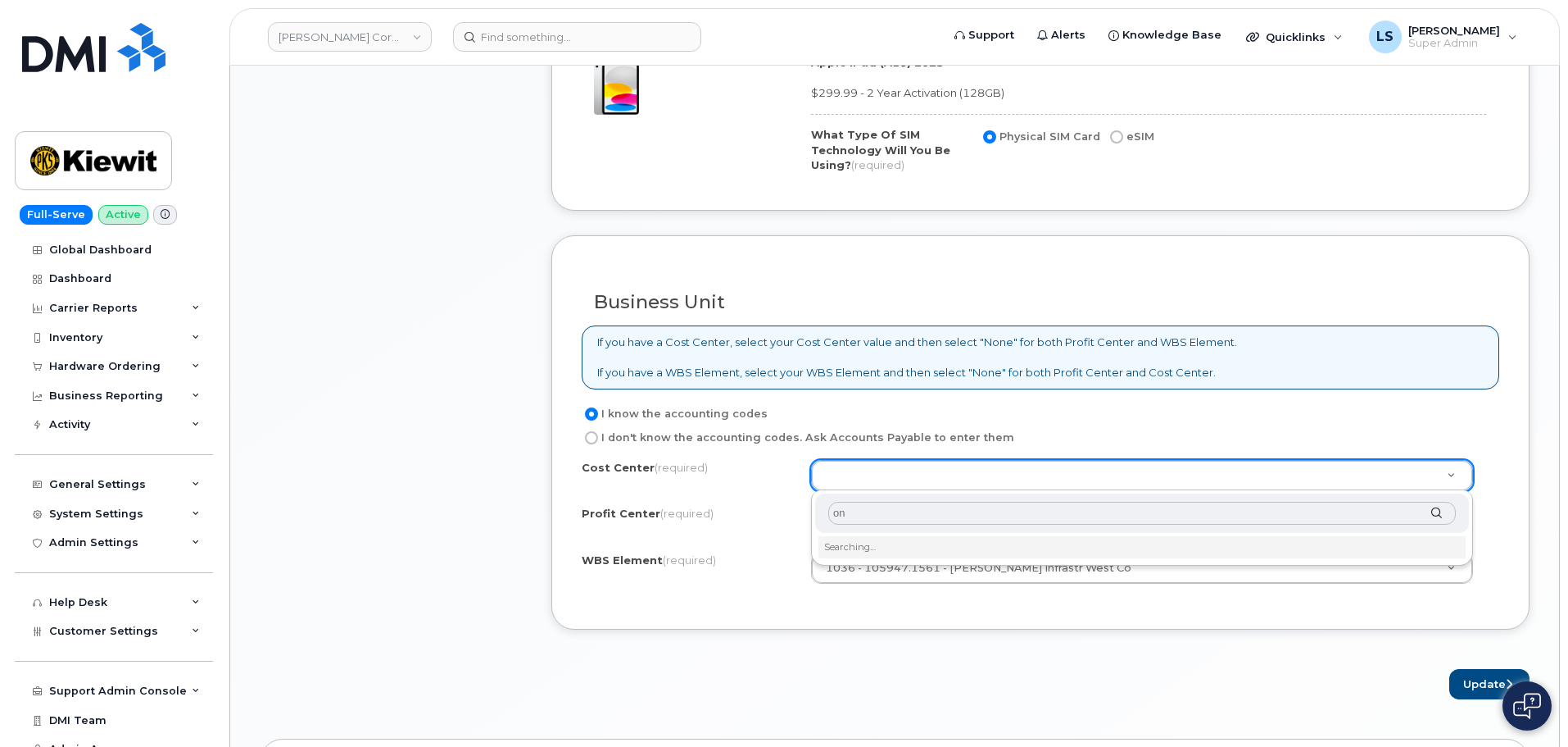
type input "o"
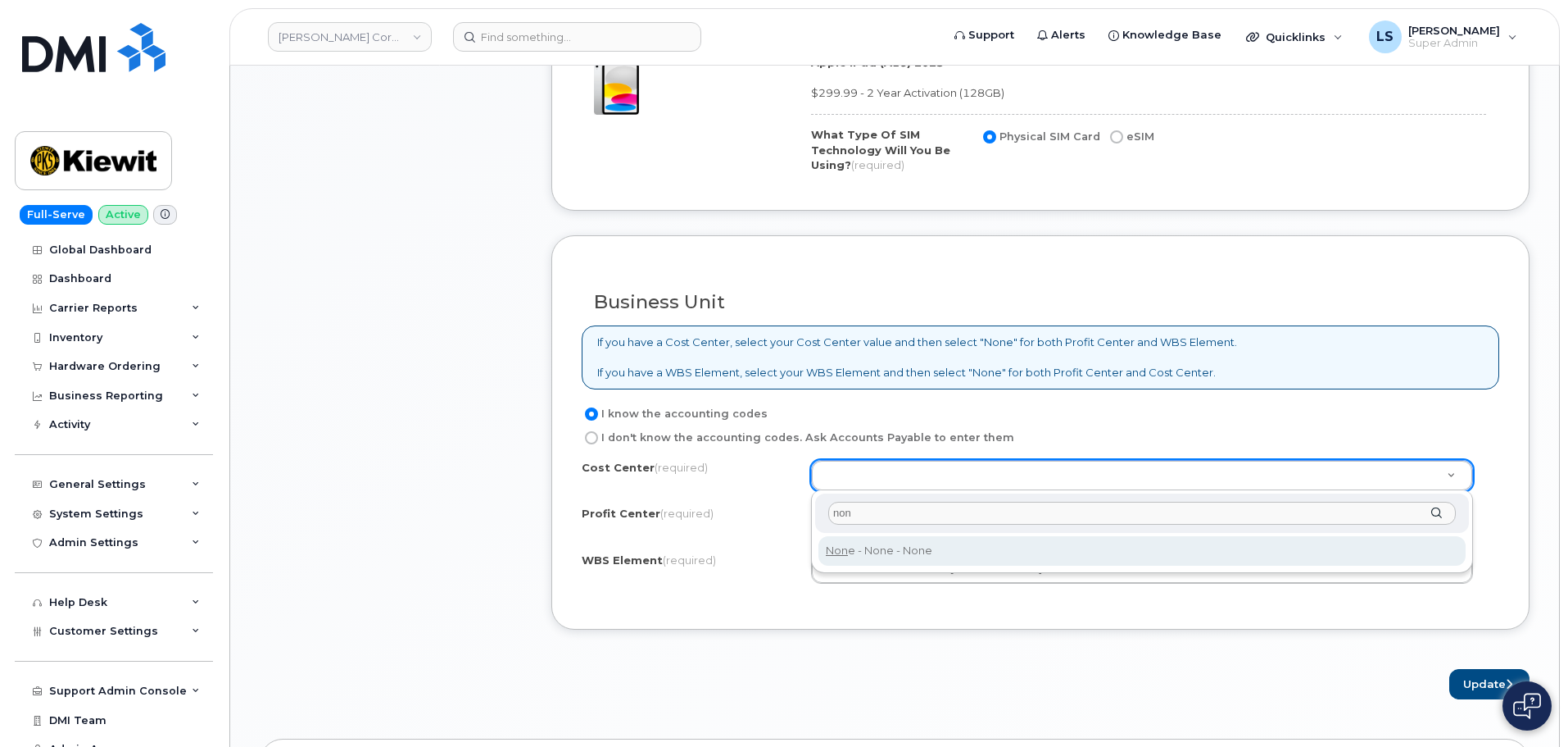
type input "non"
type input "None"
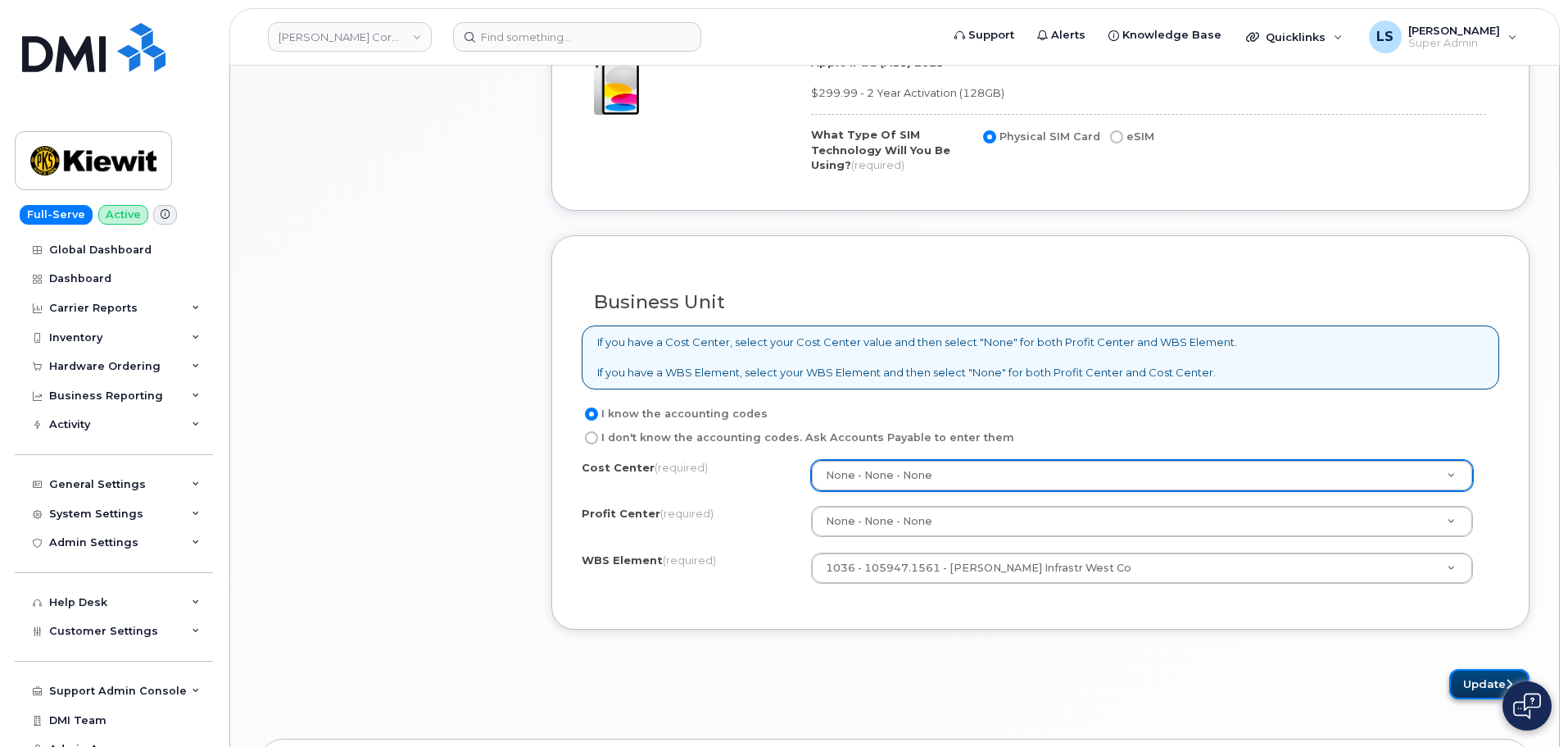
click at [1458, 687] on button "Update" at bounding box center [1490, 684] width 81 height 30
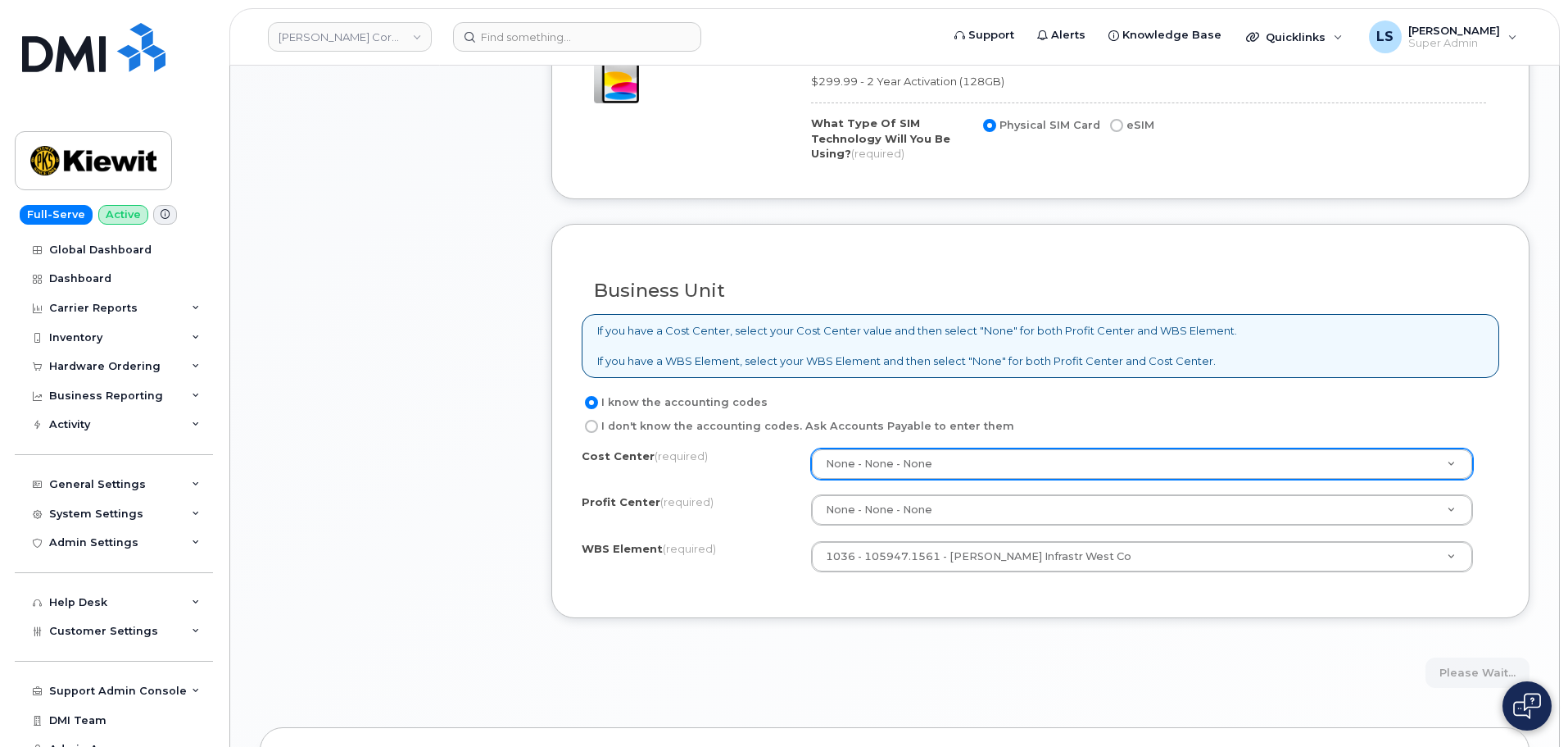
scroll to position [1066, 0]
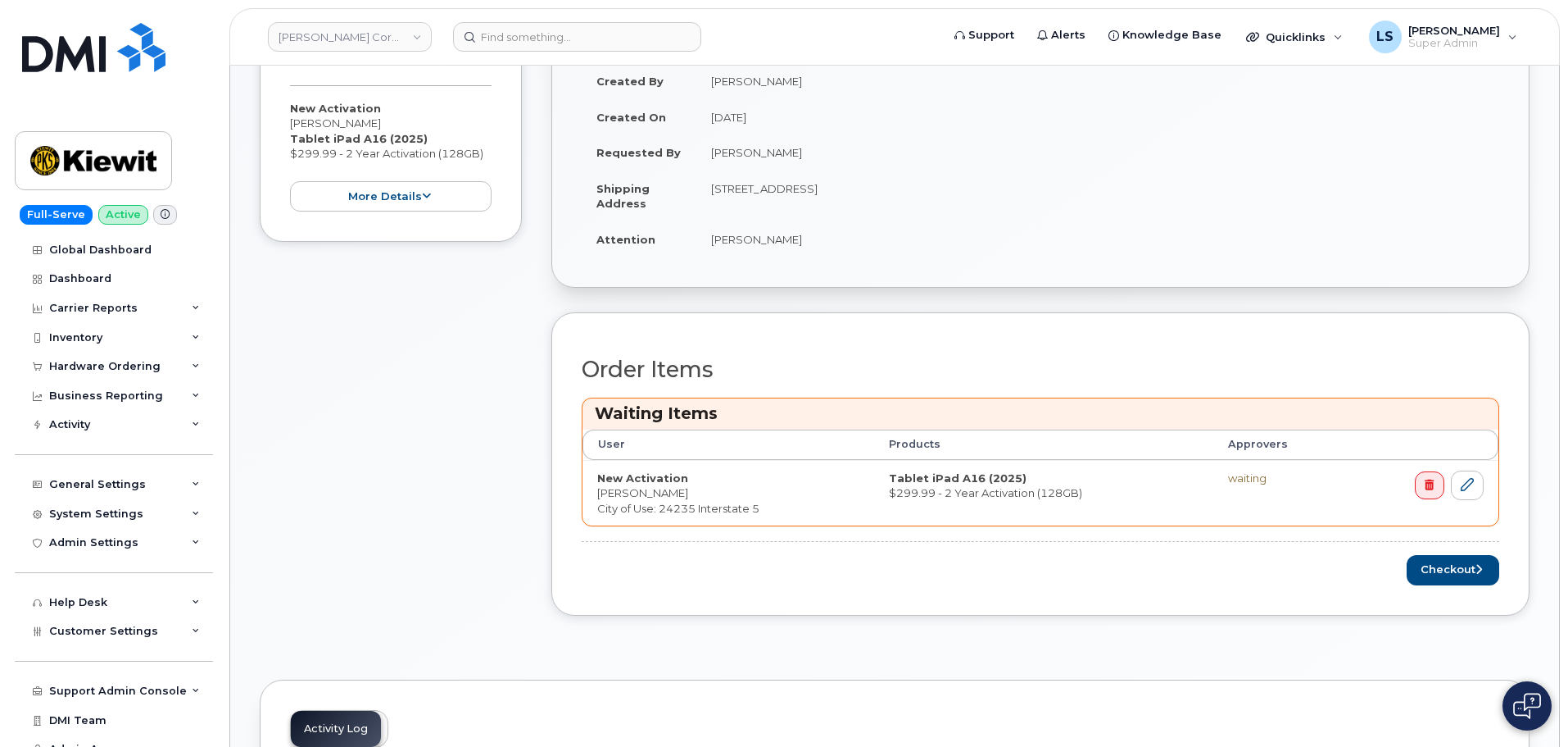
scroll to position [246, 0]
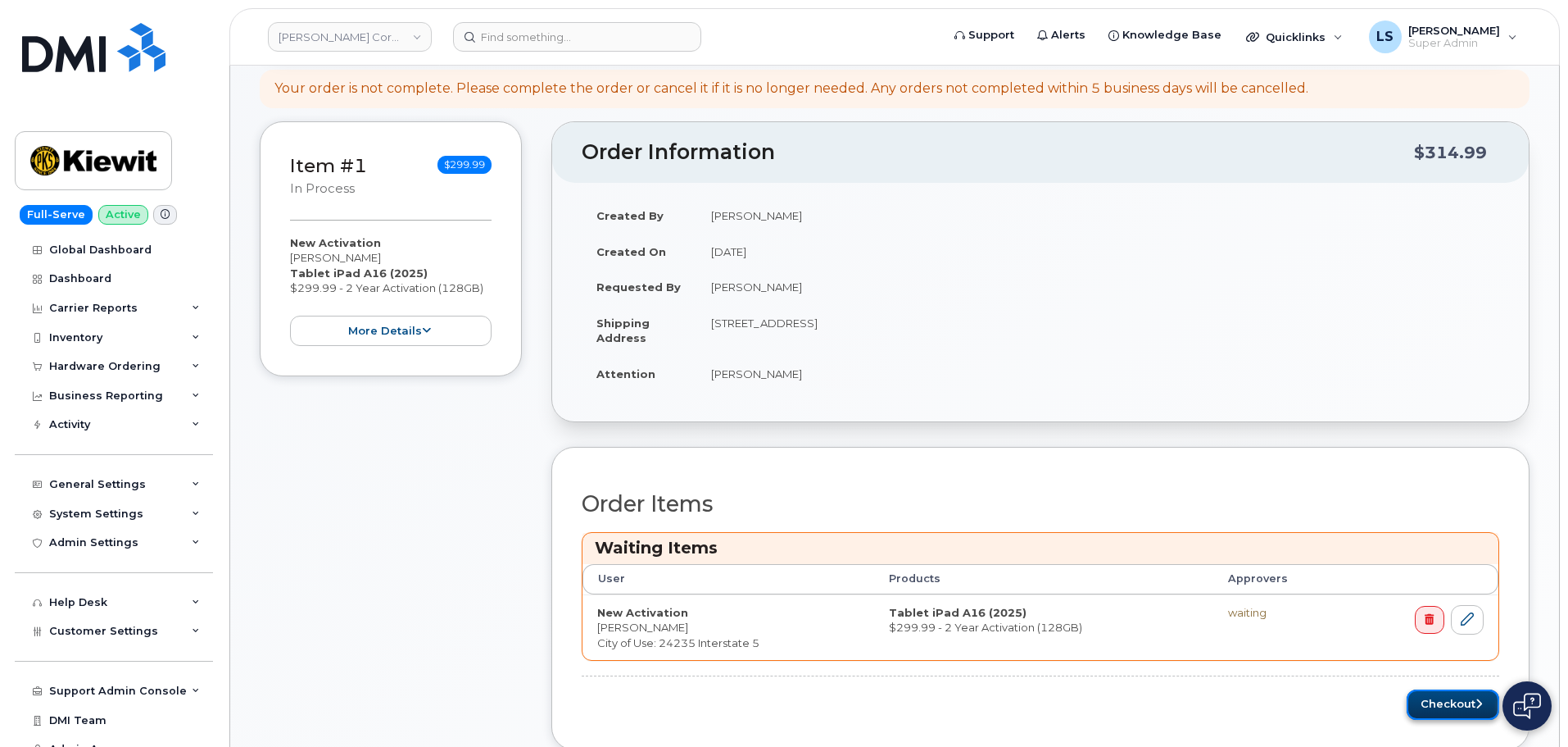
click at [1452, 714] on button "Checkout" at bounding box center [1453, 704] width 92 height 30
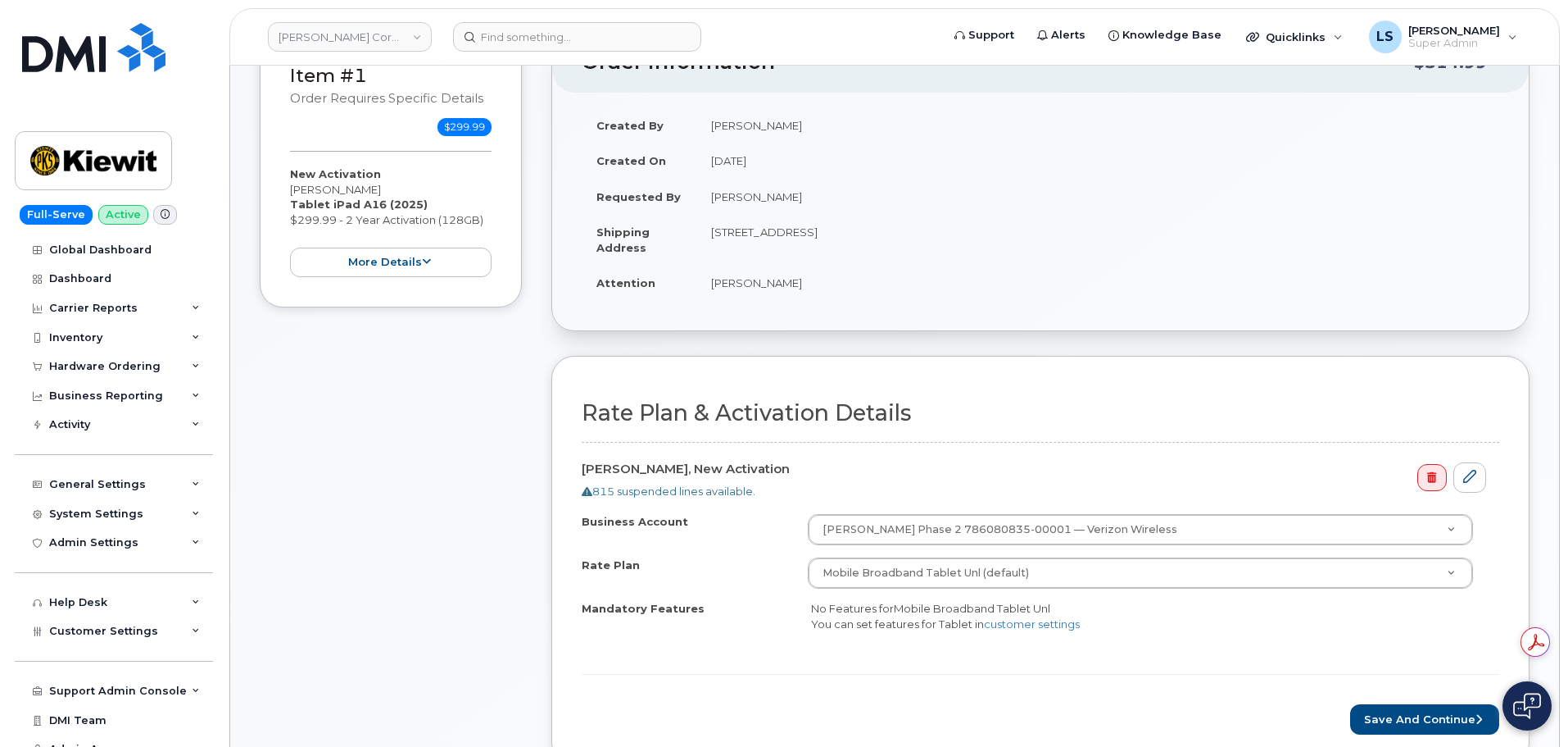
scroll to position [410, 0]
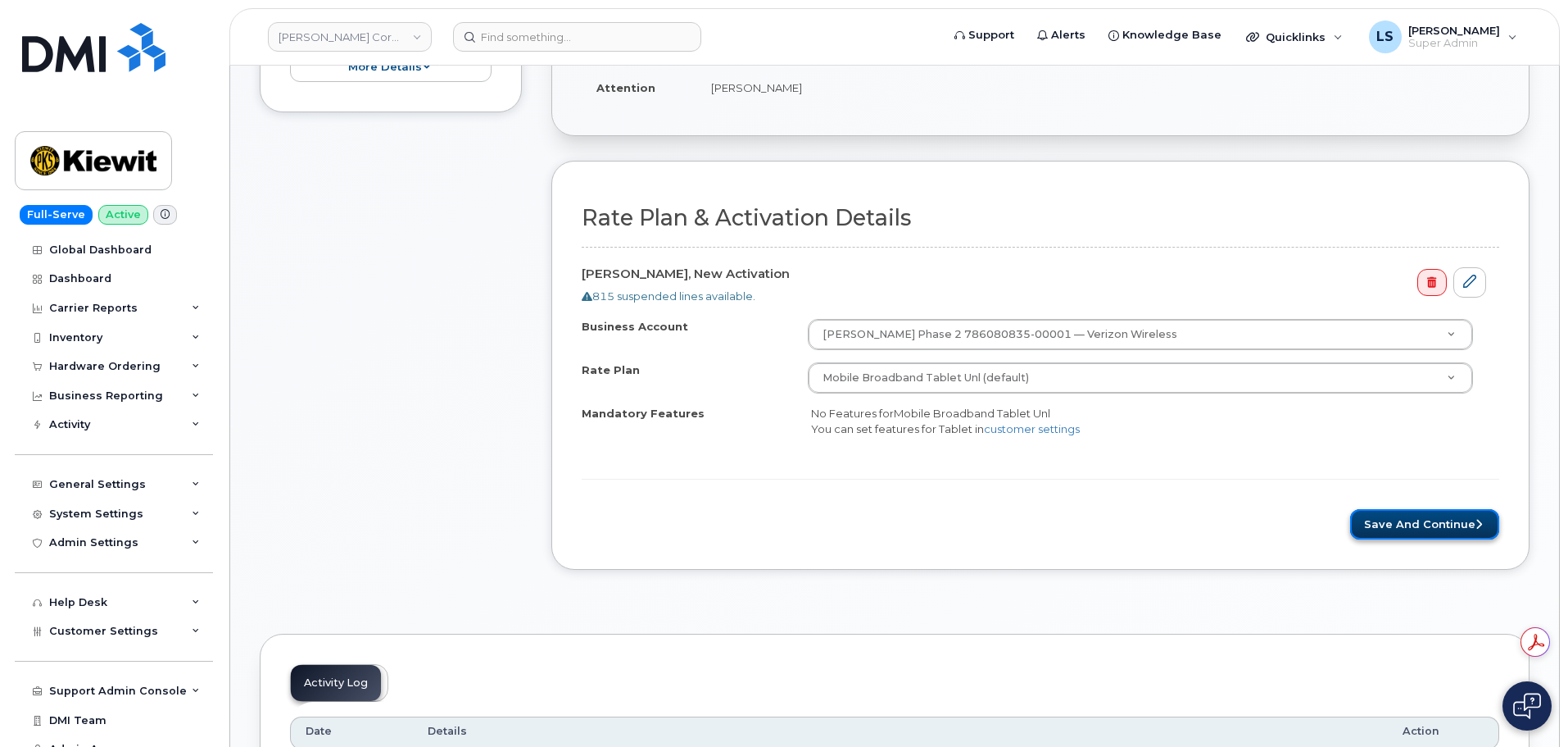
click at [1362, 516] on button "Save and Continue" at bounding box center [1425, 525] width 149 height 30
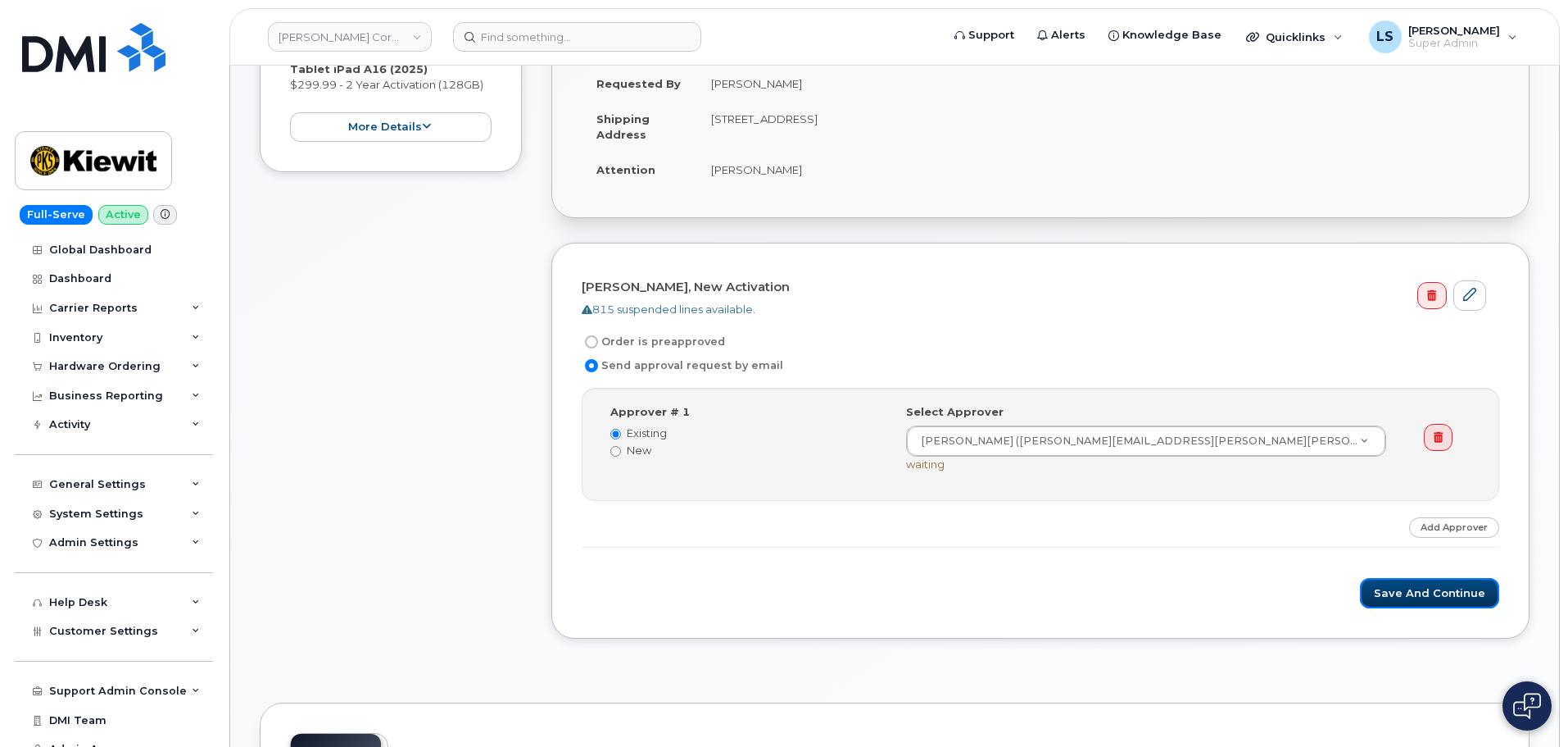
drag, startPoint x: 1433, startPoint y: 605, endPoint x: 1274, endPoint y: 578, distance: 161.3
click at [1433, 604] on button "Save and Continue" at bounding box center [1430, 593] width 139 height 30
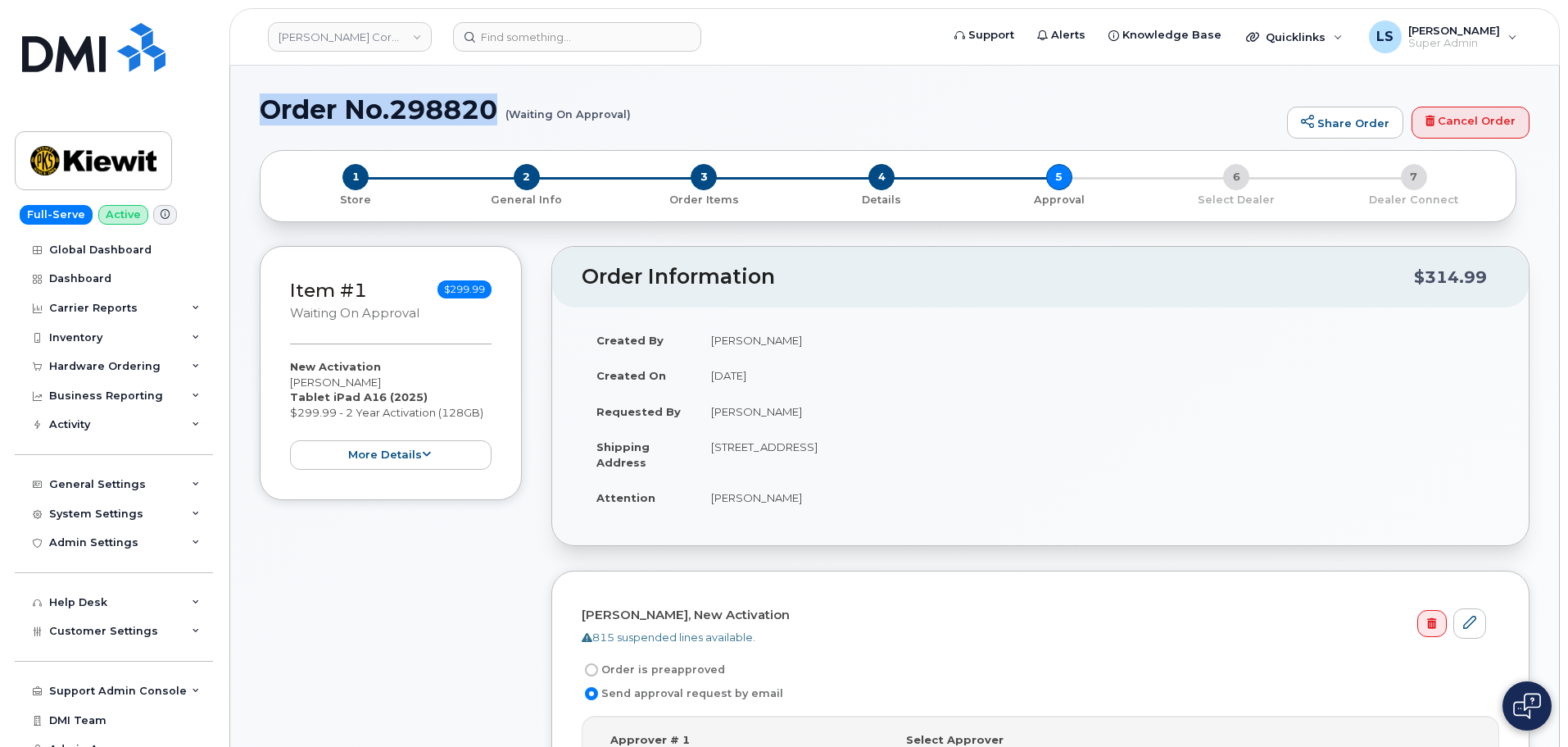
drag, startPoint x: 268, startPoint y: 108, endPoint x: 779, endPoint y: 102, distance: 511.0
click at [779, 102] on h1 "Order No.298820 (Waiting On Approval)" at bounding box center [769, 109] width 1019 height 29
click at [327, 114] on h1 "Order No.298820 (Waiting On Approval)" at bounding box center [769, 109] width 1019 height 29
copy h1 "Order No.298820 (Waiting On Approval)"
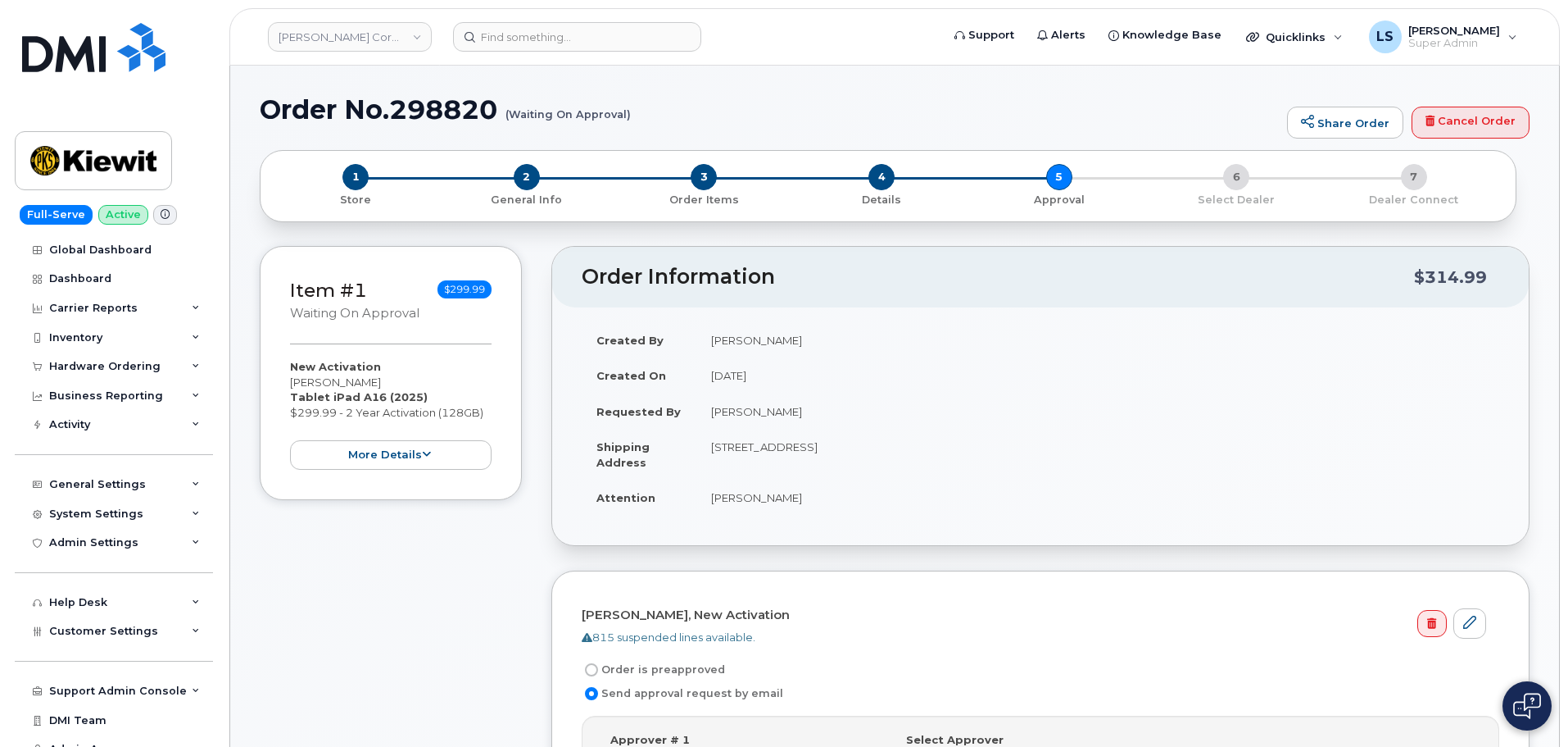
drag, startPoint x: 461, startPoint y: 567, endPoint x: 109, endPoint y: 135, distance: 557.3
click at [461, 565] on div "Item #1 Waiting On Approval $299.99 New Activation [PERSON_NAME] Tablet iPad A1…" at bounding box center [391, 625] width 263 height 760
